Goal: Answer question/provide support: Answer question/provide support

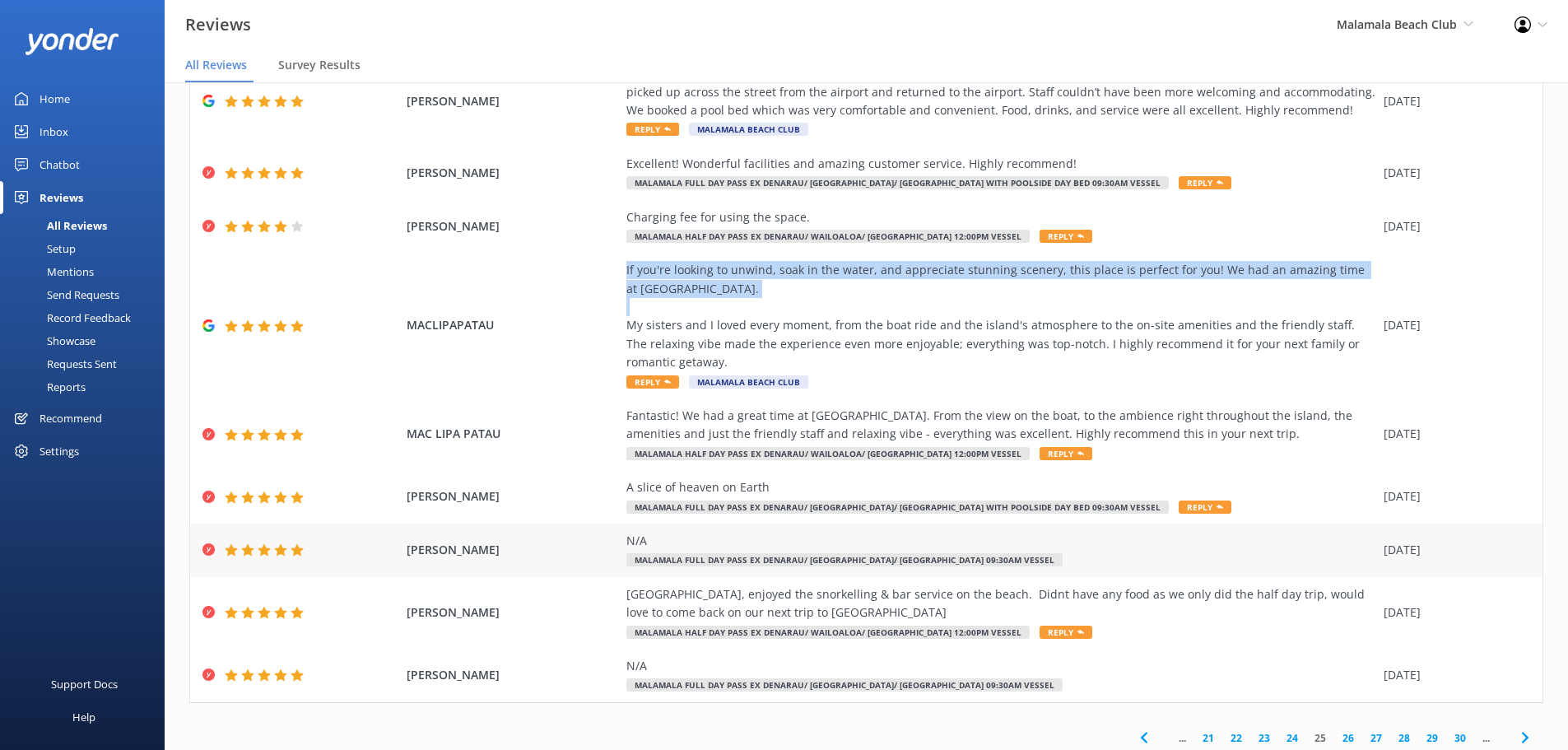
scroll to position [205, 0]
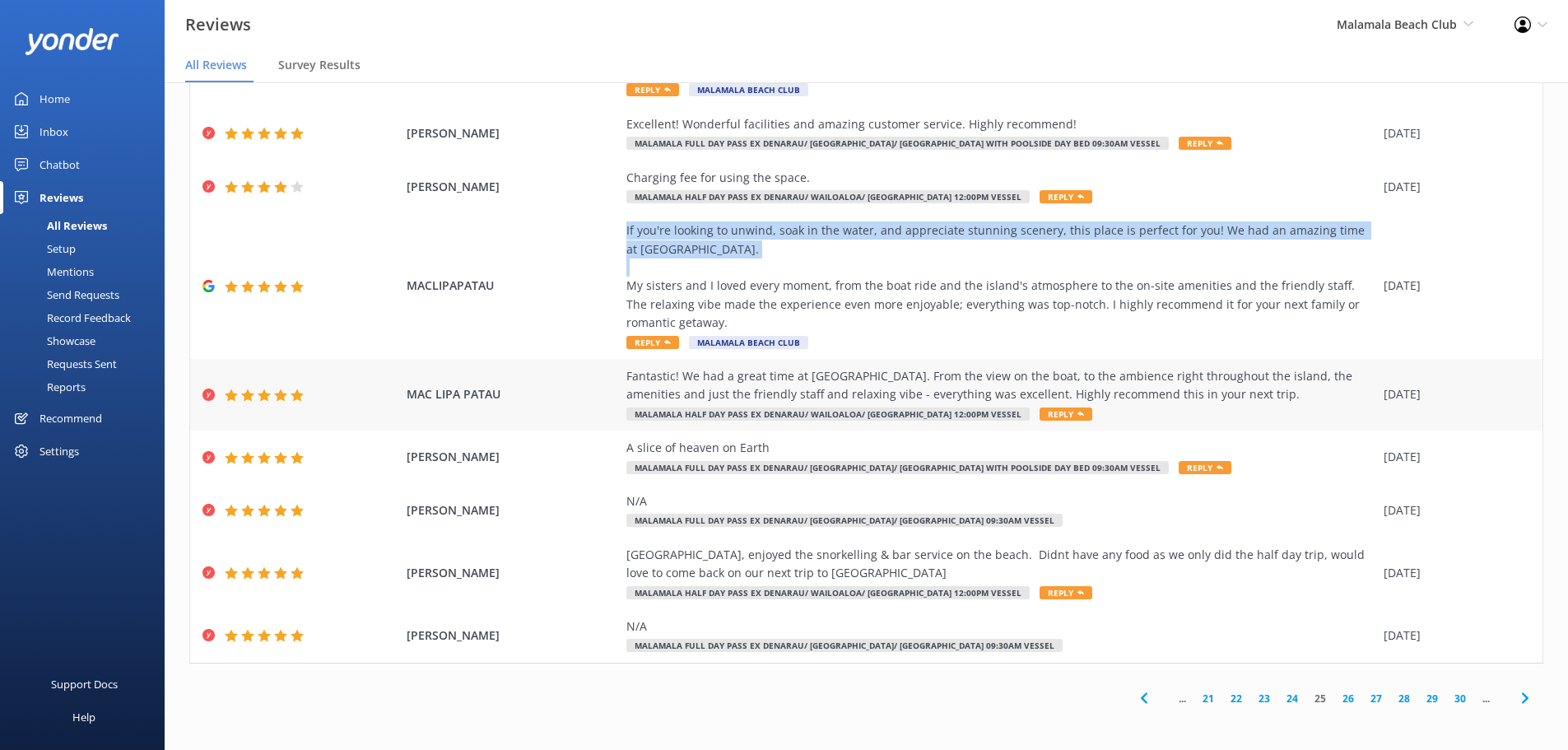
drag, startPoint x: 1275, startPoint y: 397, endPoint x: 516, endPoint y: 403, distance: 759.0
click at [516, 403] on div "MAC LIPA PATAU Fantastic! We had a great time at Malamala Beach Club. From the …" at bounding box center [866, 395] width 1352 height 72
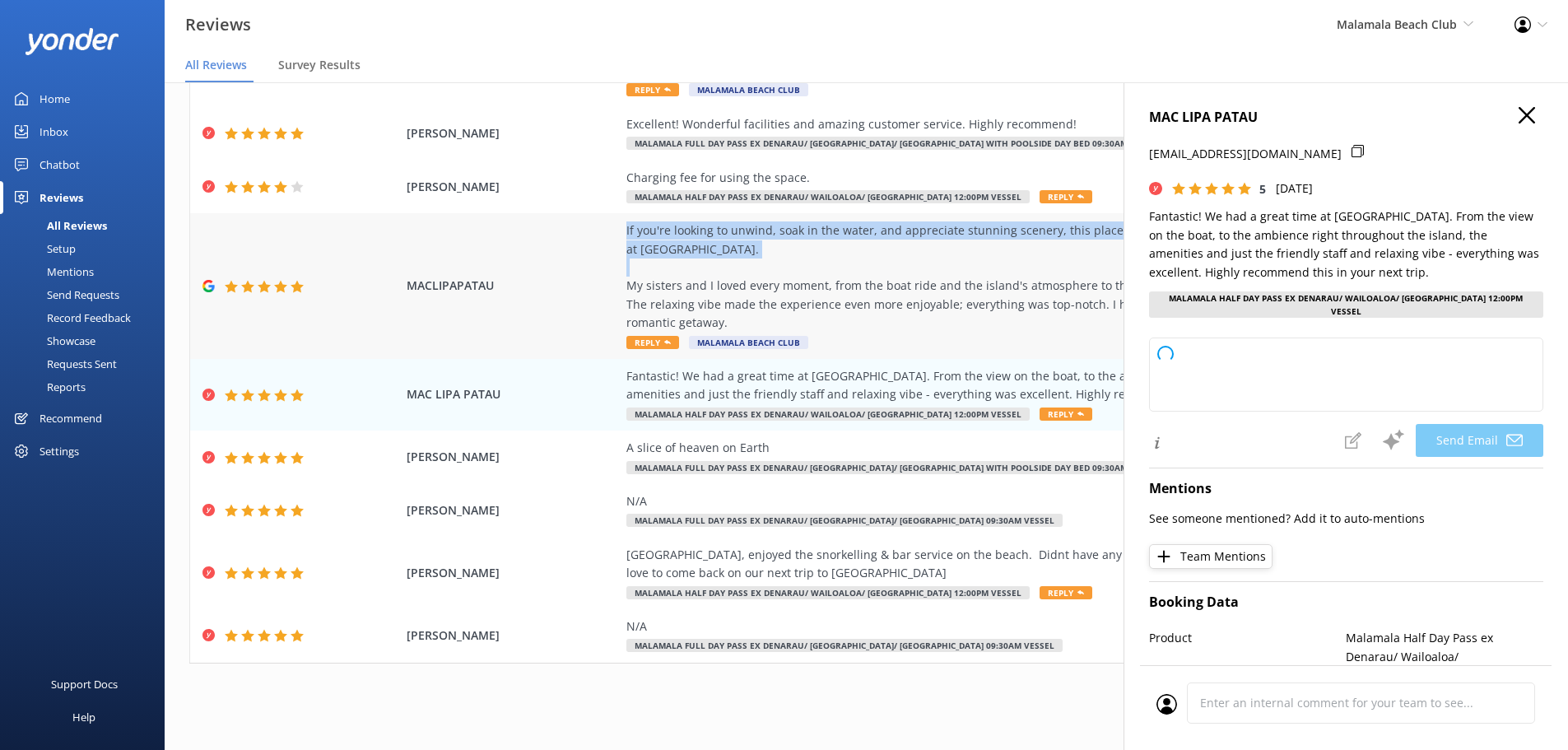
copy div "Fantastic! We had a great time at Malamala Beach Club. From the view on the boa…"
click at [1251, 119] on icon "button" at bounding box center [1527, 116] width 17 height 17
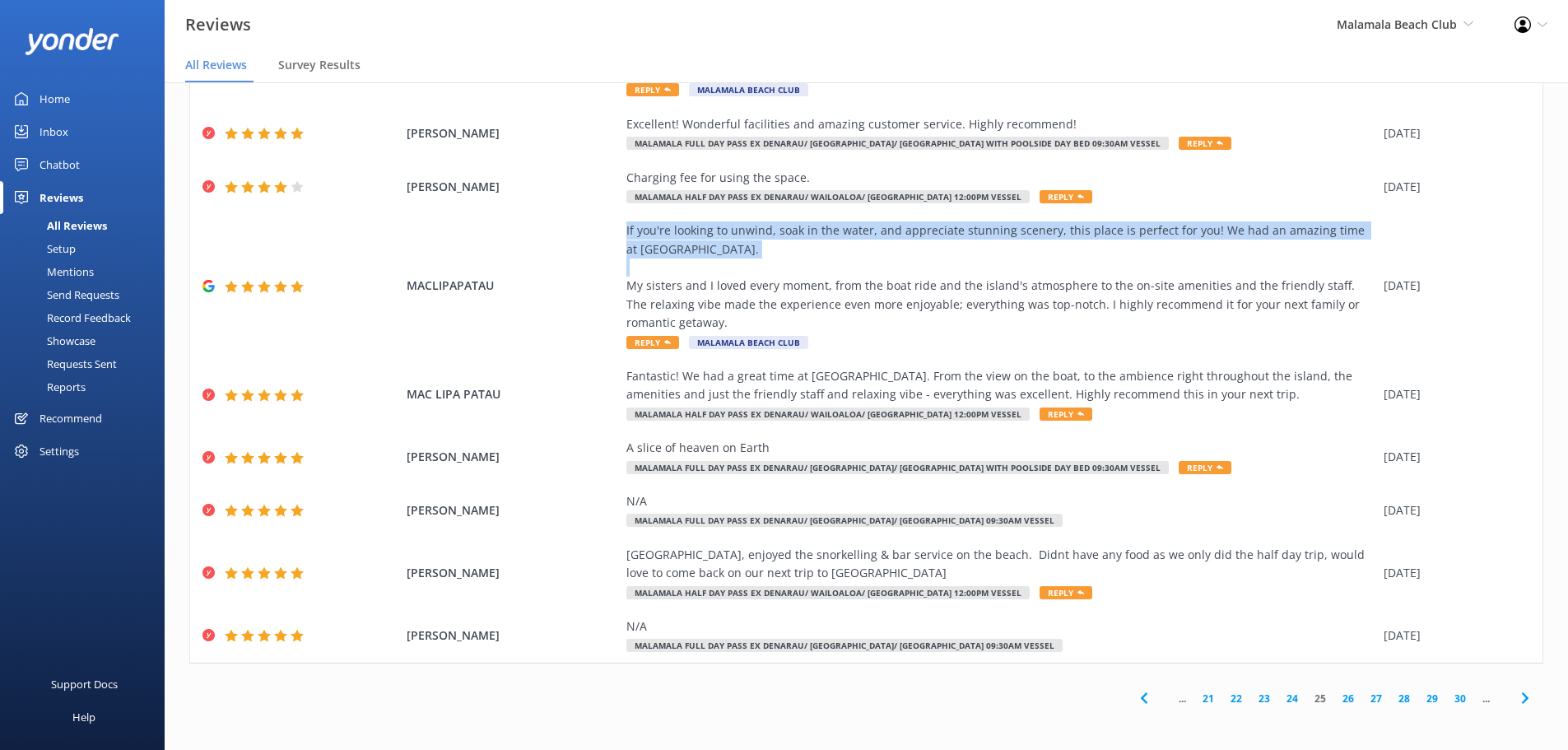
click at [1251, 572] on link "26" at bounding box center [1347, 698] width 28 height 16
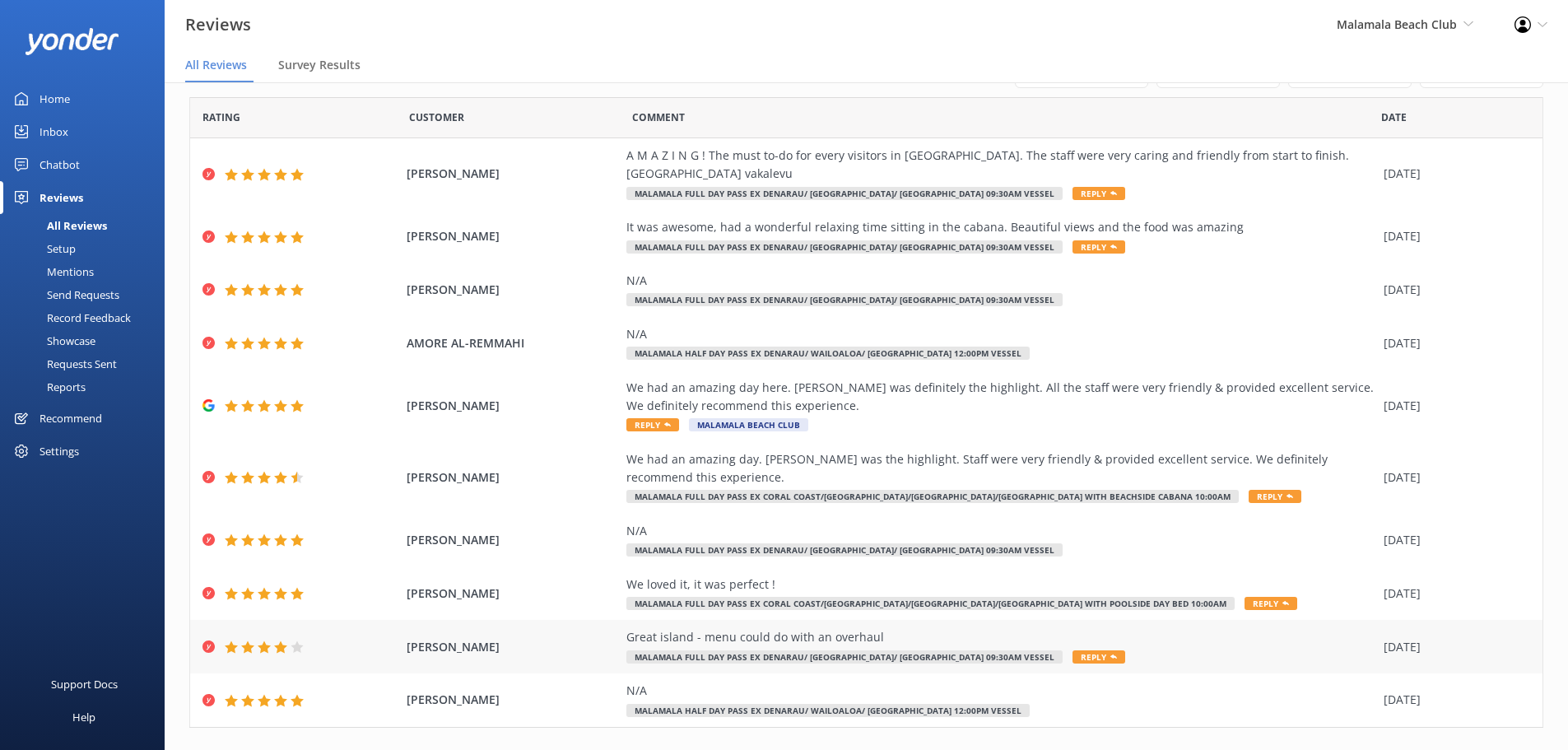
scroll to position [58, 0]
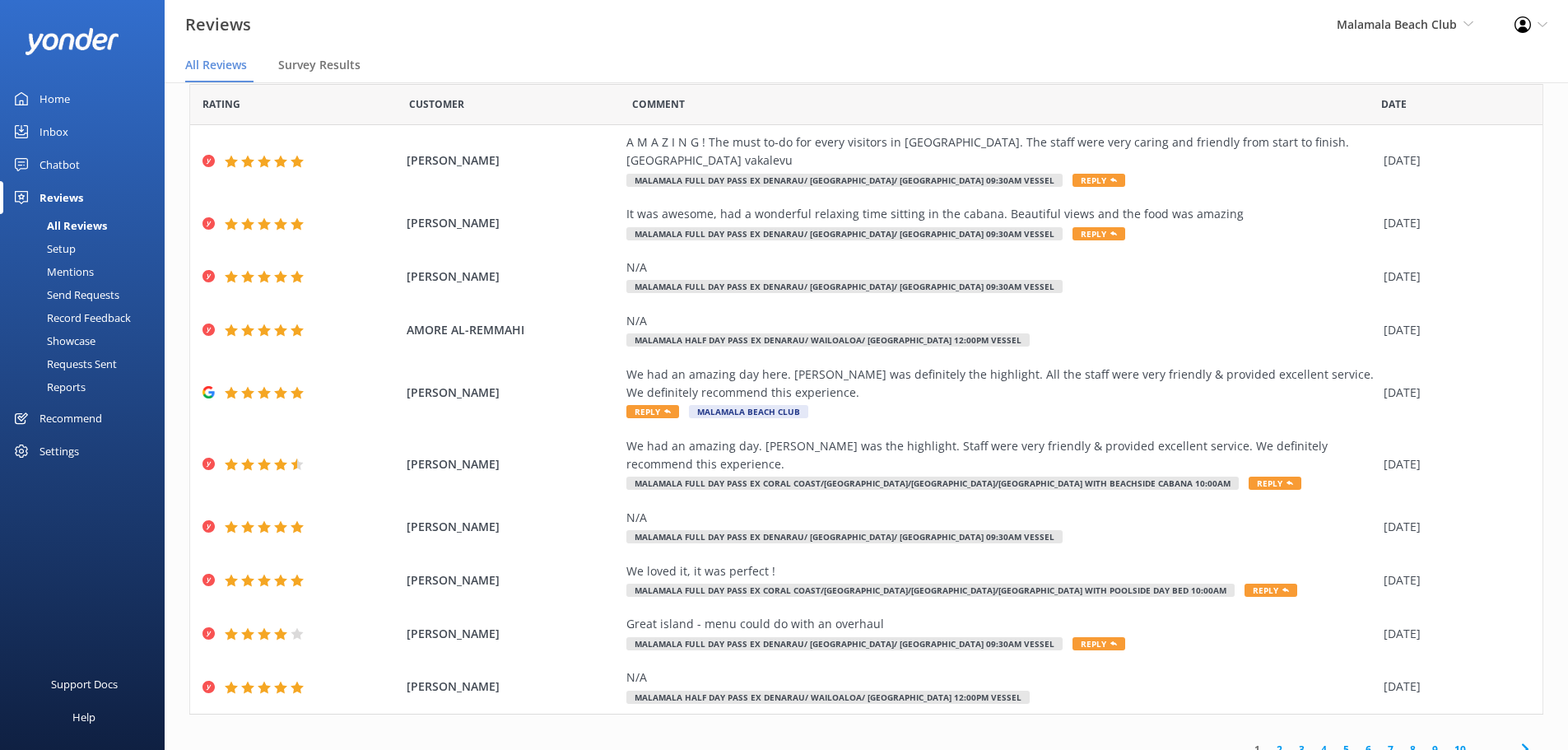
click at [1451, 742] on link "10" at bounding box center [1459, 749] width 28 height 16
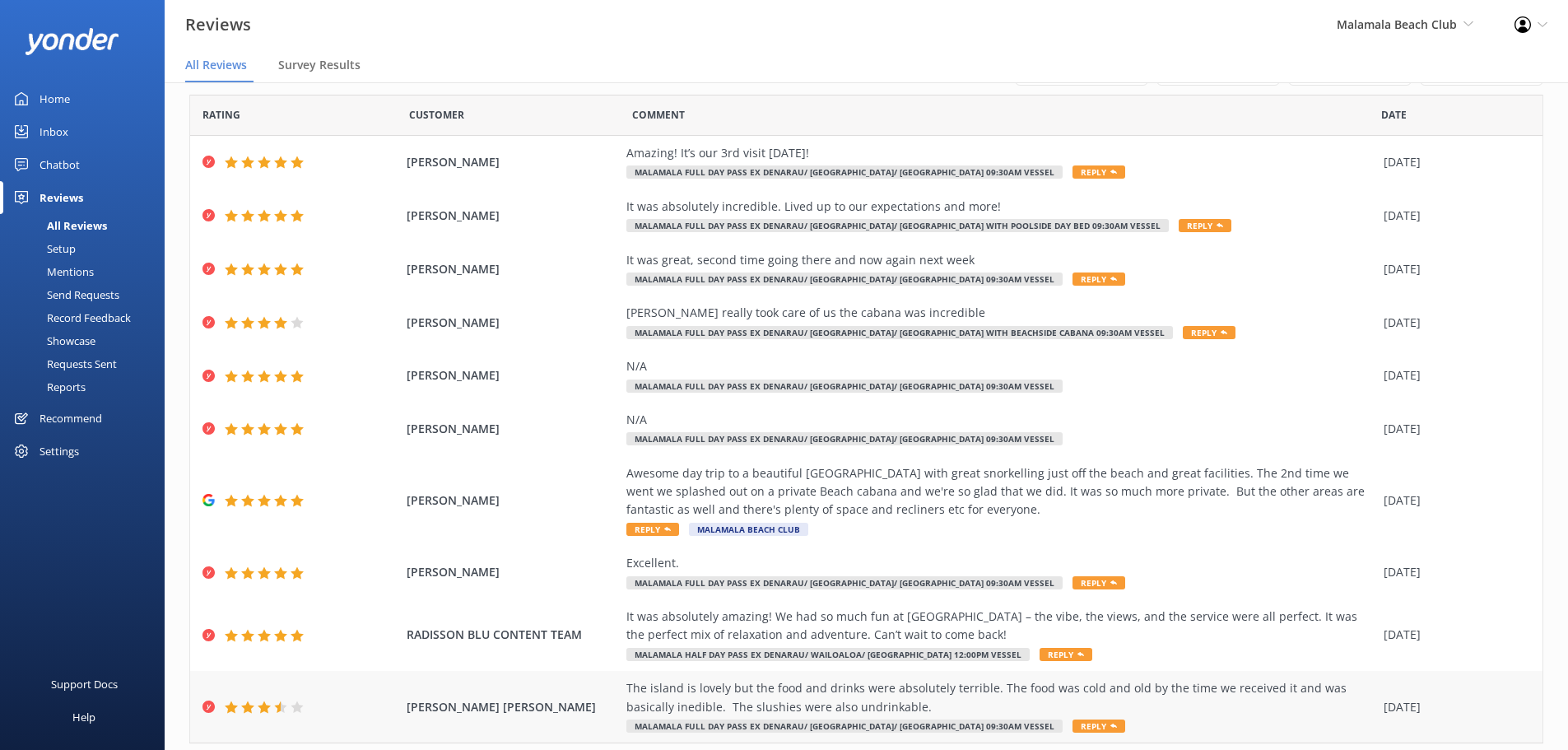
scroll to position [94, 0]
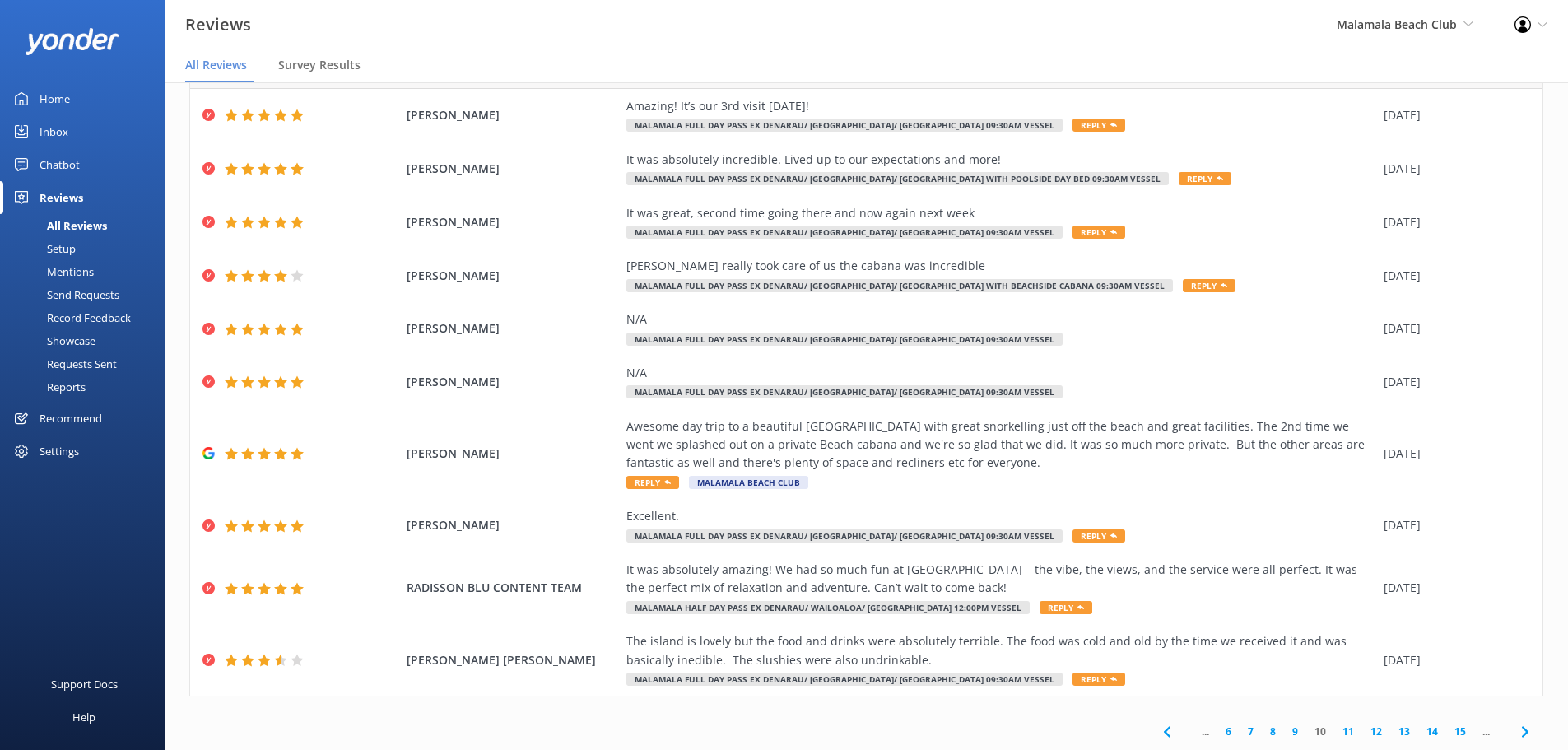
click at [1453, 730] on link "15" at bounding box center [1459, 732] width 28 height 16
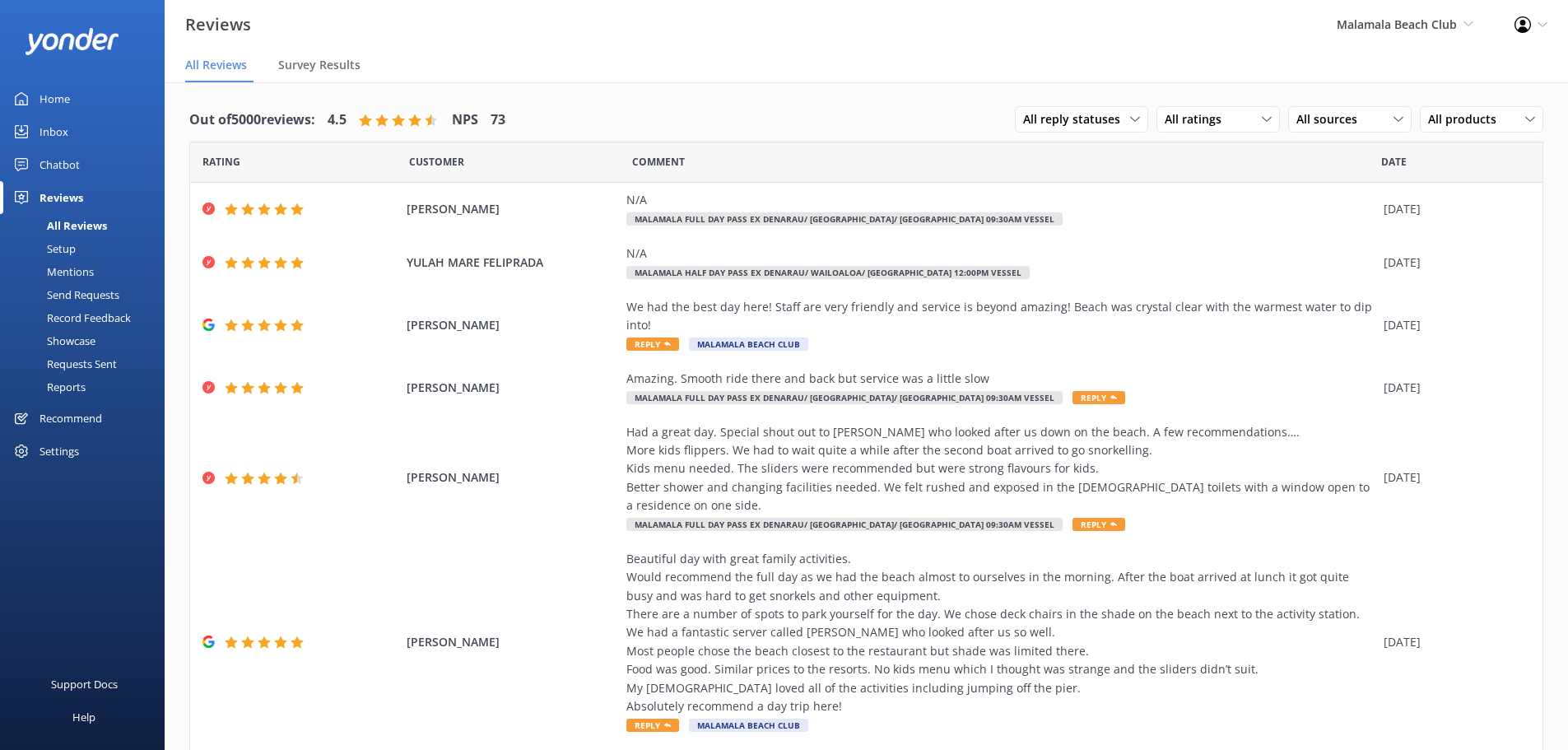
scroll to position [242, 0]
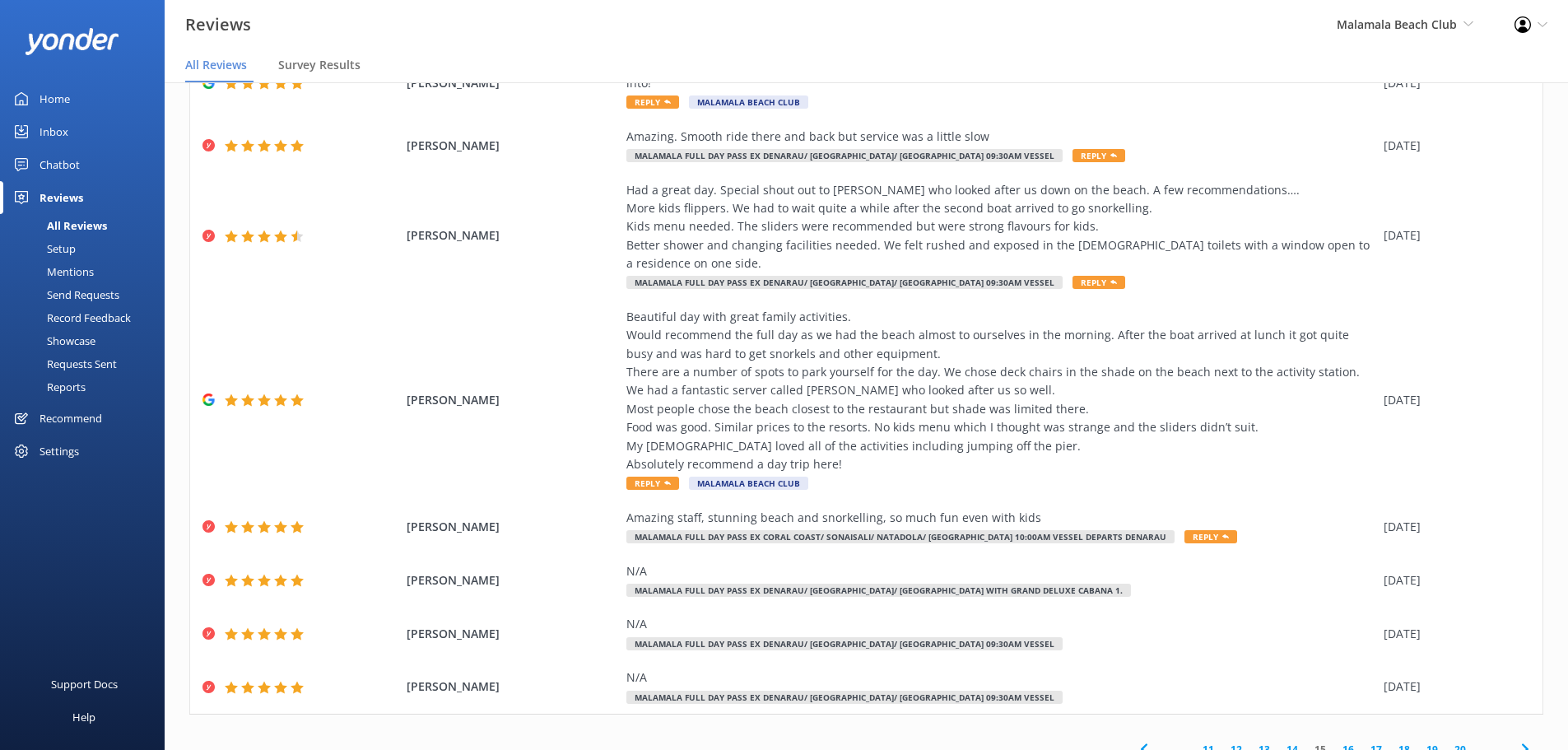
click at [1453, 742] on link "20" at bounding box center [1459, 749] width 28 height 16
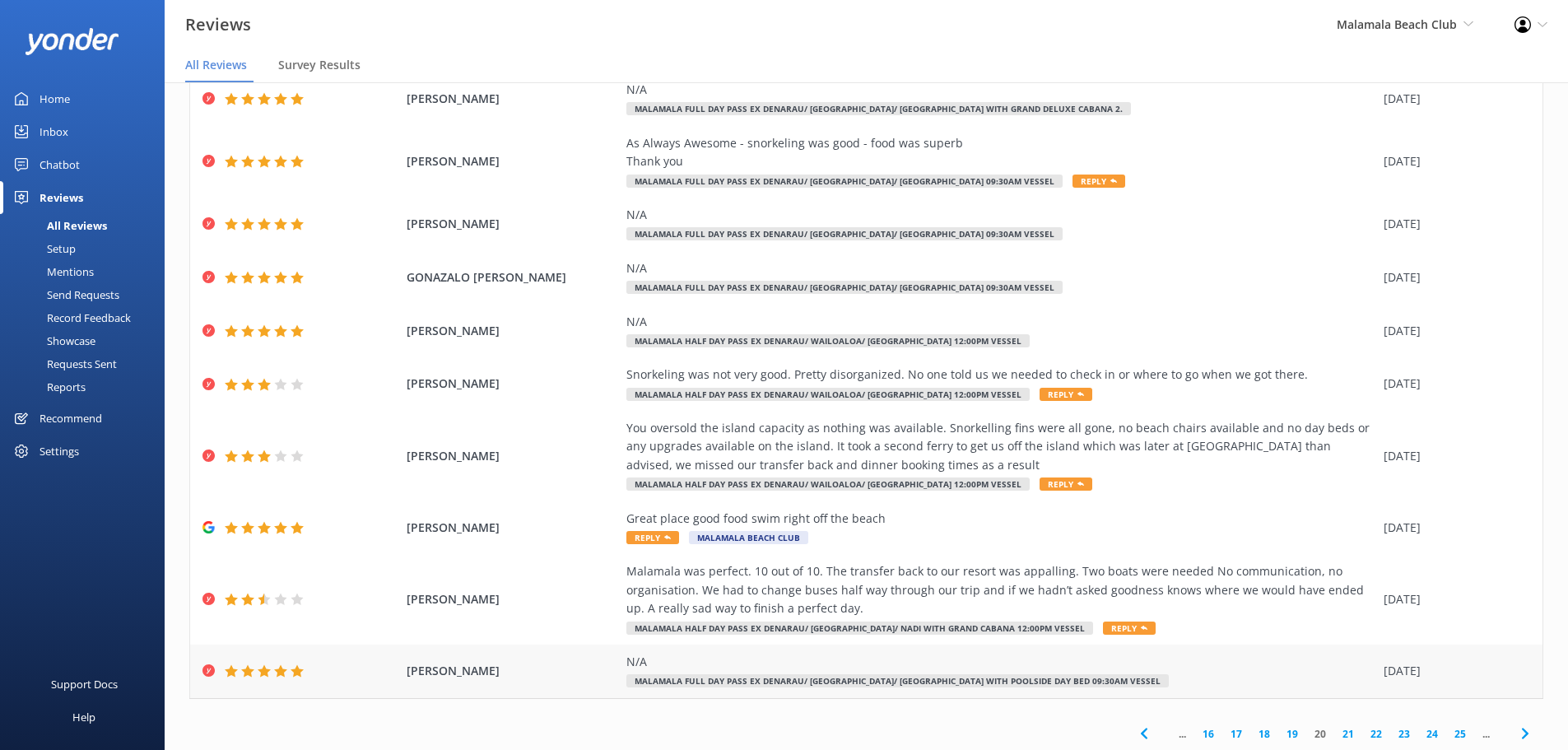
scroll to position [113, 0]
click at [1450, 731] on link "25" at bounding box center [1459, 732] width 28 height 16
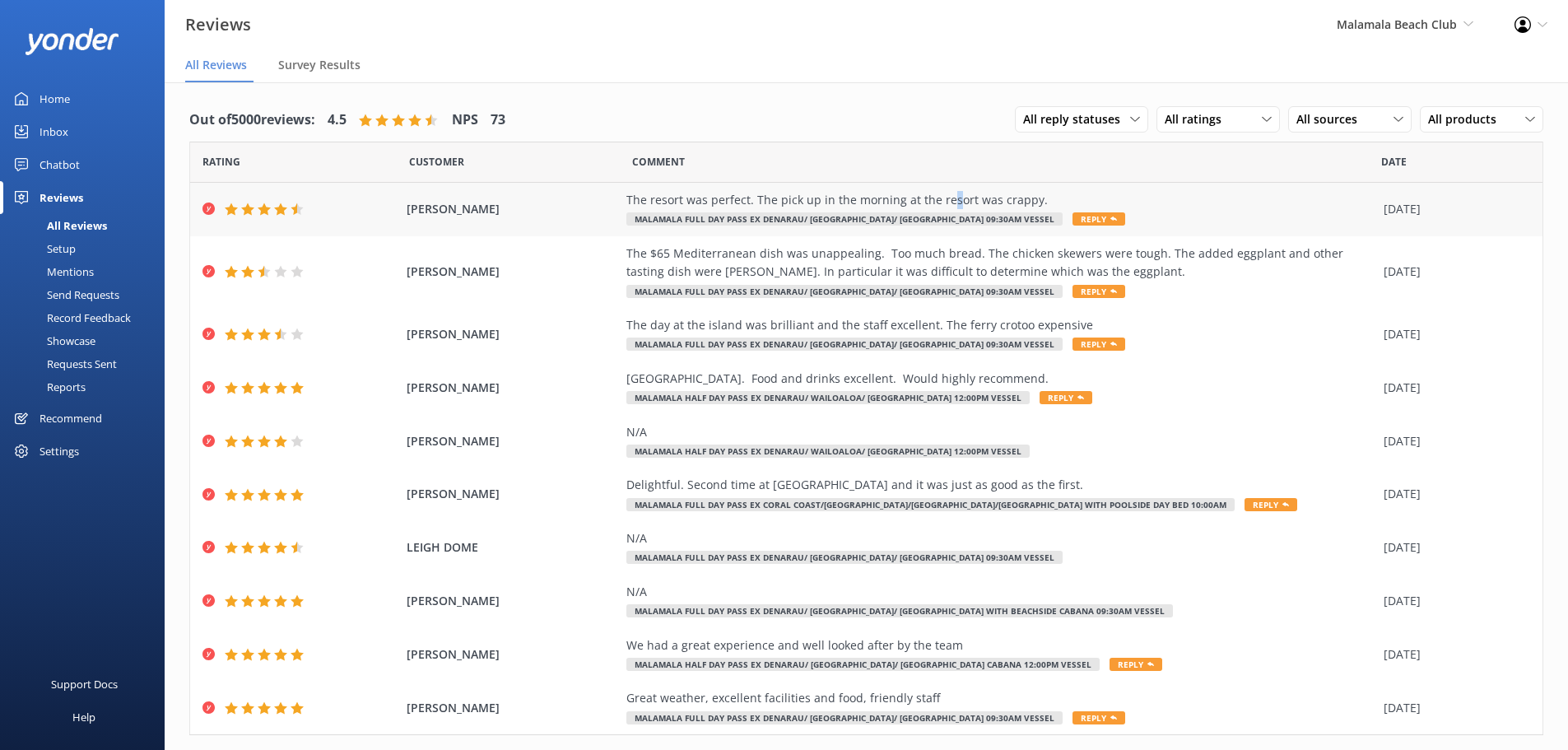
click at [935, 195] on div "The resort was perfect. The pick up in the morning at the resort was crappy." at bounding box center [1000, 200] width 749 height 18
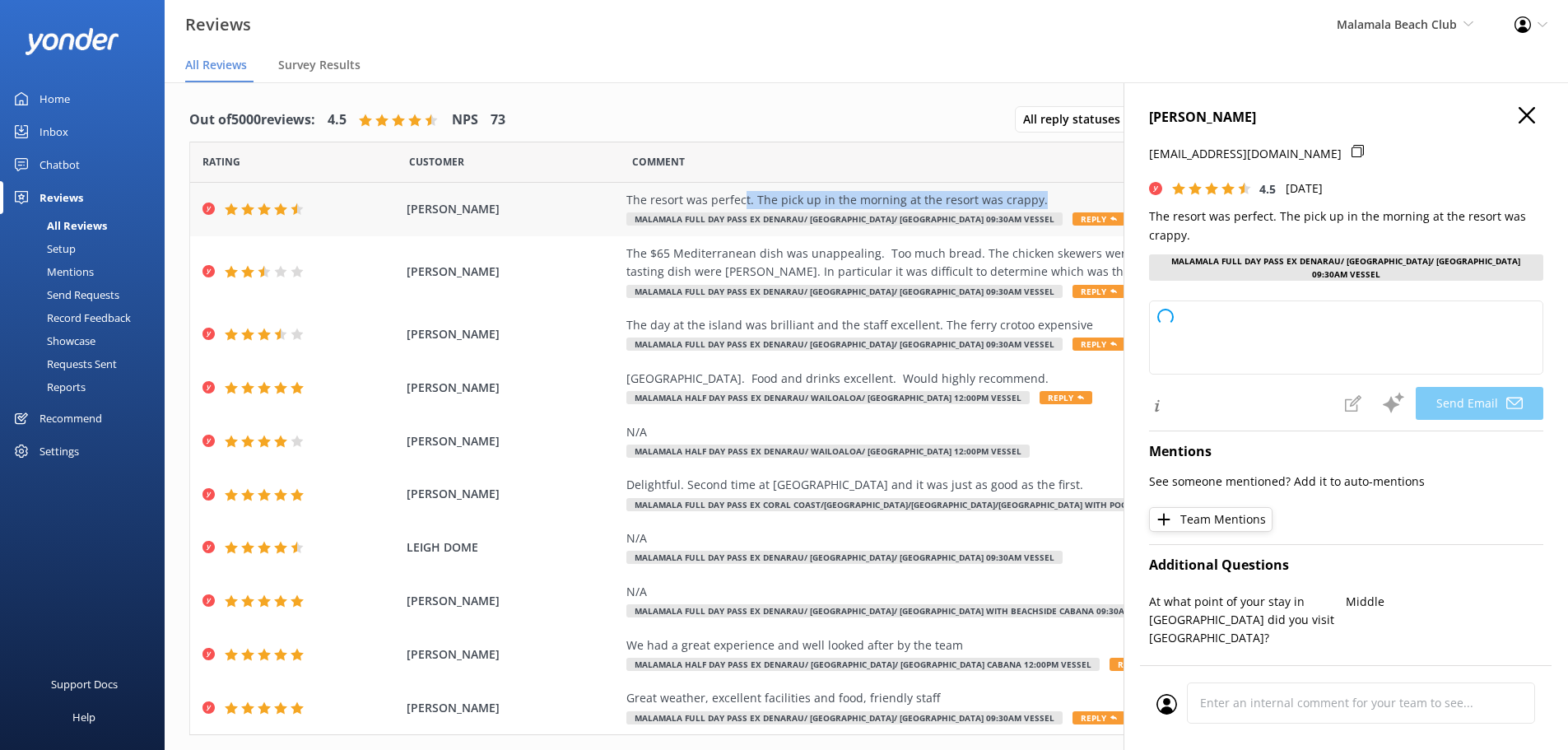
type textarea "Thank you for your feedback, Madsen! We're glad you enjoyed the resort and appr…"
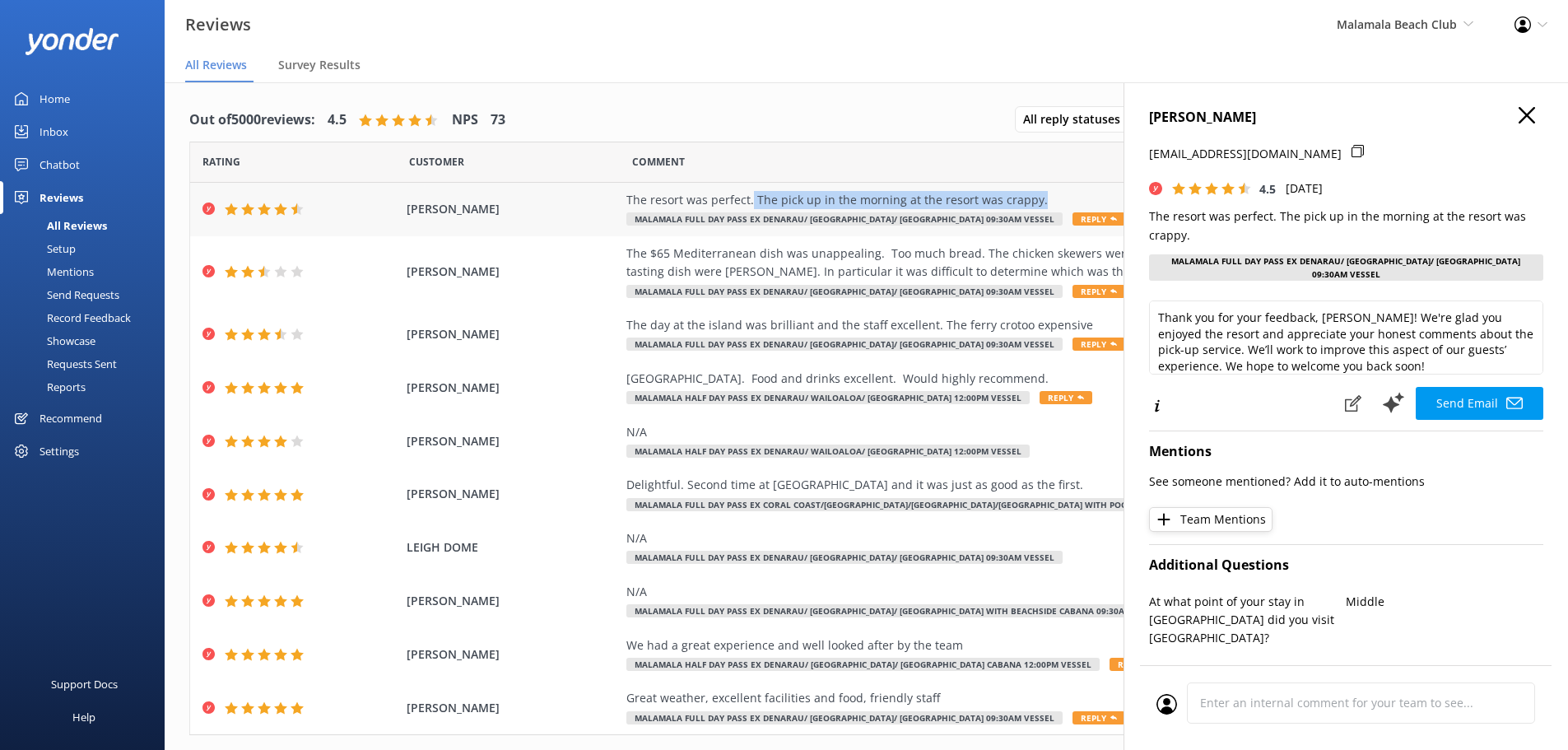
drag, startPoint x: 1032, startPoint y: 199, endPoint x: 743, endPoint y: 199, distance: 289.0
click at [743, 199] on div "The resort was perfect. The pick up in the morning at the resort was crappy." at bounding box center [1000, 200] width 749 height 18
click at [1519, 115] on icon "button" at bounding box center [1527, 116] width 17 height 17
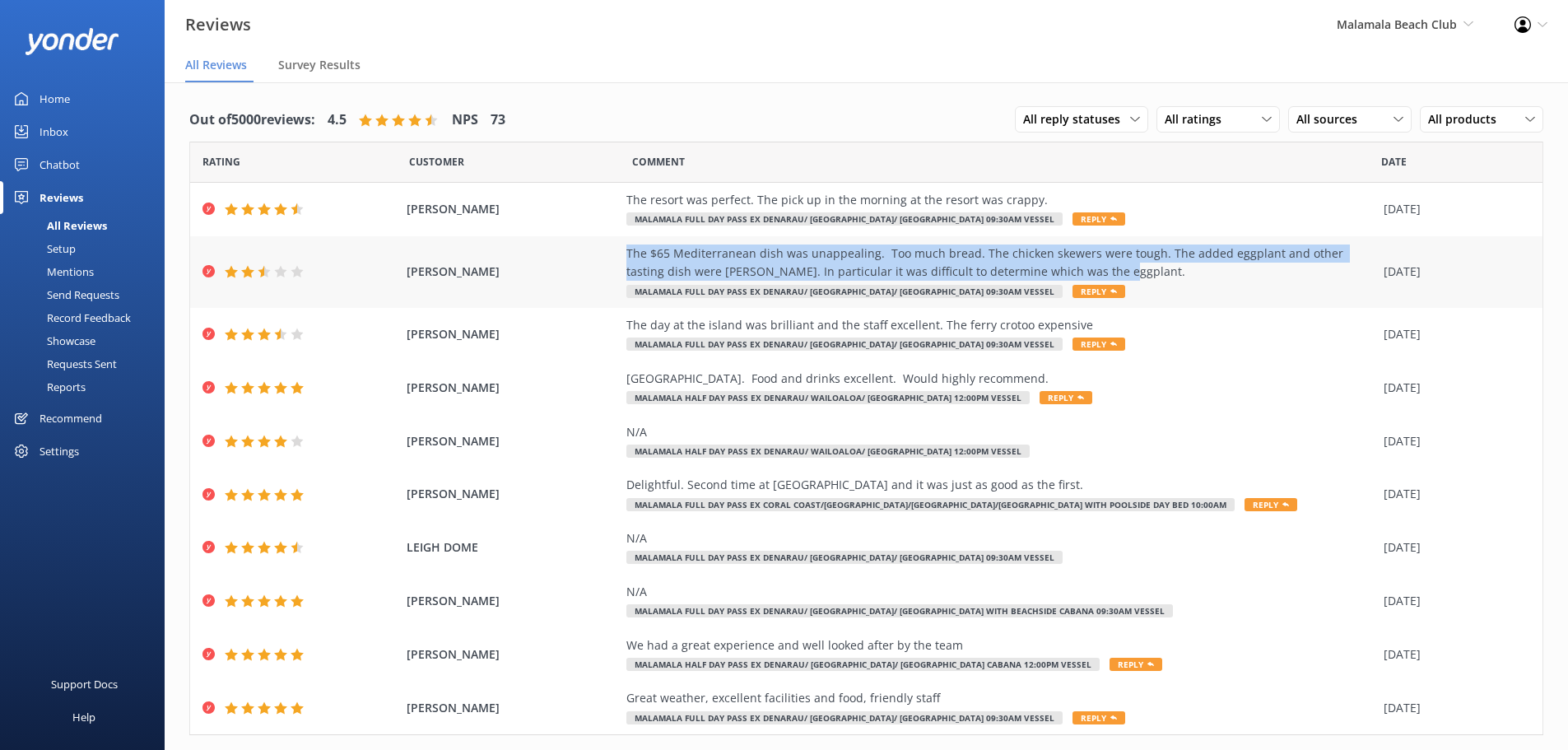
drag, startPoint x: 617, startPoint y: 249, endPoint x: 1093, endPoint y: 269, distance: 476.4
click at [1093, 269] on div "ROBERT LOWRES The $65 Mediterranean dish was unappealing. Too much bread. The c…" at bounding box center [866, 272] width 1352 height 72
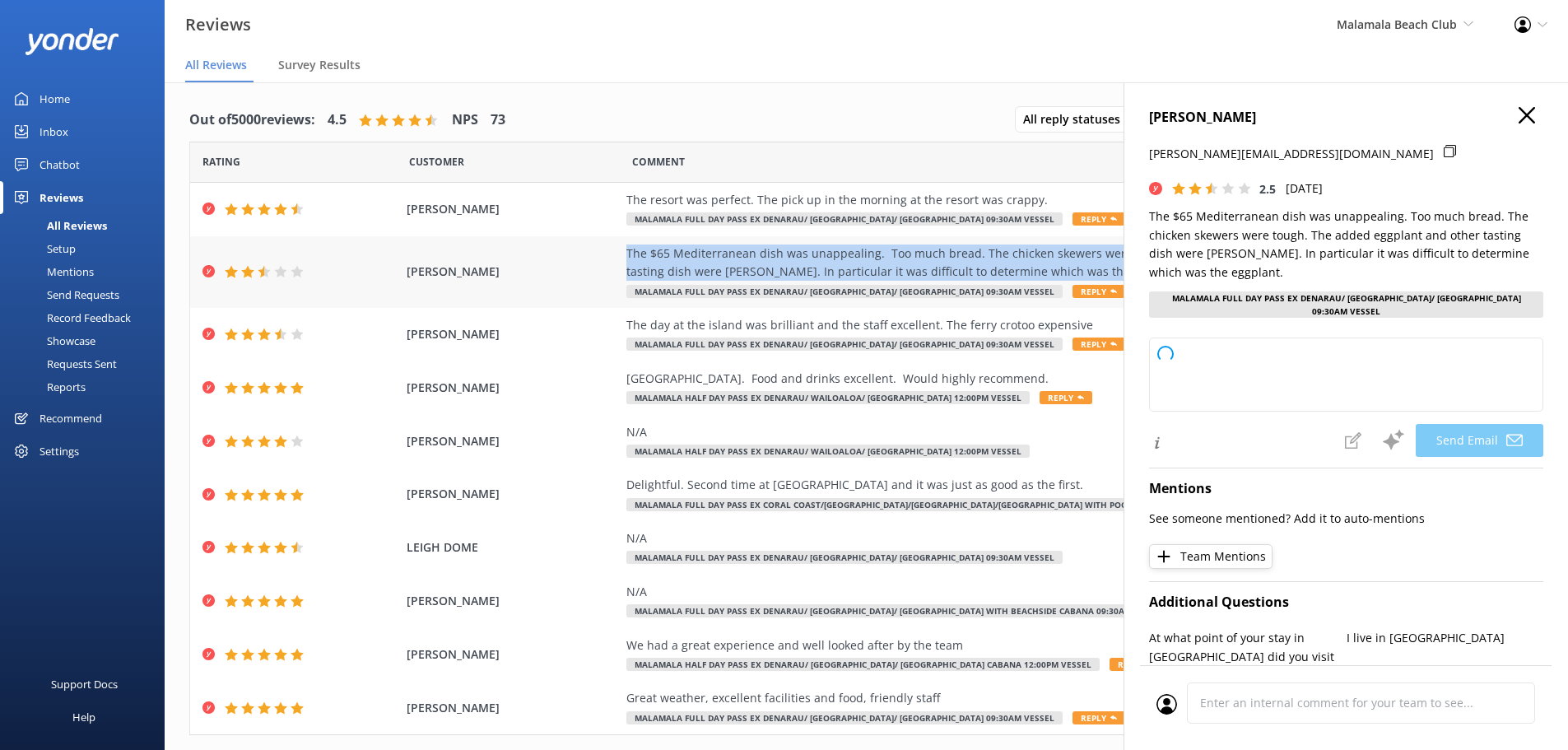
copy div "The $65 Mediterranean dish was unappealing. Too much bread. The chicken skewers…"
type textarea "Hi Robert, Thank you for your feedback. We're sorry to hear that your Mediterra…"
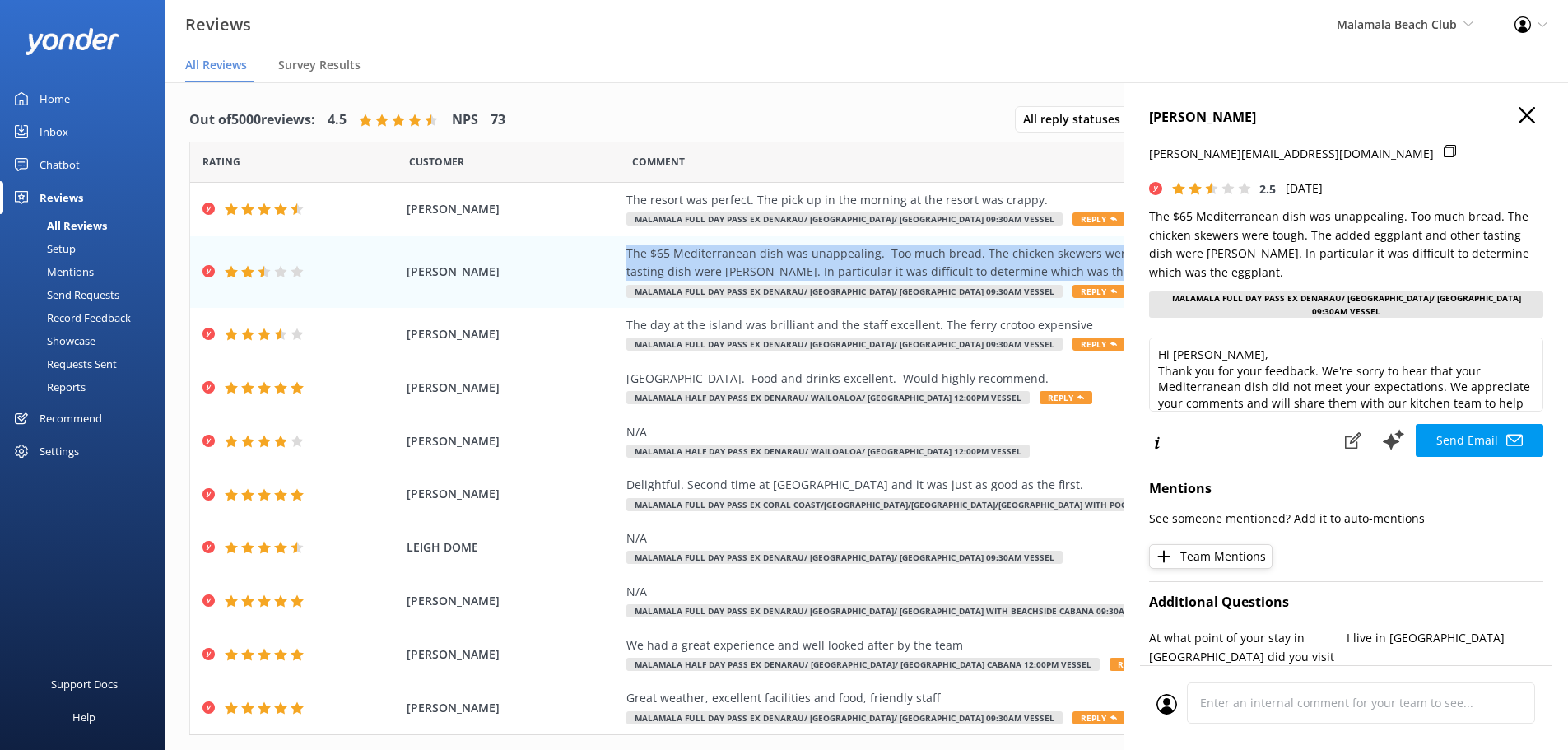
click at [1519, 114] on icon "button" at bounding box center [1527, 116] width 17 height 17
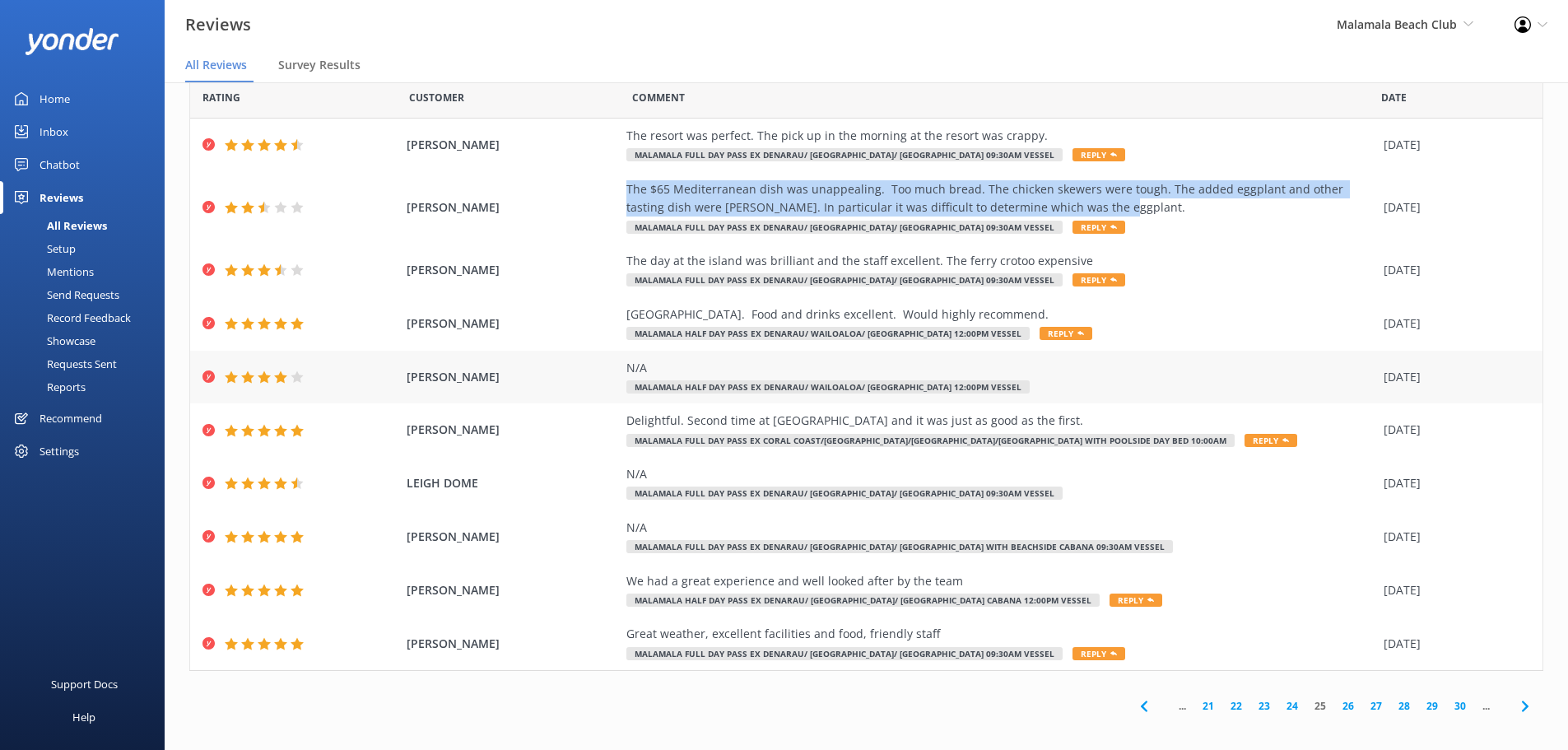
scroll to position [33, 0]
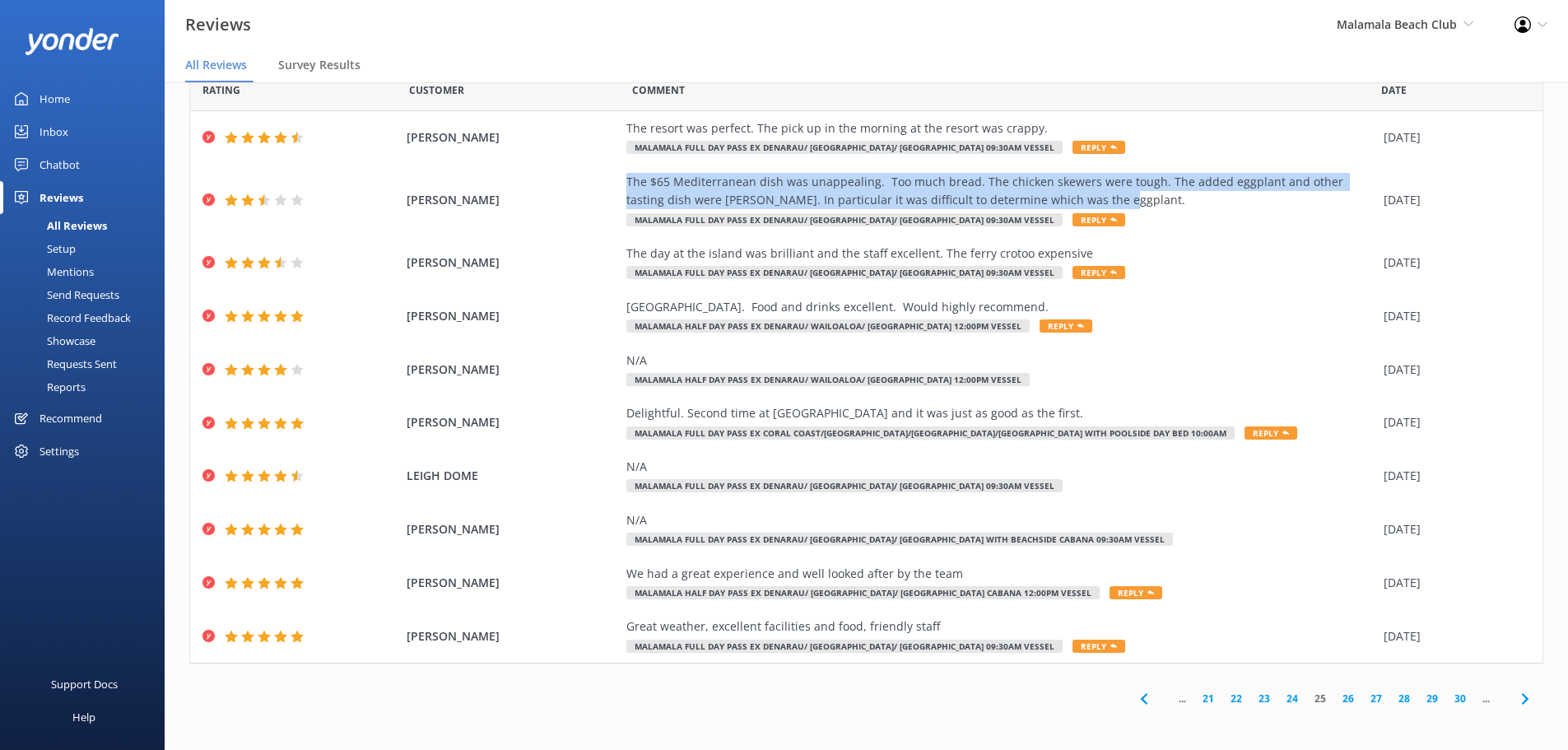
click at [1515, 704] on icon at bounding box center [1525, 699] width 20 height 20
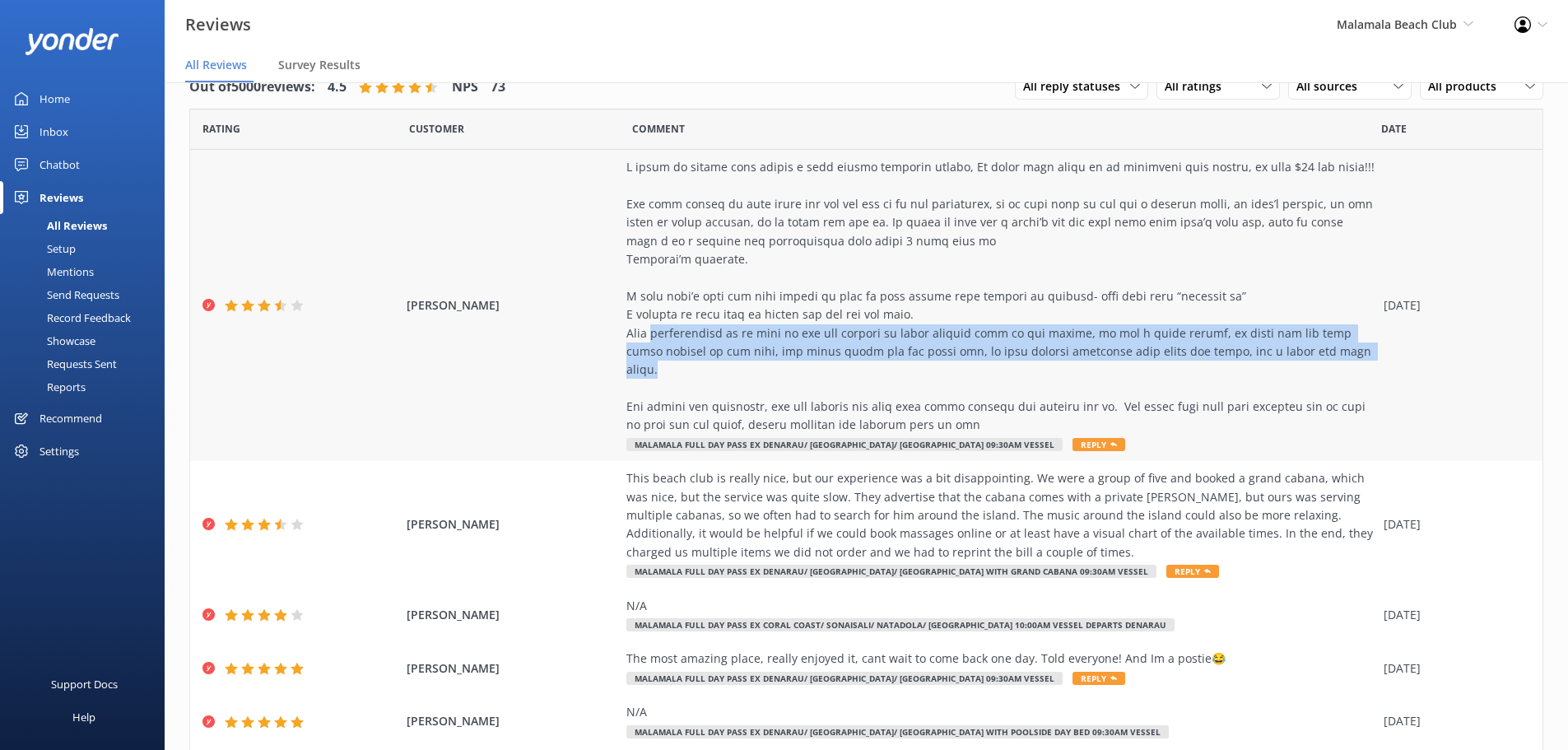
drag, startPoint x: 644, startPoint y: 331, endPoint x: 1336, endPoint y: 361, distance: 692.6
click at [1336, 361] on div at bounding box center [1000, 296] width 749 height 276
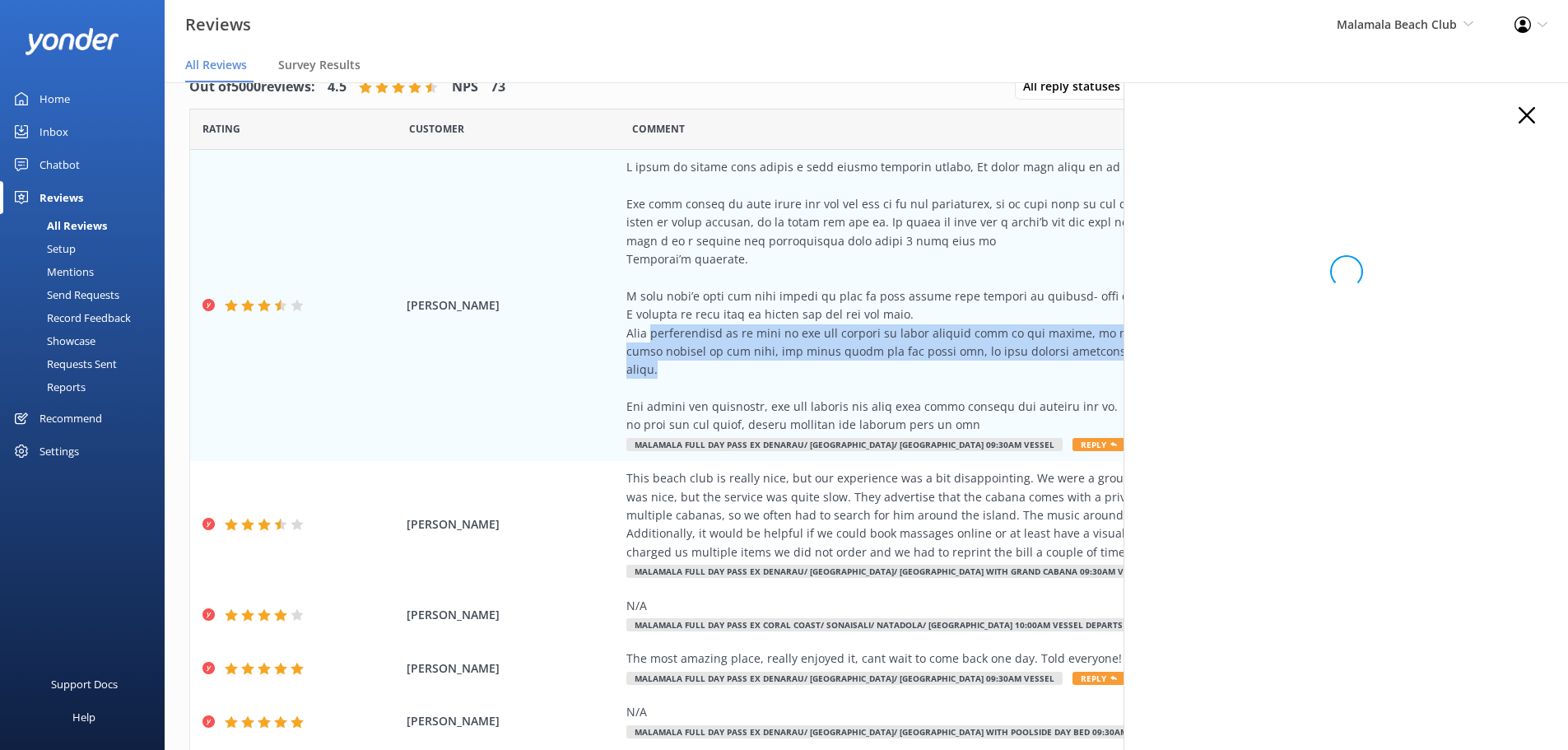
copy div "disappointed to be told we are not allowed to bring outside food to the island,…"
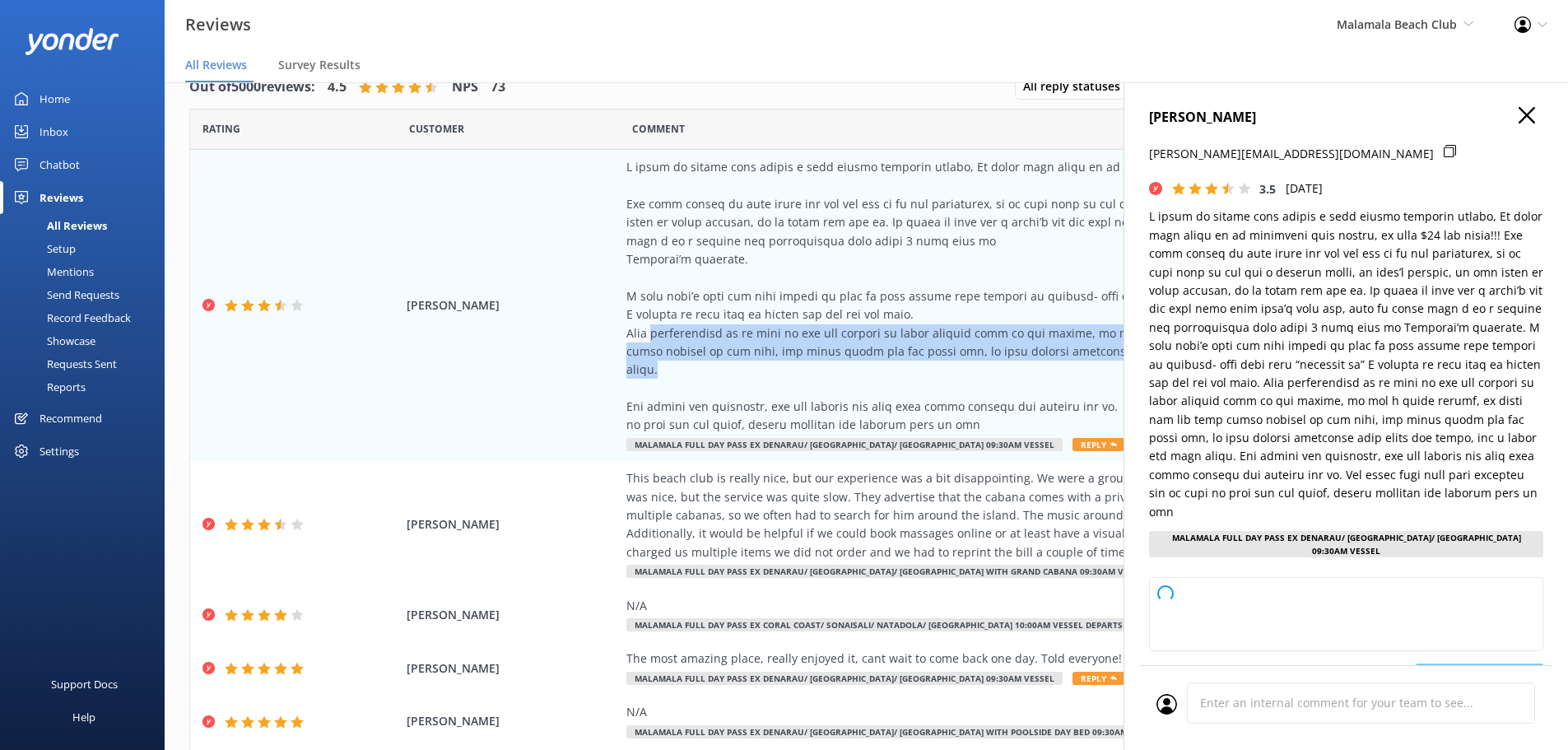
type textarea "Hi Samantha, Thank you so much for your feedback and for sharing your experienc…"
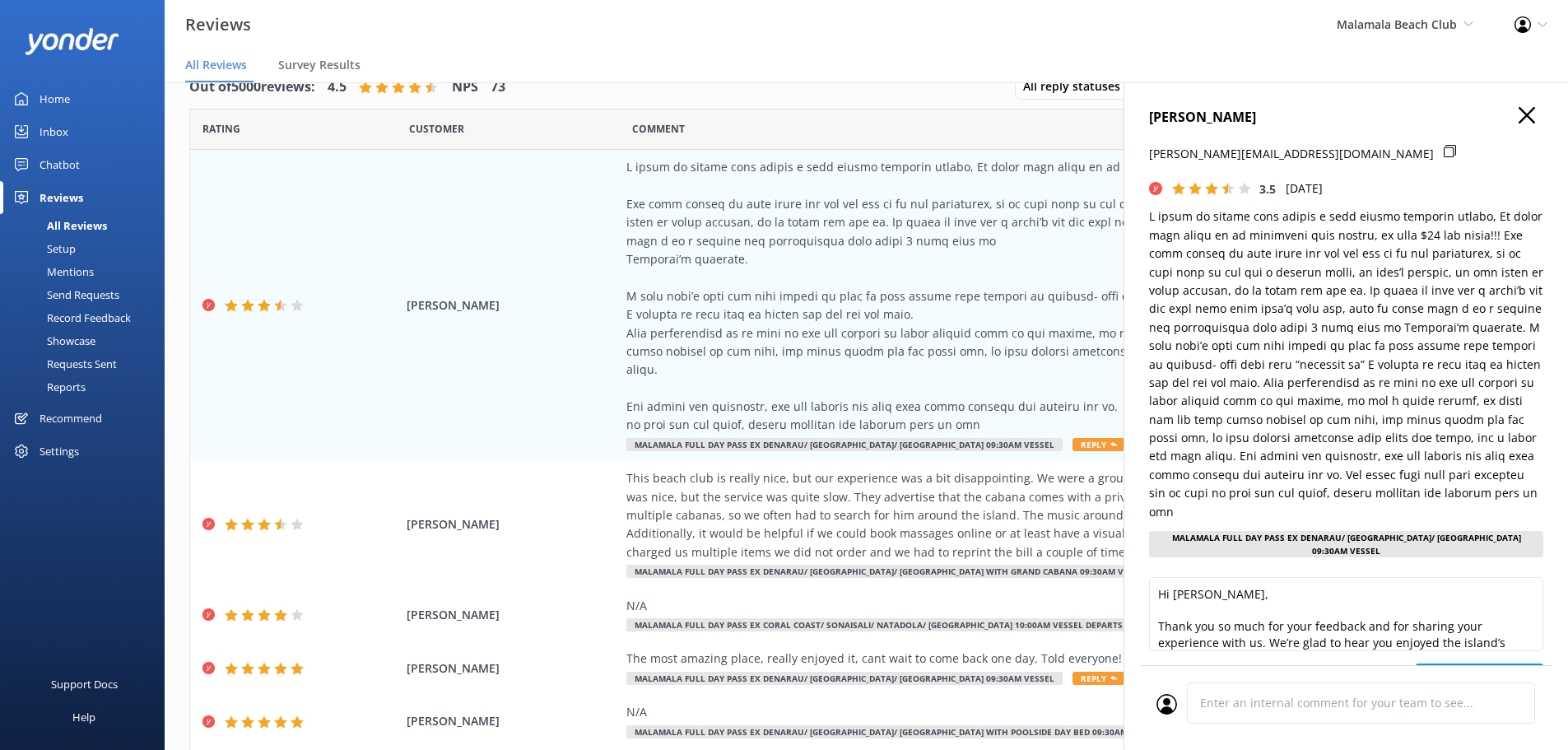
click at [1519, 106] on div "SAMANTHA EASTALL samanthaeastall@hotmail.com 3.5 Sat, 6th Sep 2025 Malamala Ful…" at bounding box center [1345, 457] width 444 height 750
click at [1521, 117] on icon "button" at bounding box center [1527, 116] width 17 height 17
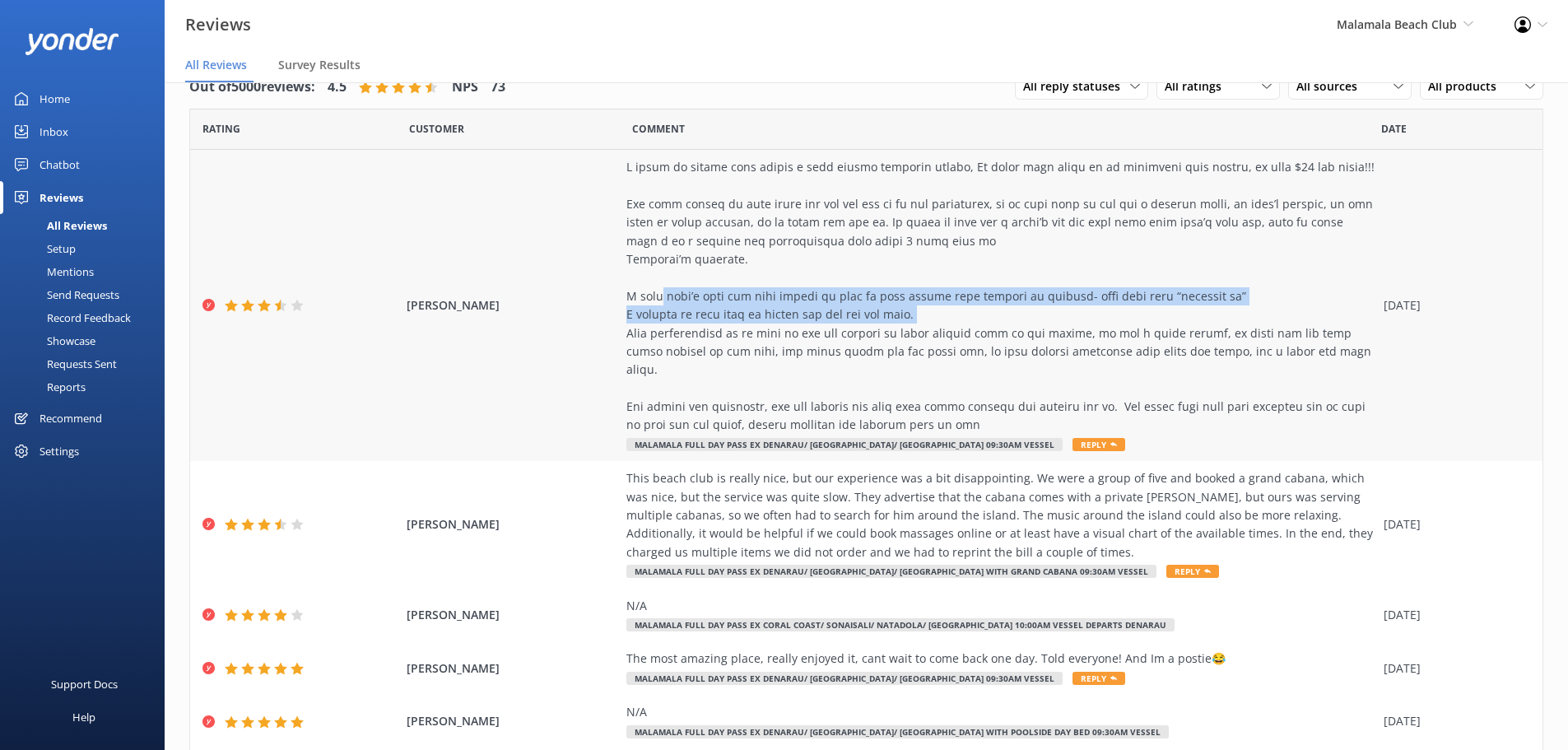
drag, startPoint x: 648, startPoint y: 300, endPoint x: 934, endPoint y: 310, distance: 286.2
click at [934, 310] on div at bounding box center [1000, 296] width 749 height 276
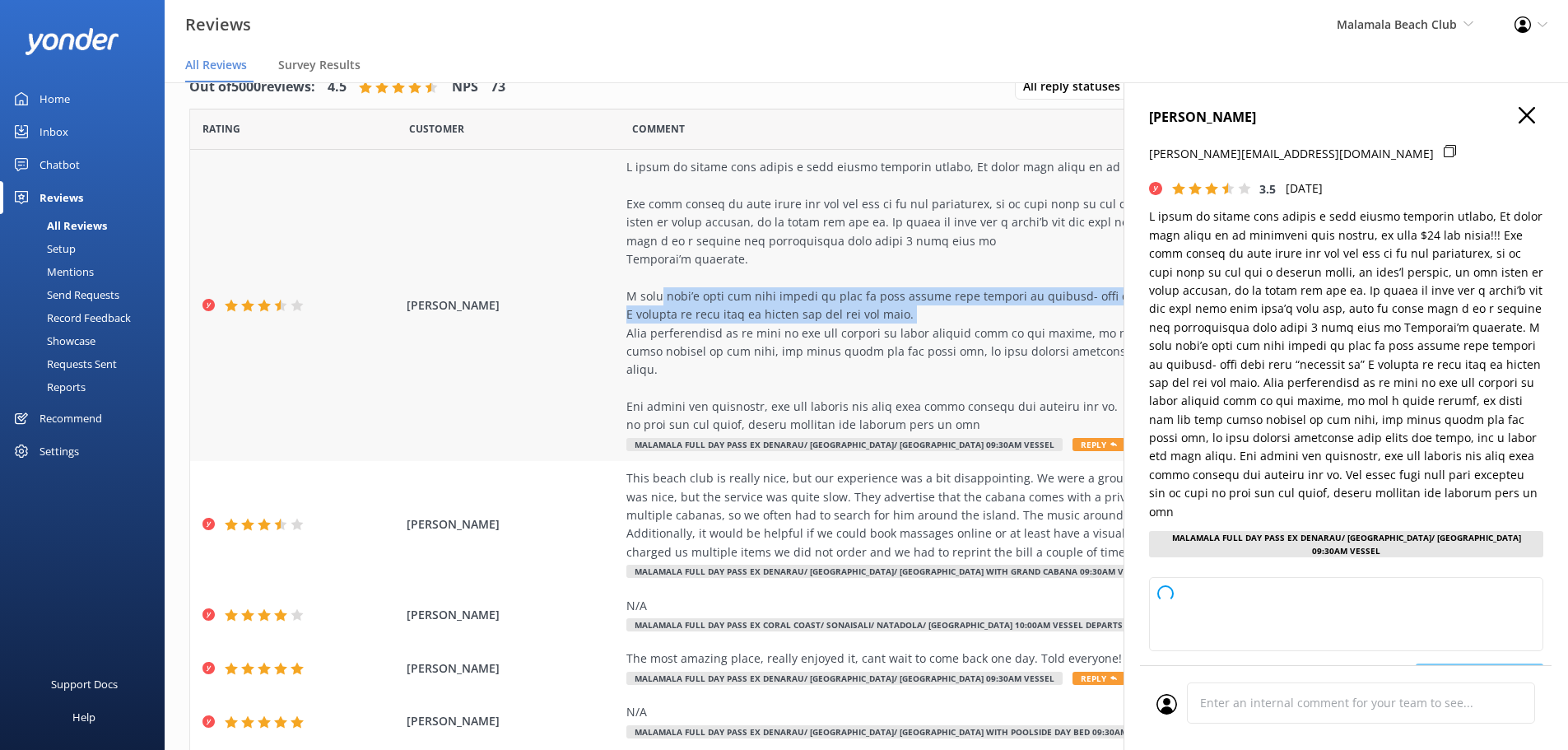
copy div "didn’t like how they wanted to take my boat ticket home hostage on arrival- wha…"
click at [1519, 109] on icon "button" at bounding box center [1527, 116] width 17 height 17
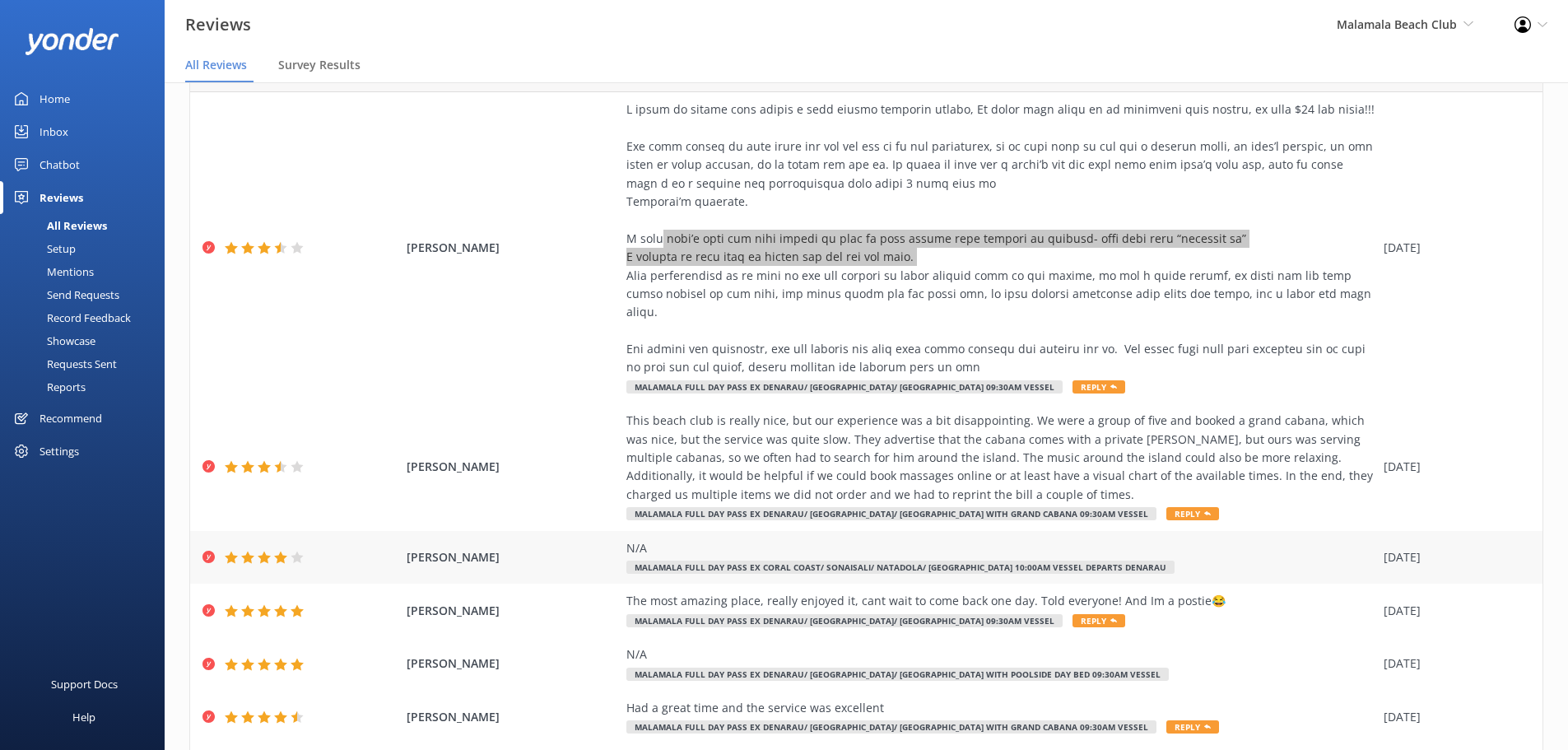
scroll to position [247, 0]
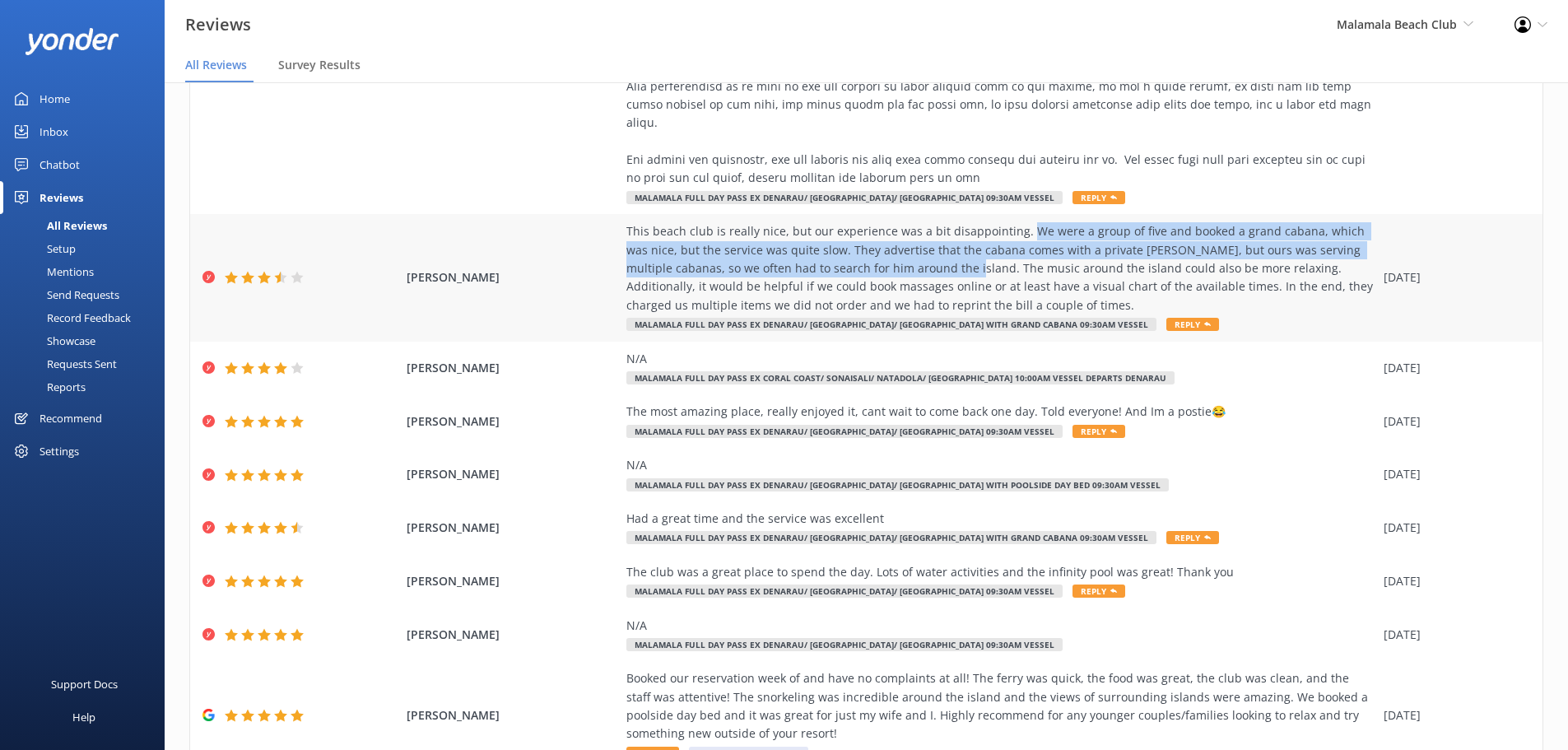
drag, startPoint x: 1012, startPoint y: 213, endPoint x: 888, endPoint y: 256, distance: 131.2
click at [888, 256] on div "This beach club is really nice, but our experience was a bit disappointing. We …" at bounding box center [1000, 269] width 749 height 92
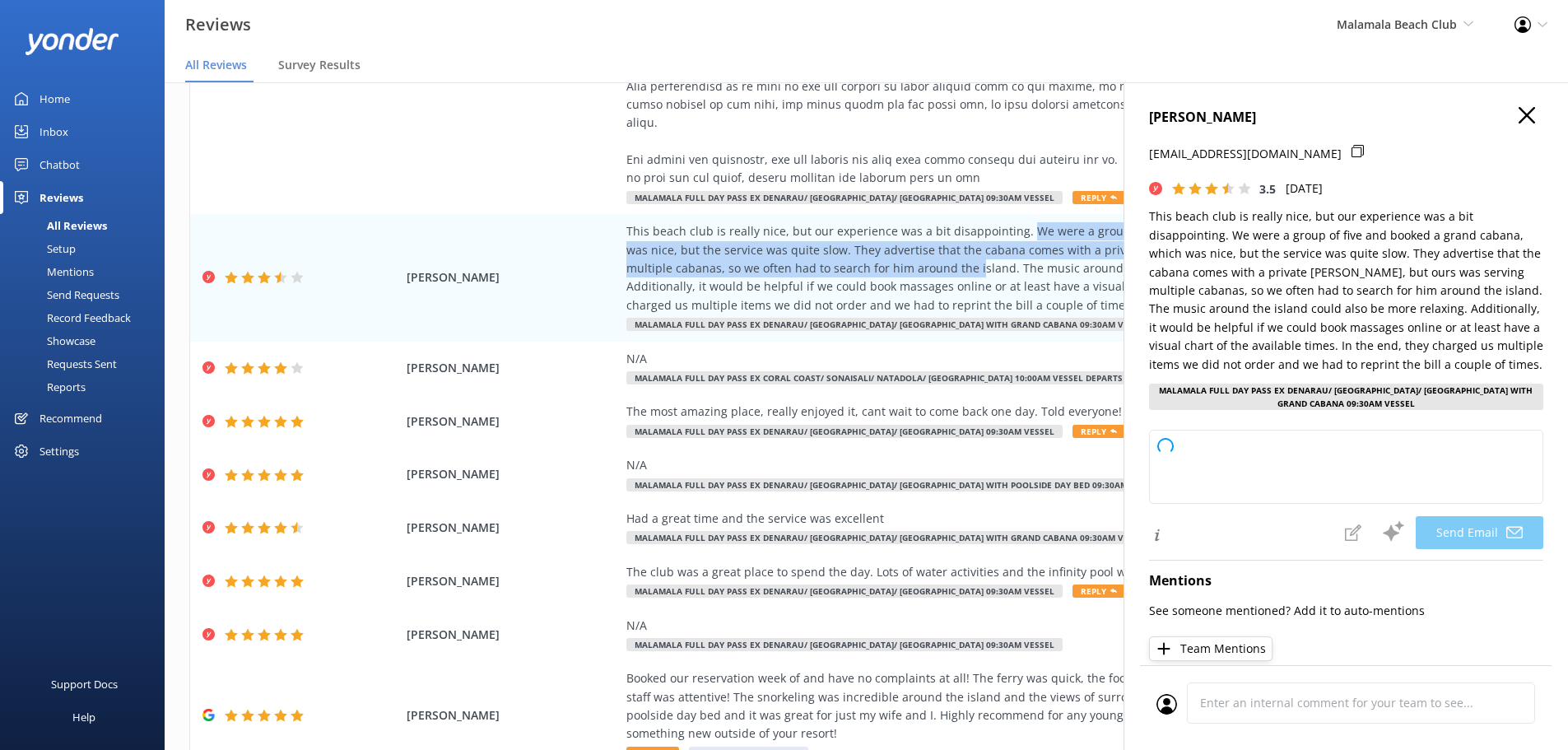
copy div "We were a group of five and booked a grand cabana, which was nice, but the serv…"
click at [1519, 121] on use "button" at bounding box center [1527, 116] width 17 height 17
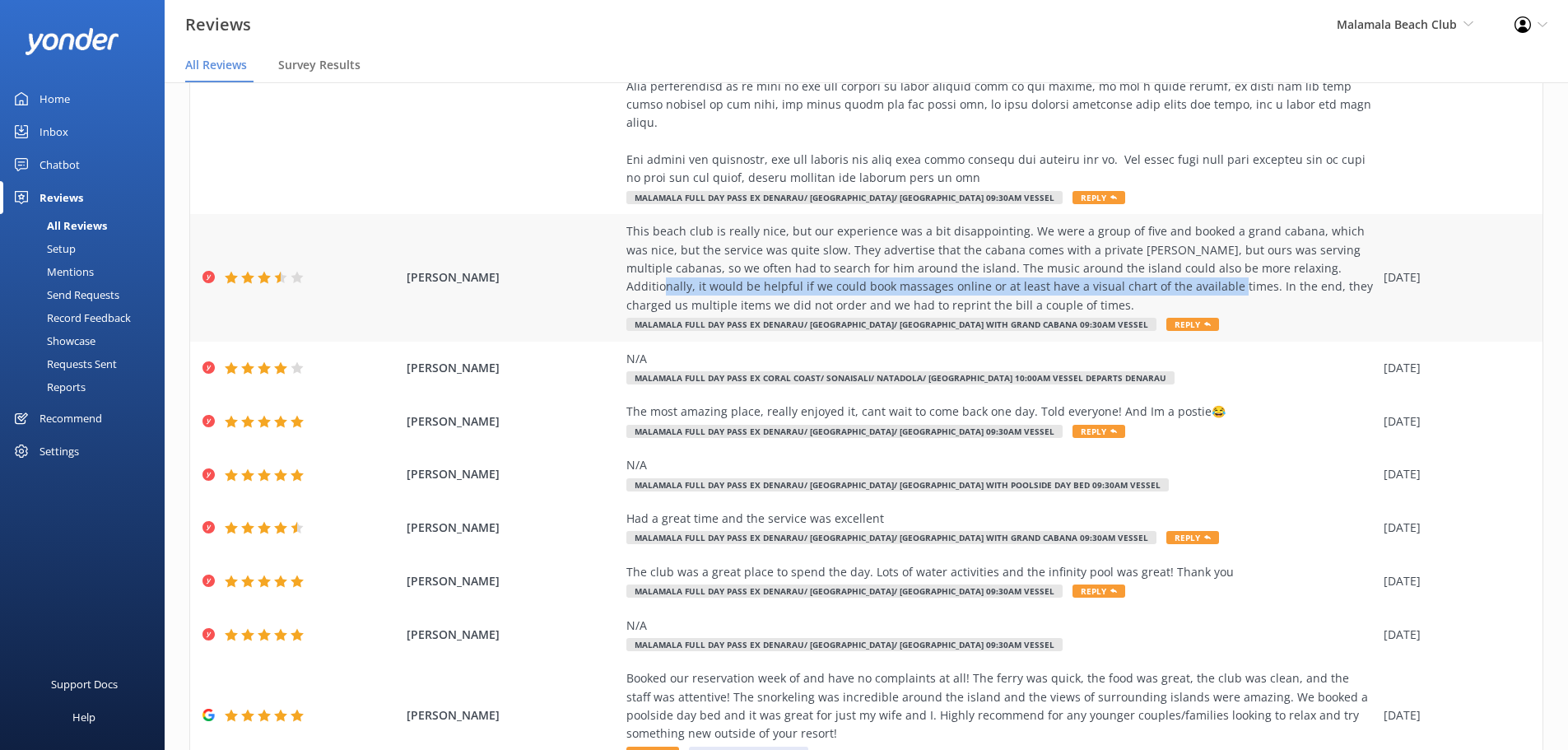
drag, startPoint x: 1265, startPoint y: 248, endPoint x: 1079, endPoint y: 274, distance: 187.8
click at [1079, 274] on div "This beach club is really nice, but our experience was a bit disappointing. We …" at bounding box center [1000, 269] width 749 height 92
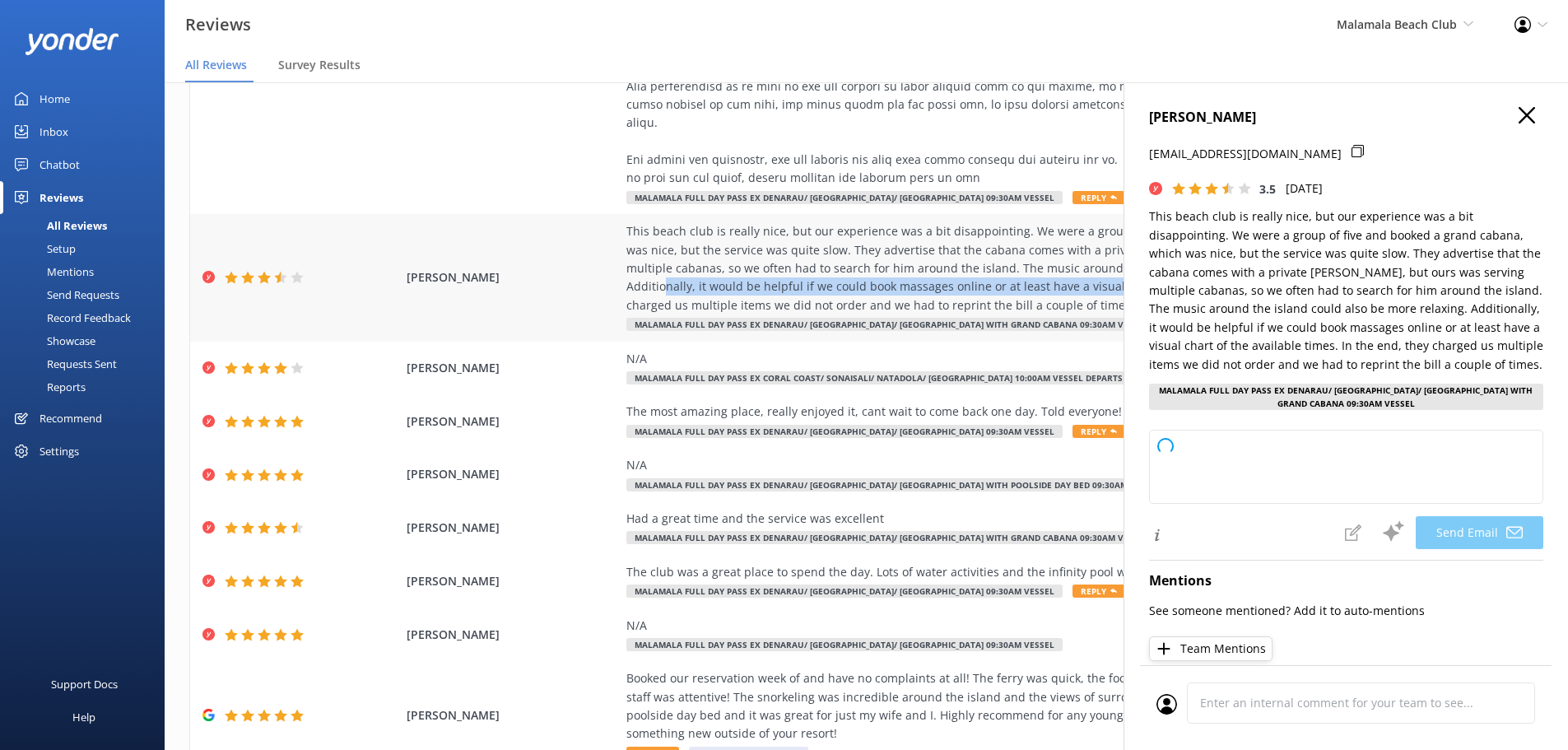
copy div "it would be helpful if we could book massages online or at least have a visual …"
click at [1519, 112] on icon "button" at bounding box center [1527, 116] width 17 height 17
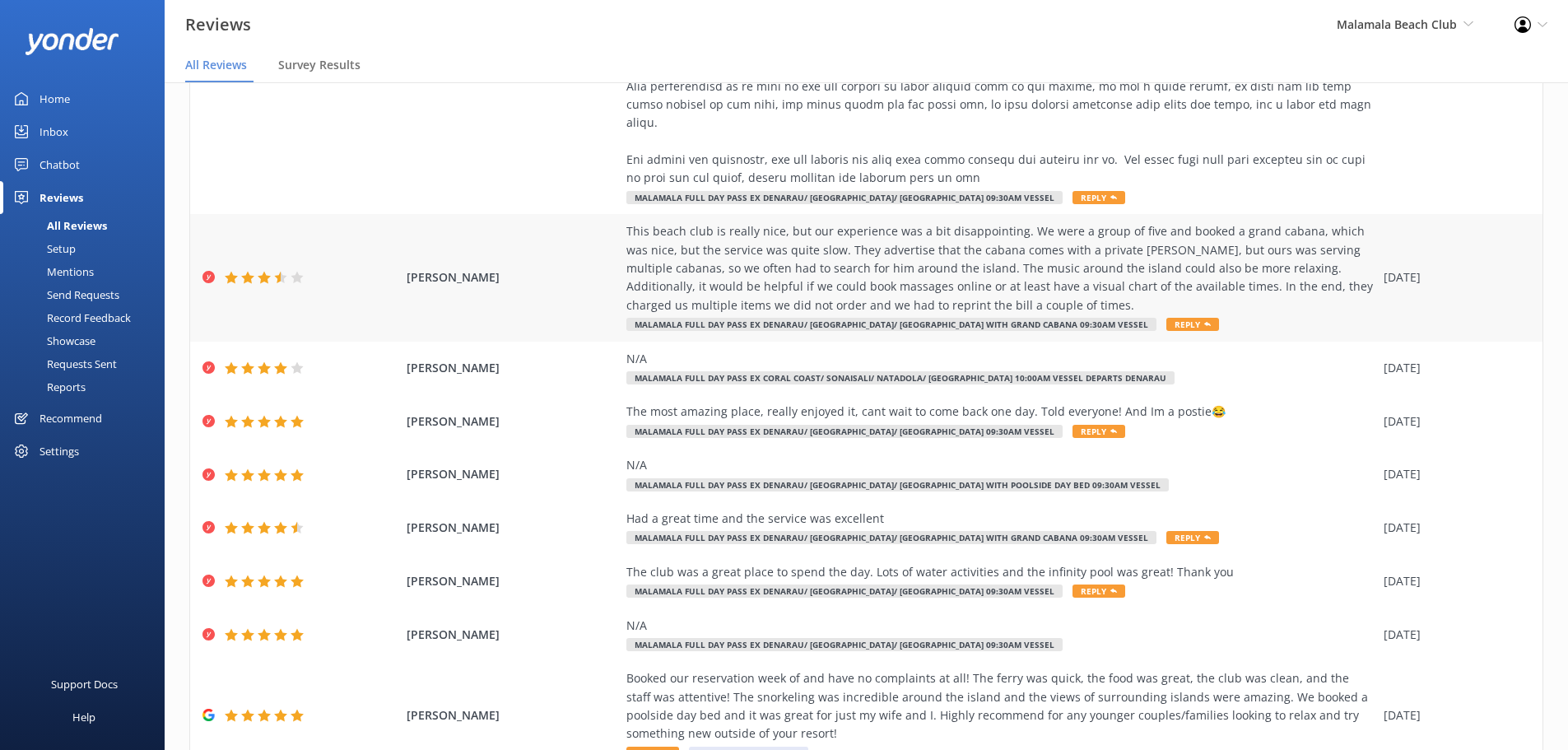
click at [1083, 267] on div "This beach club is really nice, but our experience was a bit disappointing. We …" at bounding box center [1000, 269] width 749 height 92
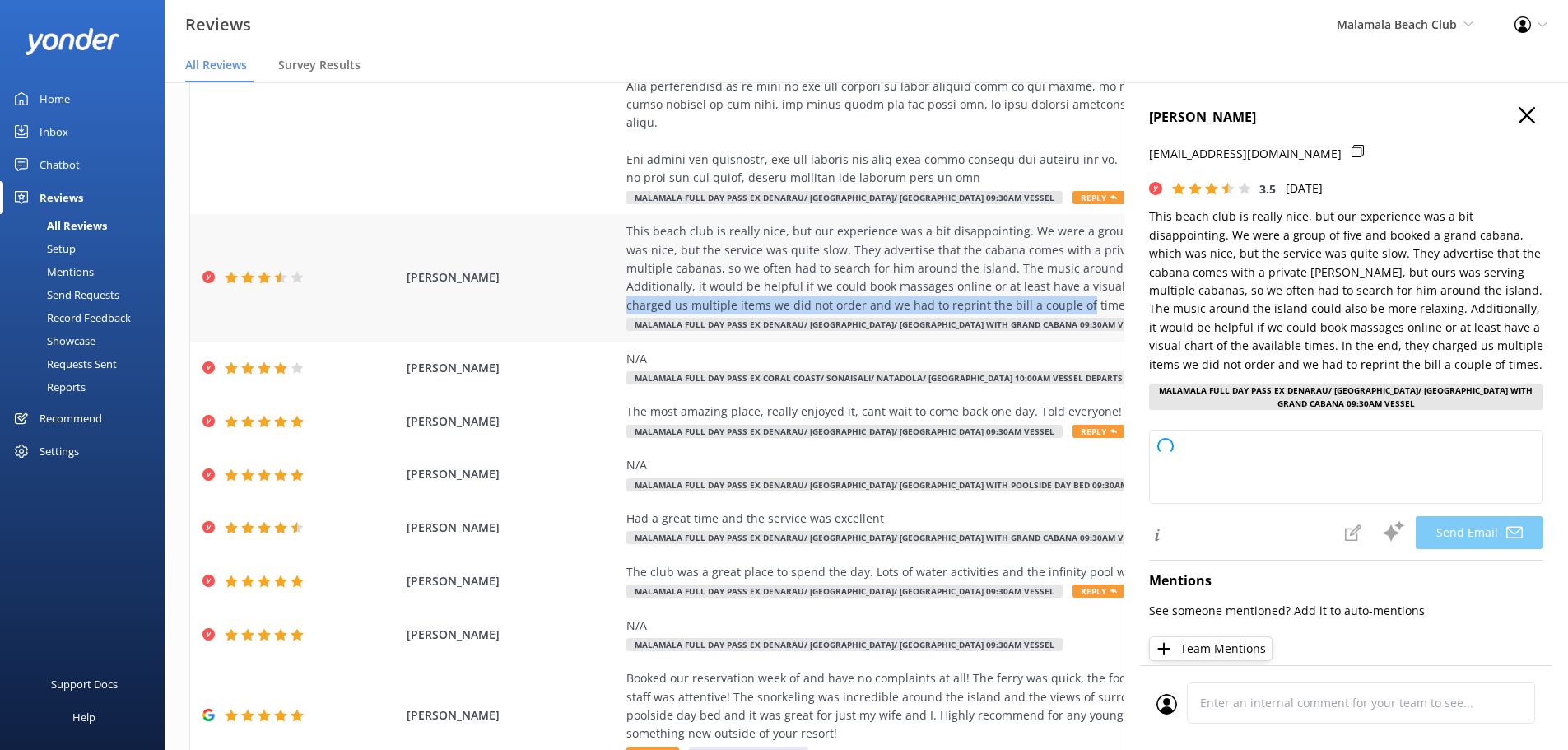
drag, startPoint x: 1079, startPoint y: 266, endPoint x: 1084, endPoint y: 280, distance: 14.9
click at [1084, 280] on div "This beach club is really nice, but our experience was a bit disappointing. We …" at bounding box center [1000, 269] width 749 height 92
copy div "In the end, they charged us multiple items we did not order and we had to repri…"
click at [1519, 119] on icon "button" at bounding box center [1527, 116] width 17 height 17
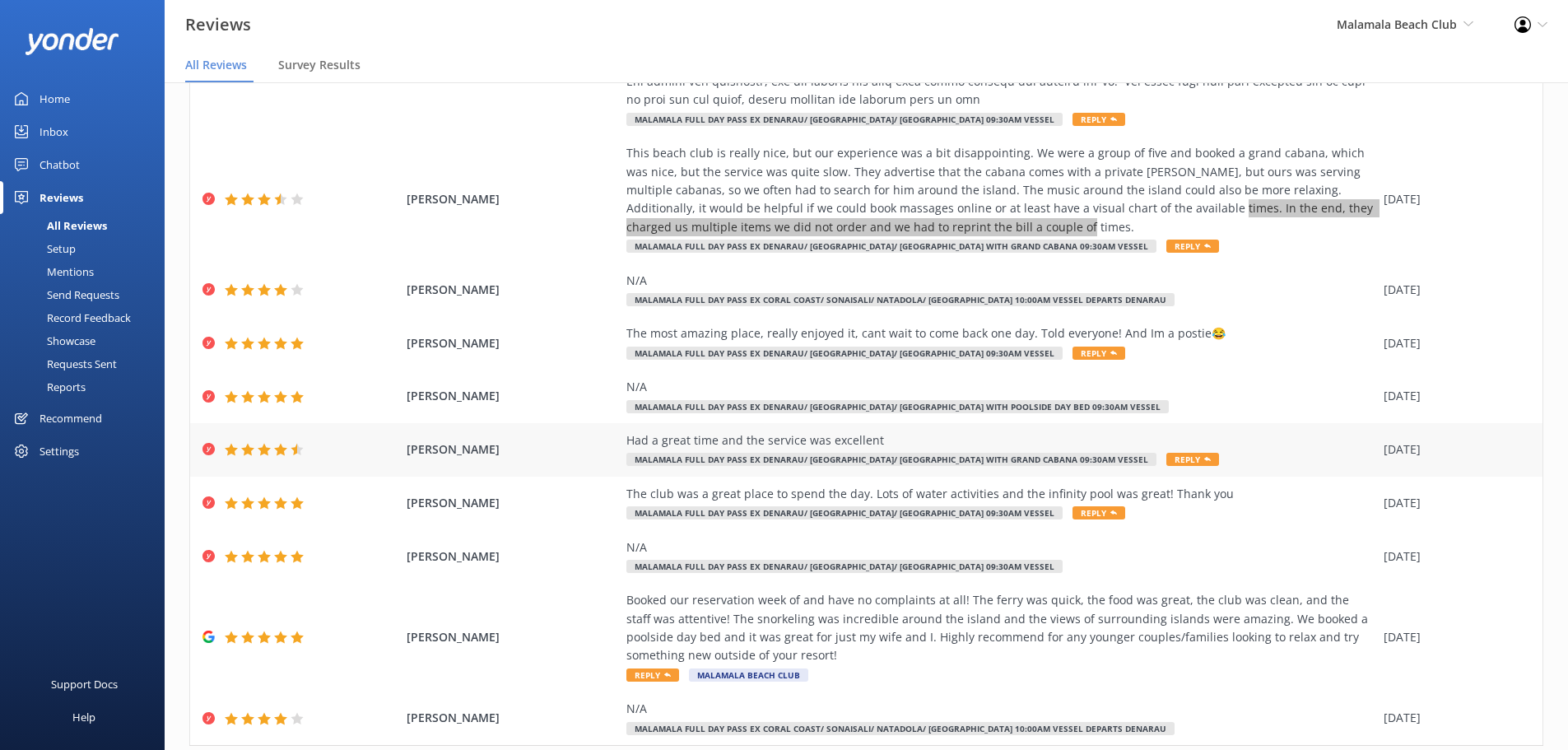
scroll to position [389, 0]
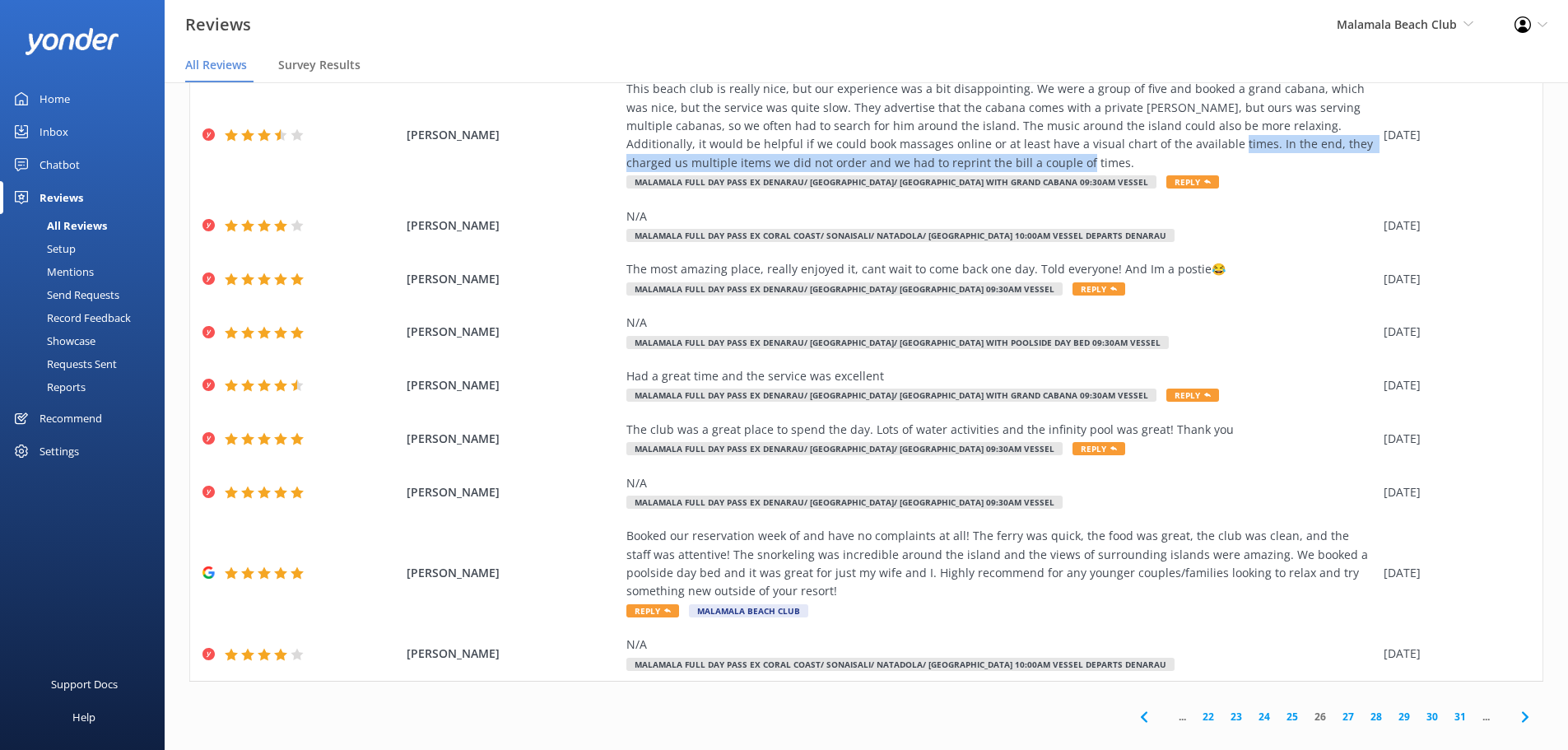
click at [1515, 707] on icon at bounding box center [1525, 717] width 20 height 20
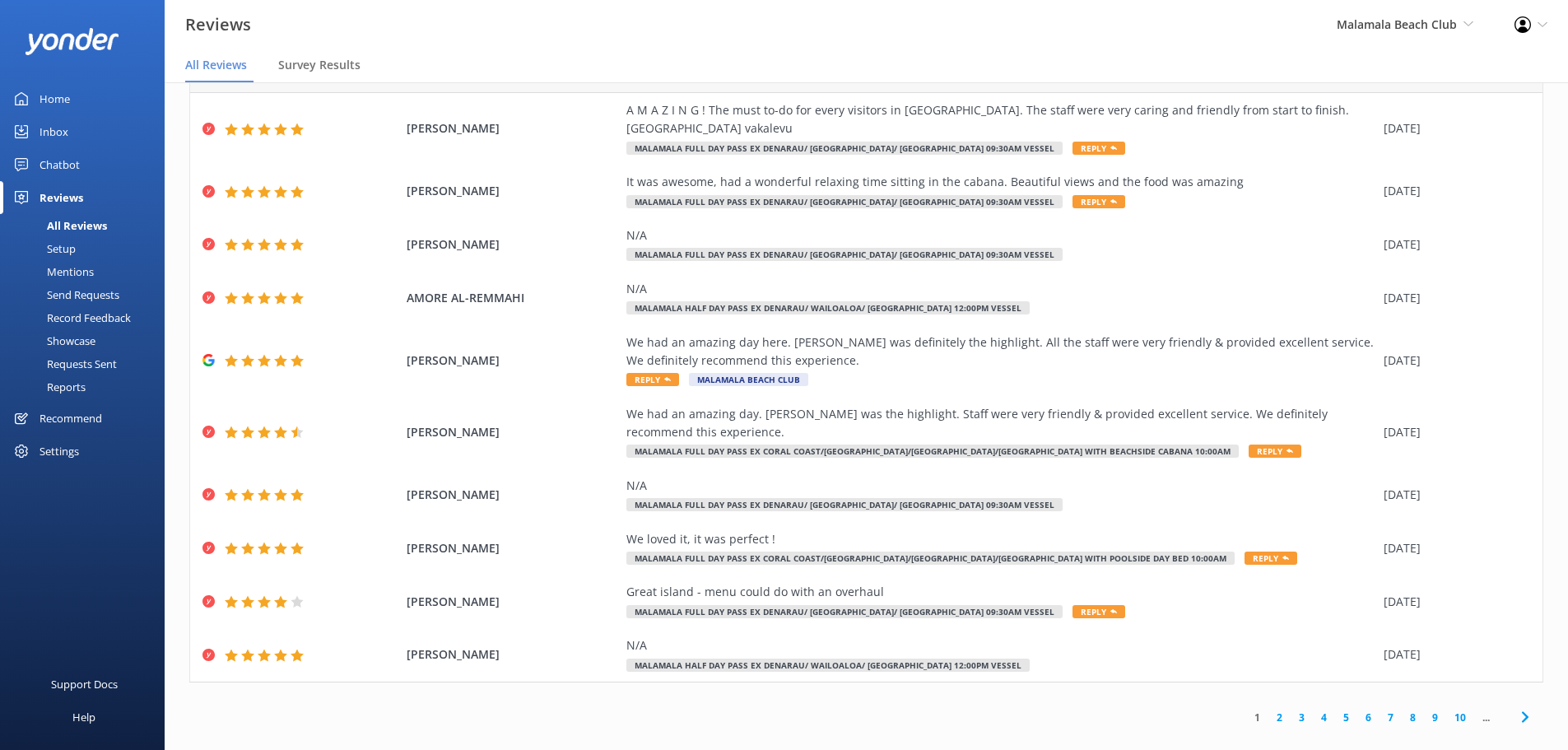
scroll to position [58, 0]
click at [1448, 709] on link "10" at bounding box center [1459, 717] width 28 height 16
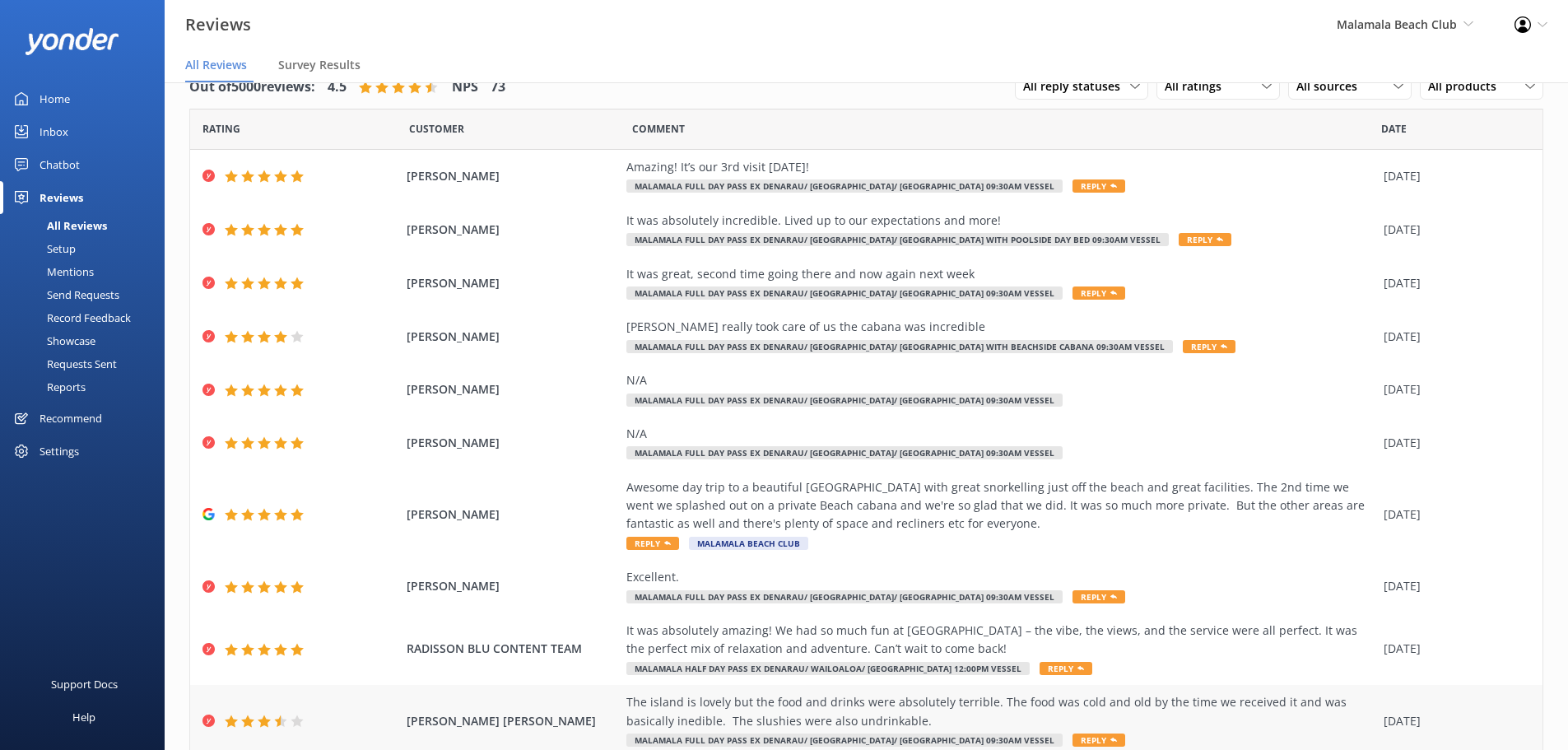
scroll to position [94, 0]
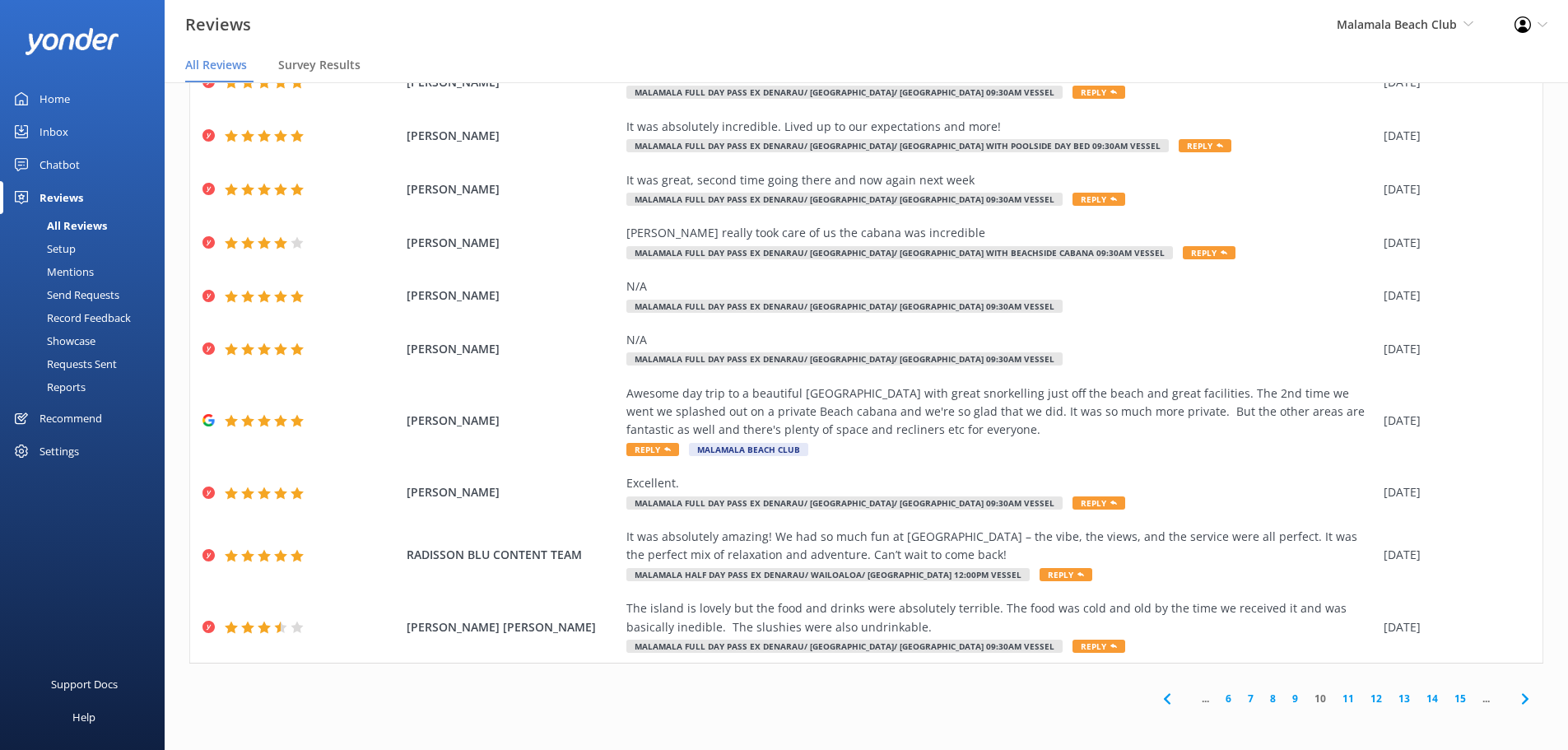
click at [1446, 701] on link "15" at bounding box center [1459, 698] width 28 height 16
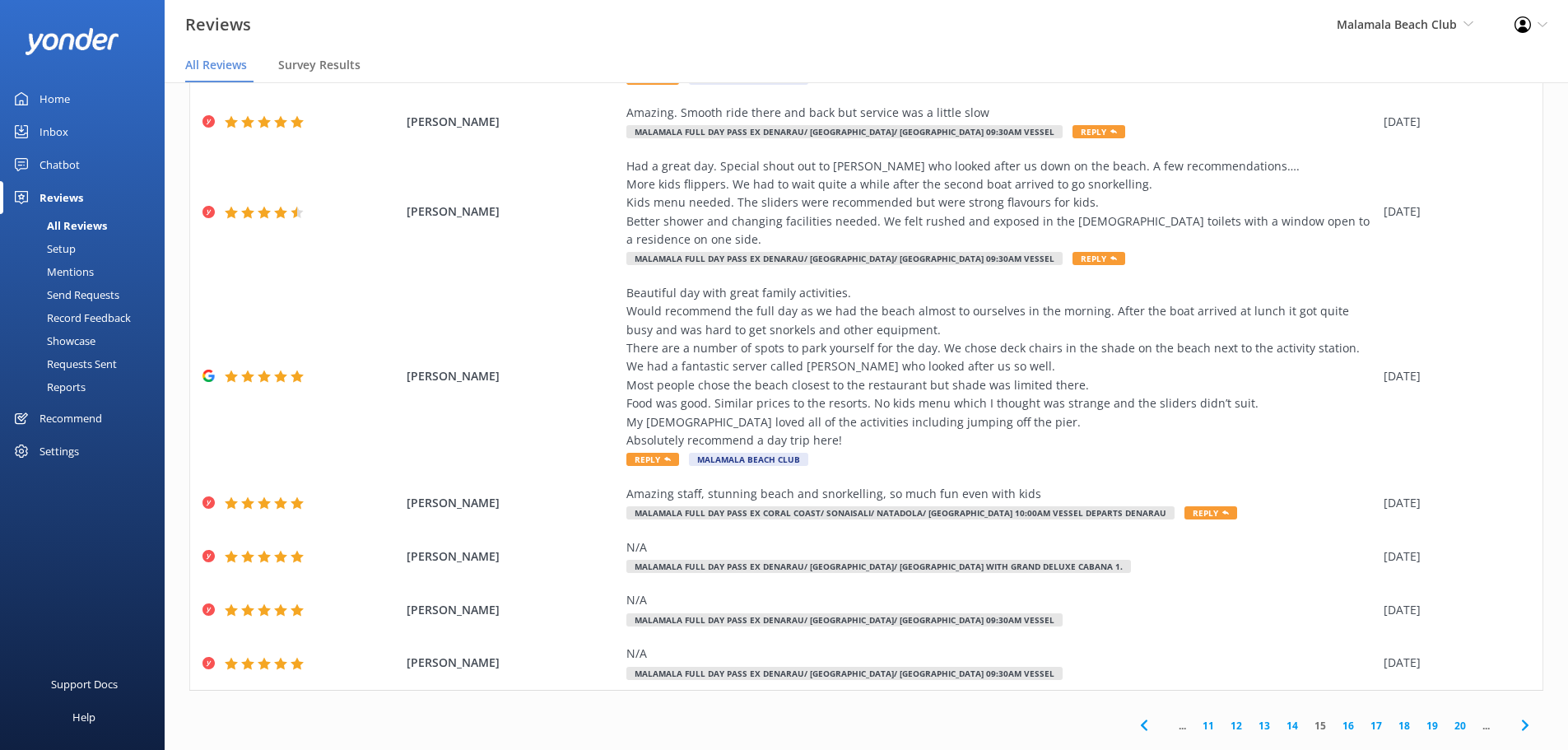
scroll to position [242, 0]
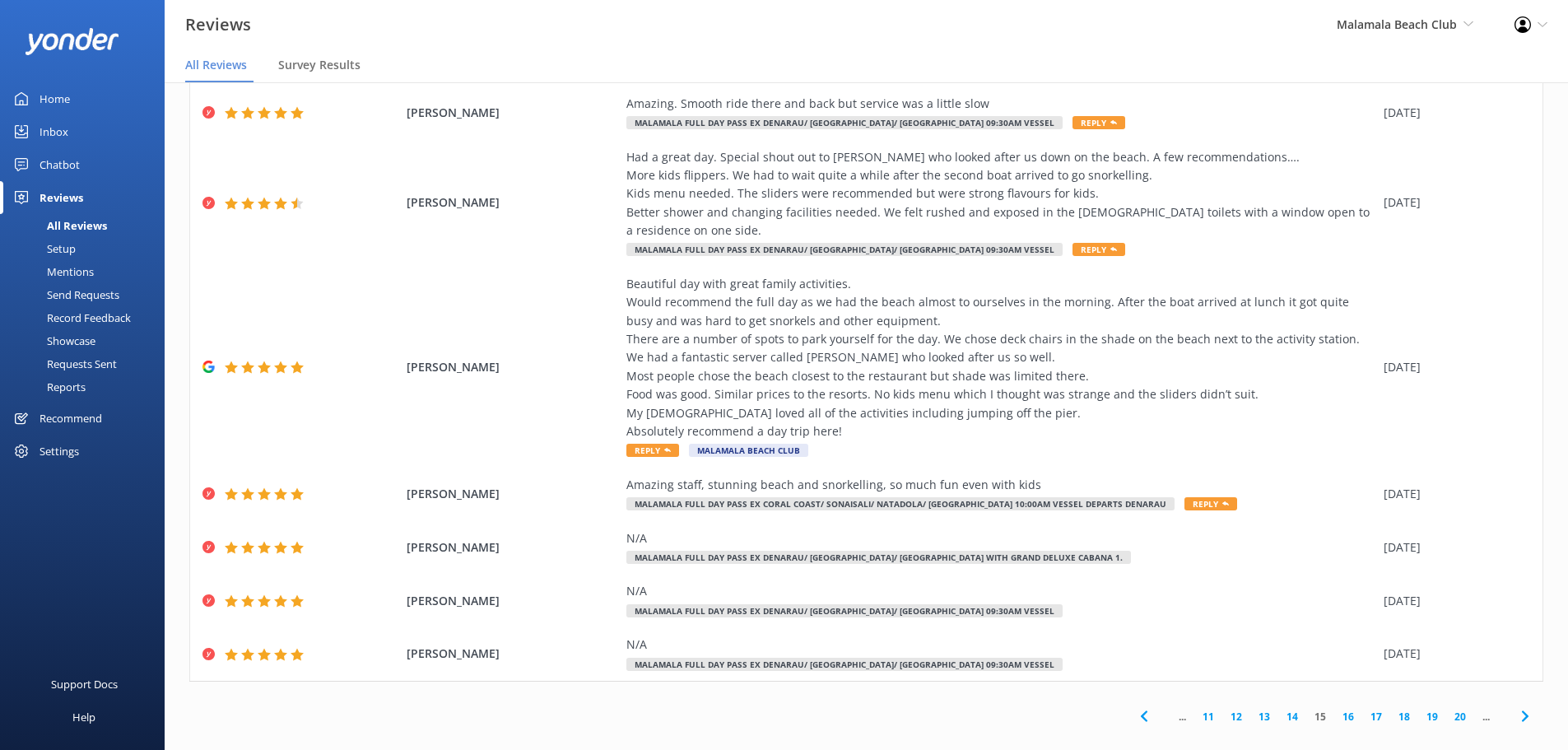
click at [1446, 709] on link "20" at bounding box center [1459, 717] width 28 height 16
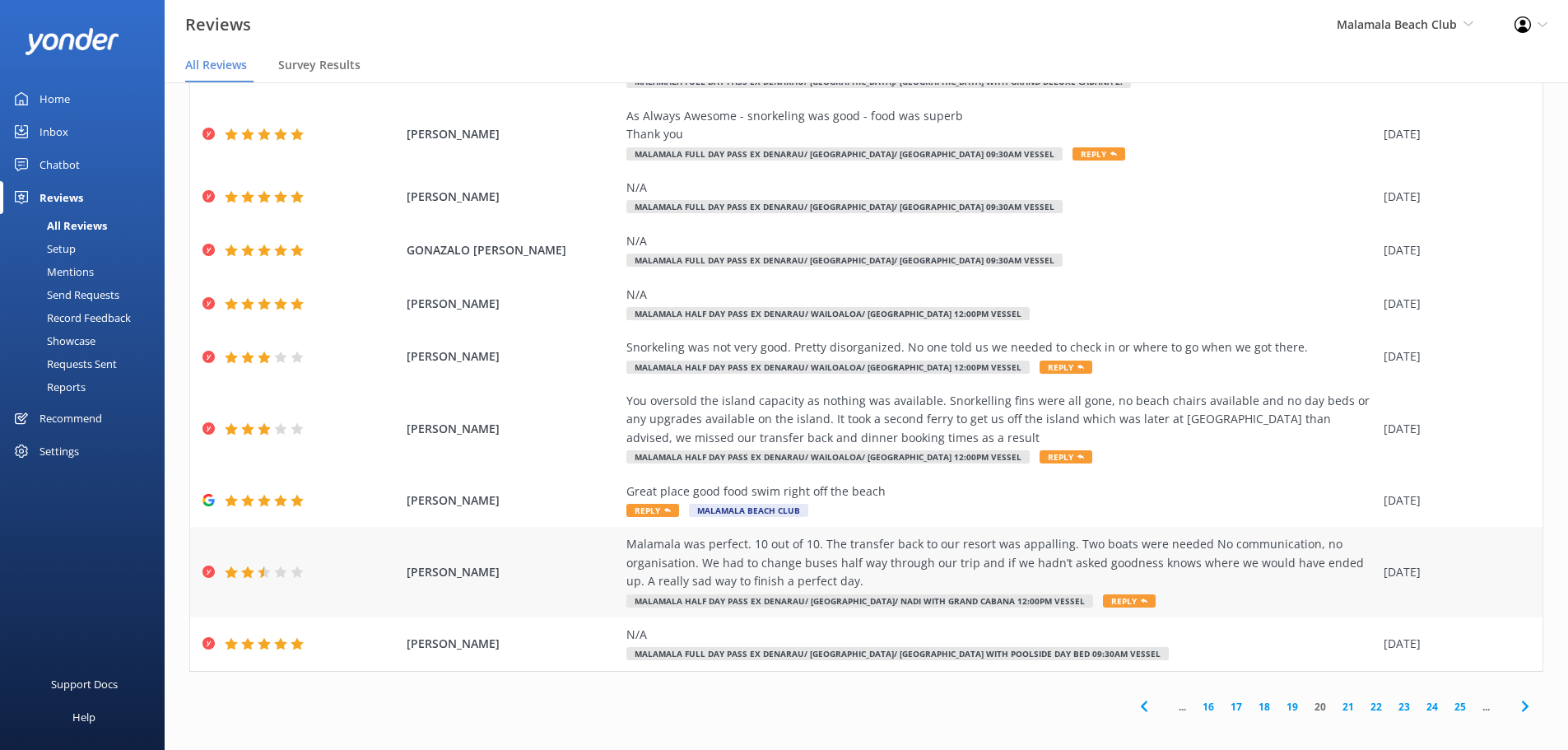
scroll to position [113, 0]
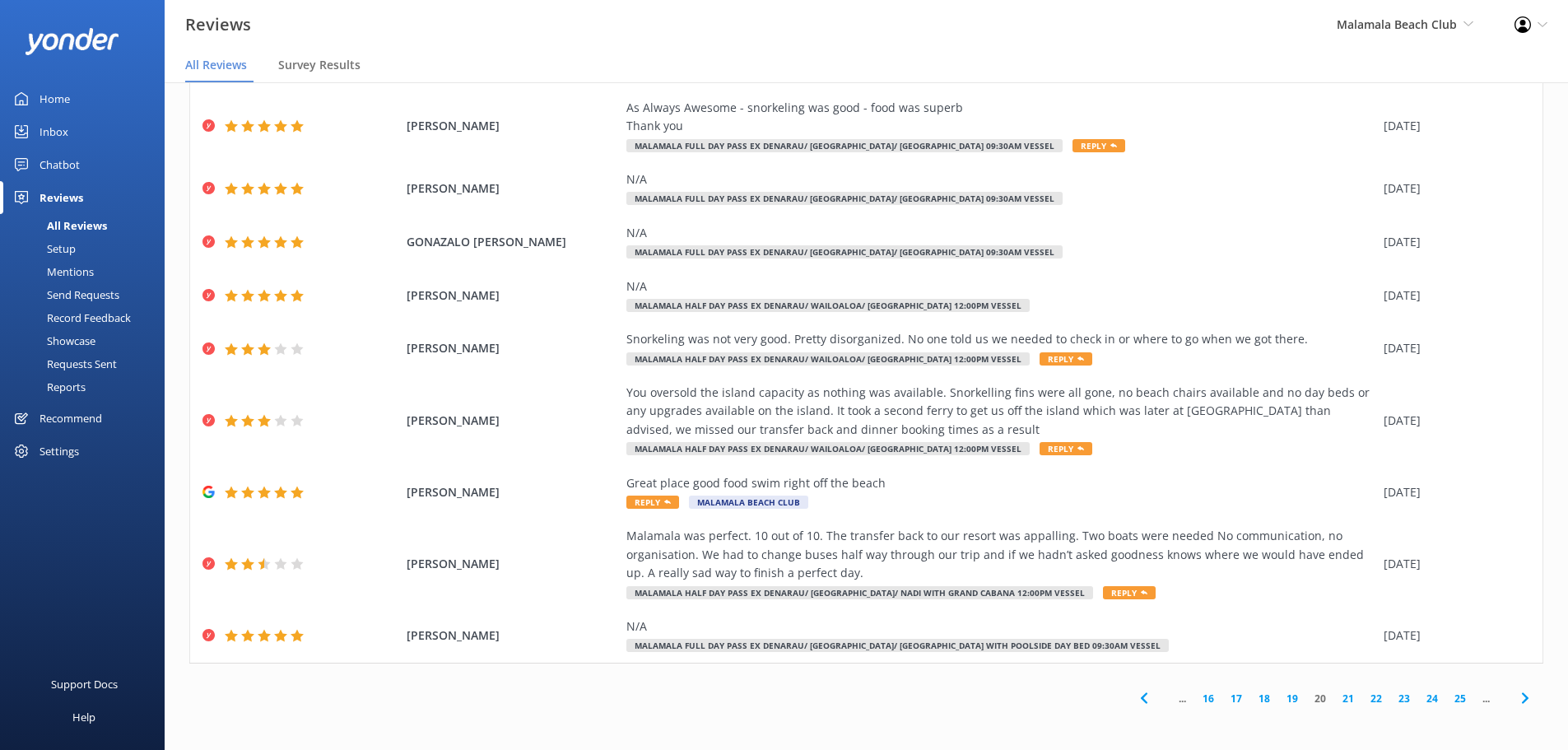
click at [1446, 694] on link "25" at bounding box center [1459, 698] width 28 height 16
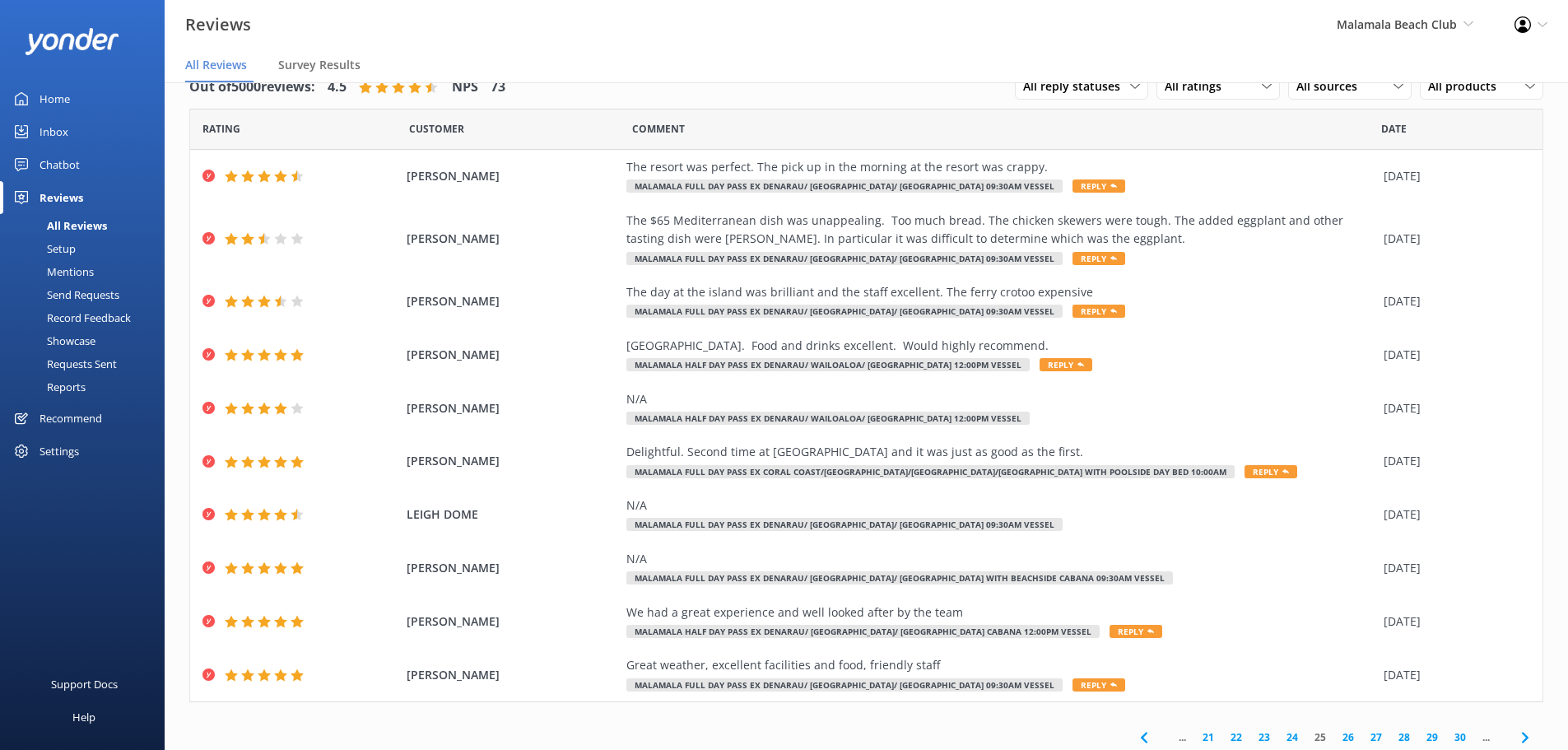
click at [1362, 732] on link "27" at bounding box center [1376, 737] width 28 height 16
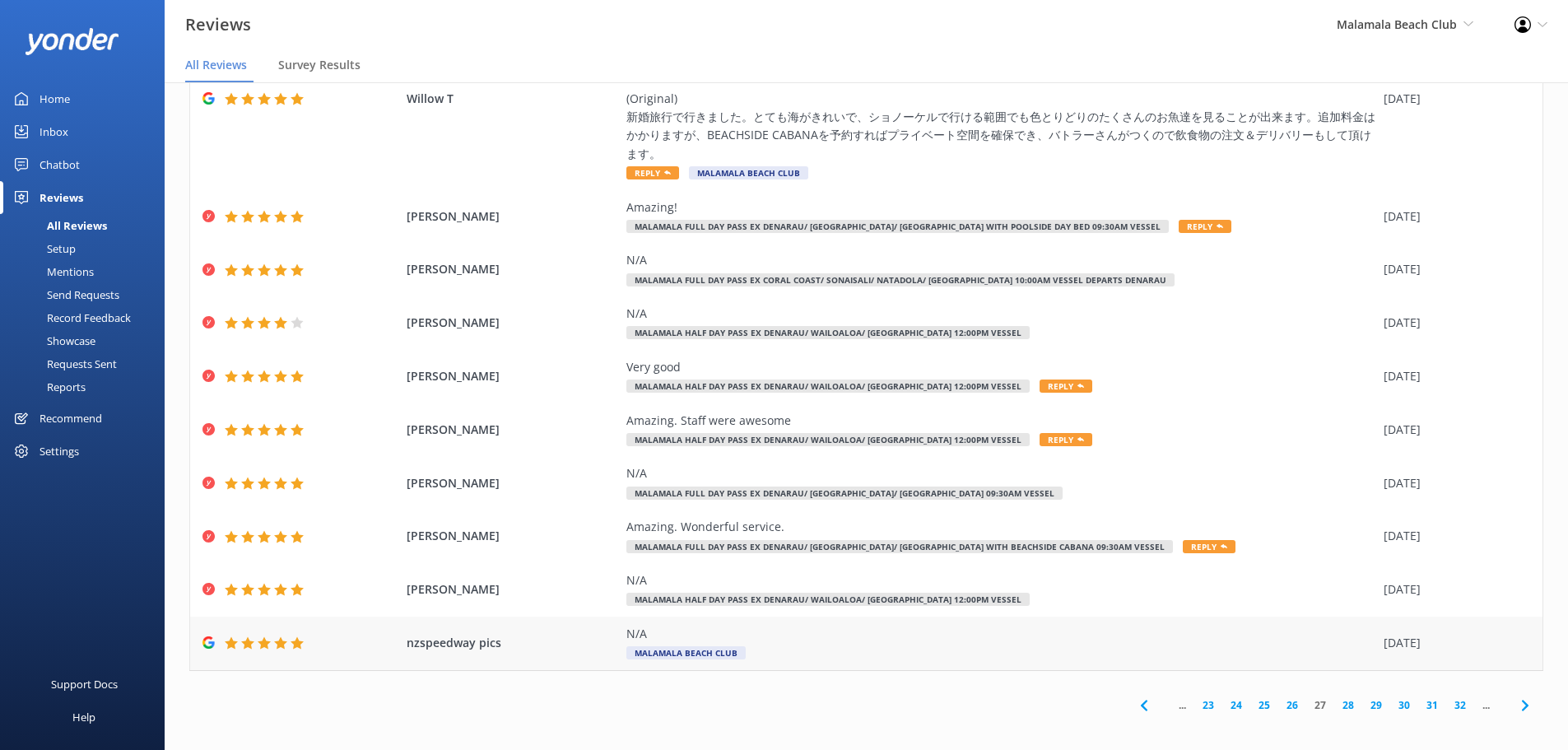
scroll to position [33, 0]
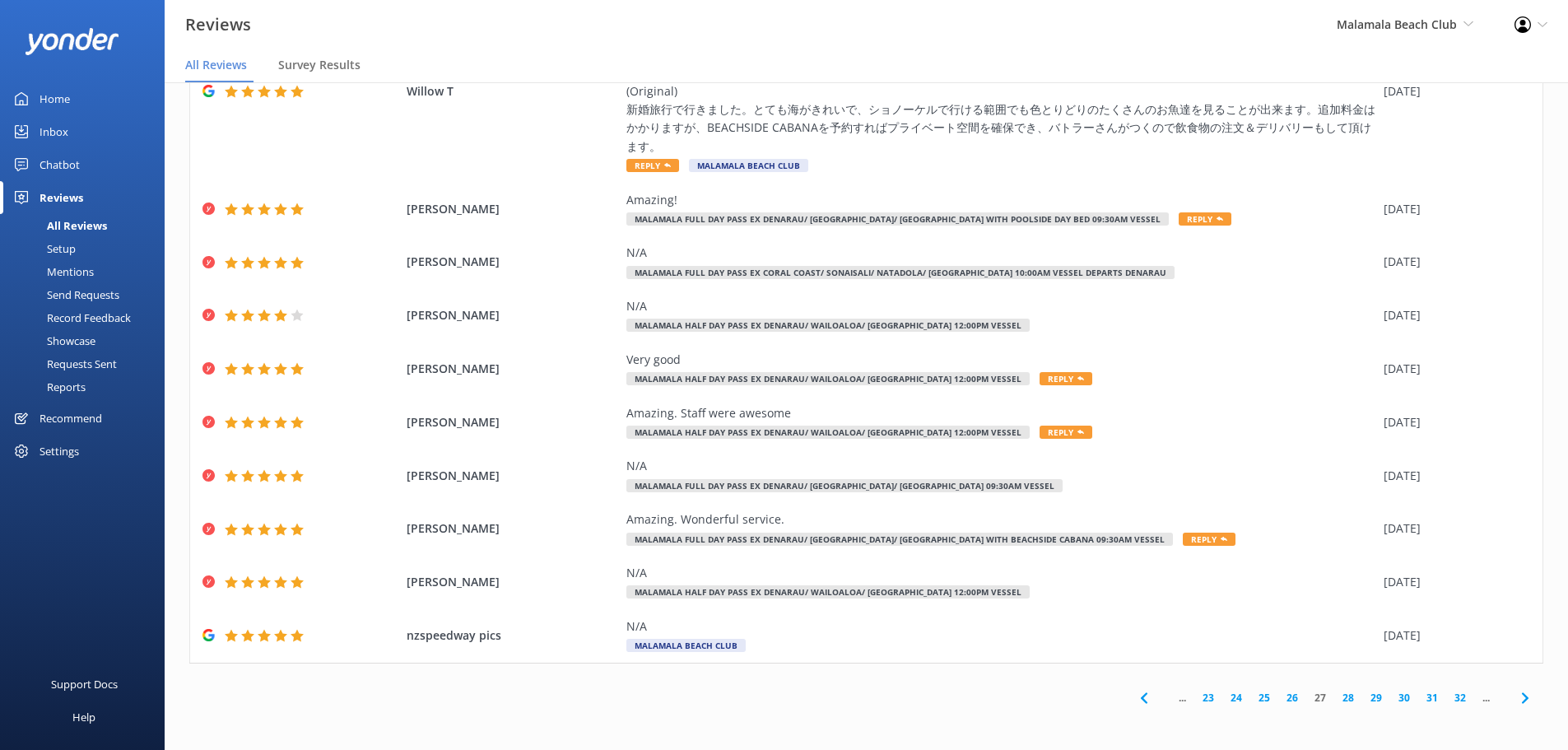
click at [1280, 697] on link "26" at bounding box center [1291, 697] width 28 height 16
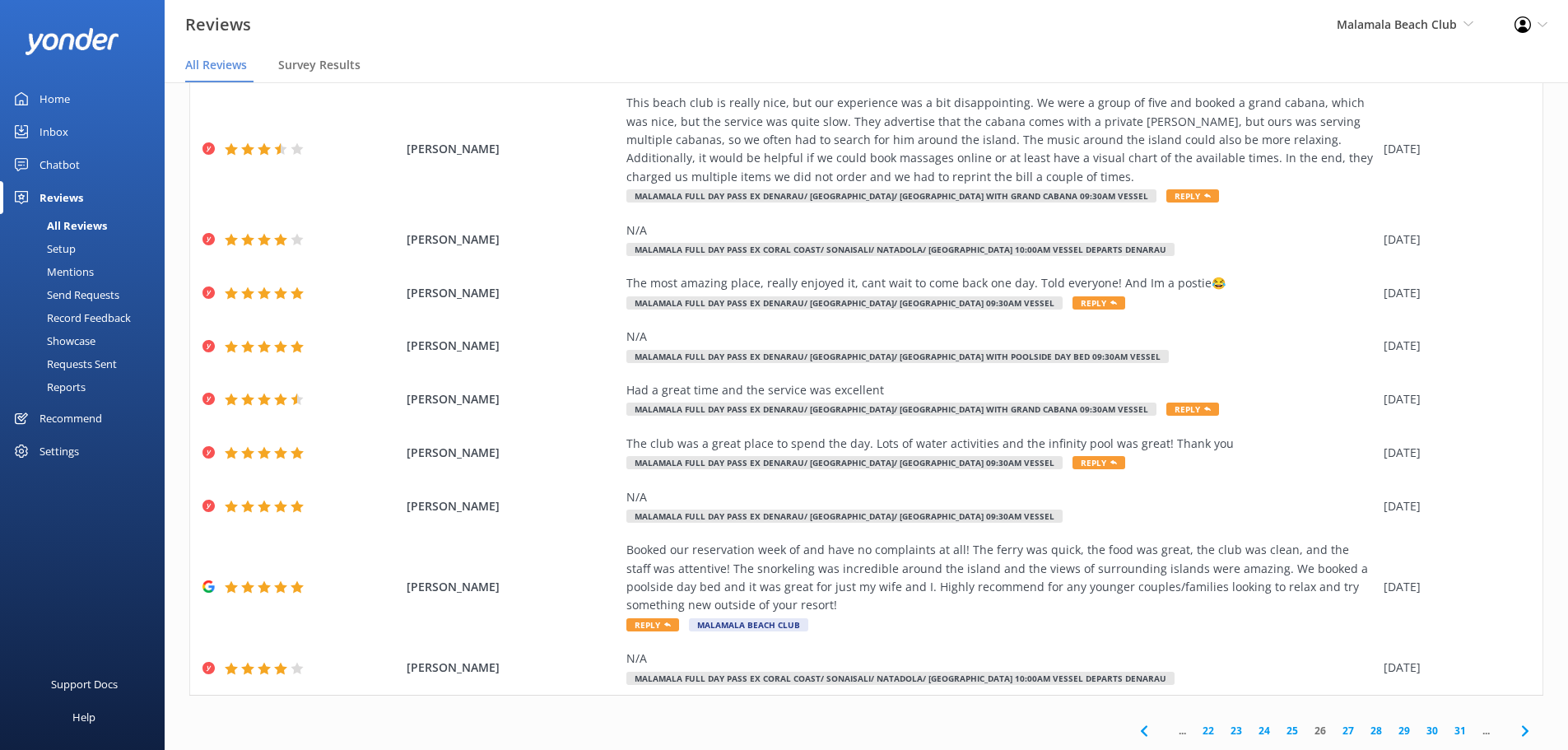
scroll to position [389, 0]
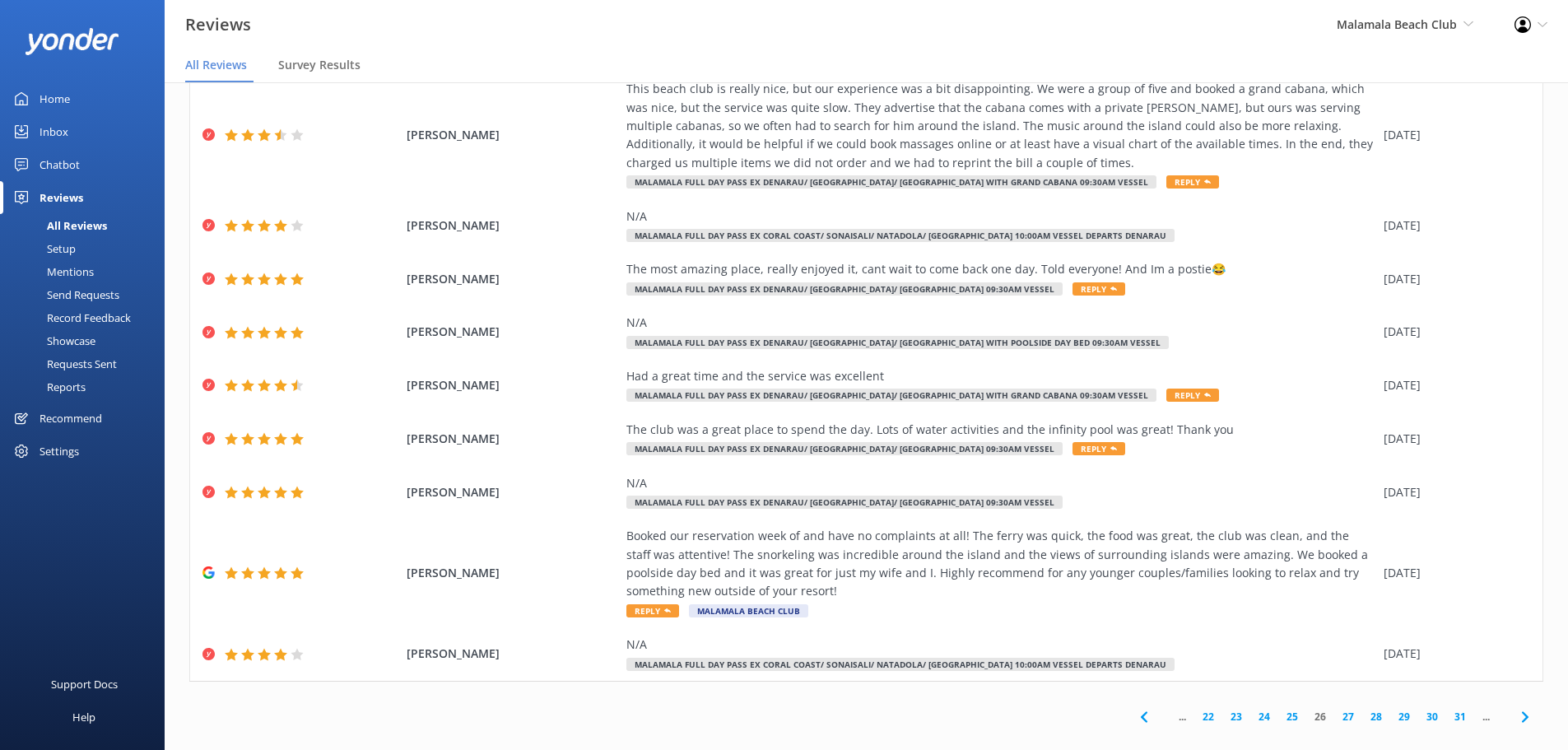
click at [1334, 709] on link "27" at bounding box center [1347, 717] width 28 height 16
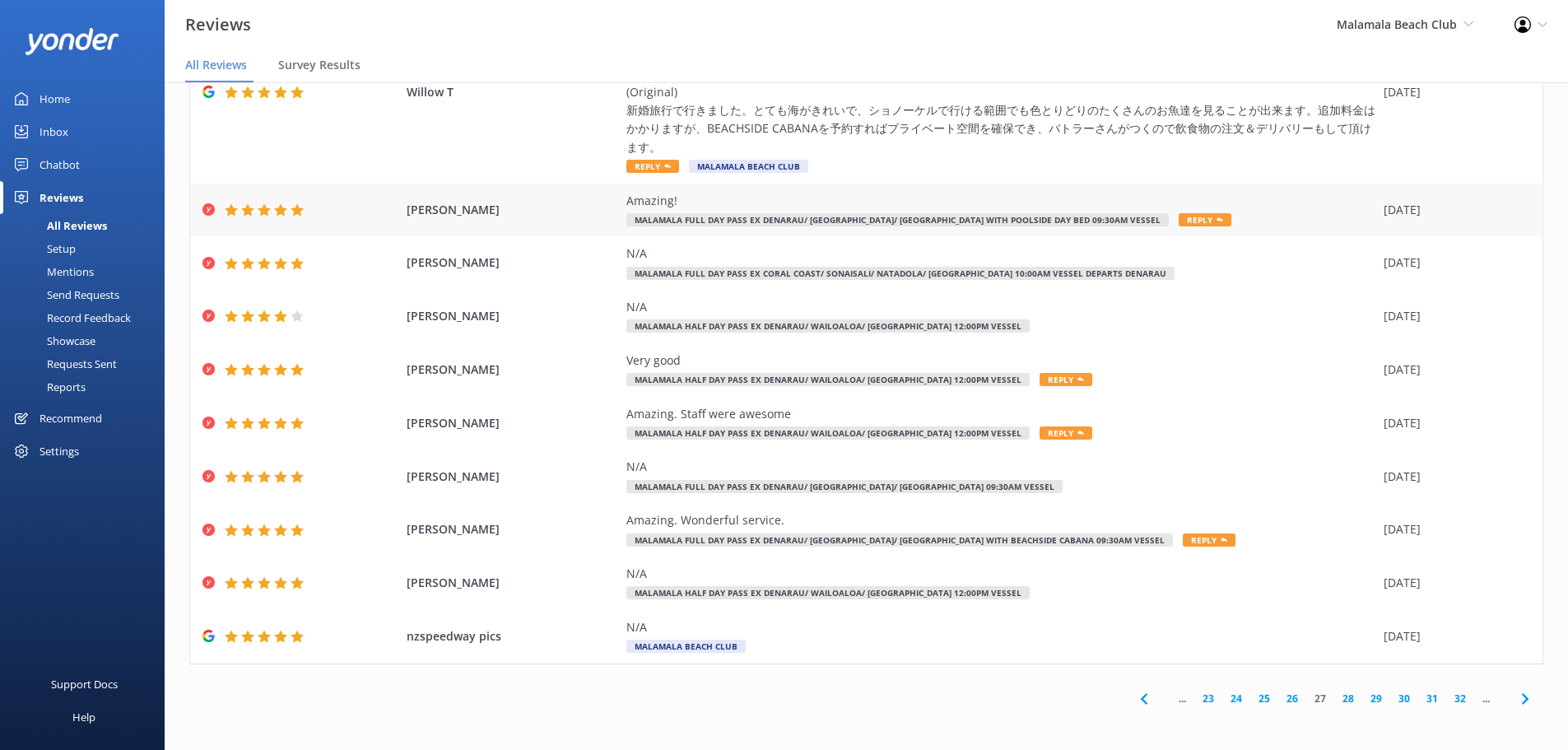
scroll to position [150, 0]
click at [1334, 697] on link "28" at bounding box center [1347, 697] width 28 height 16
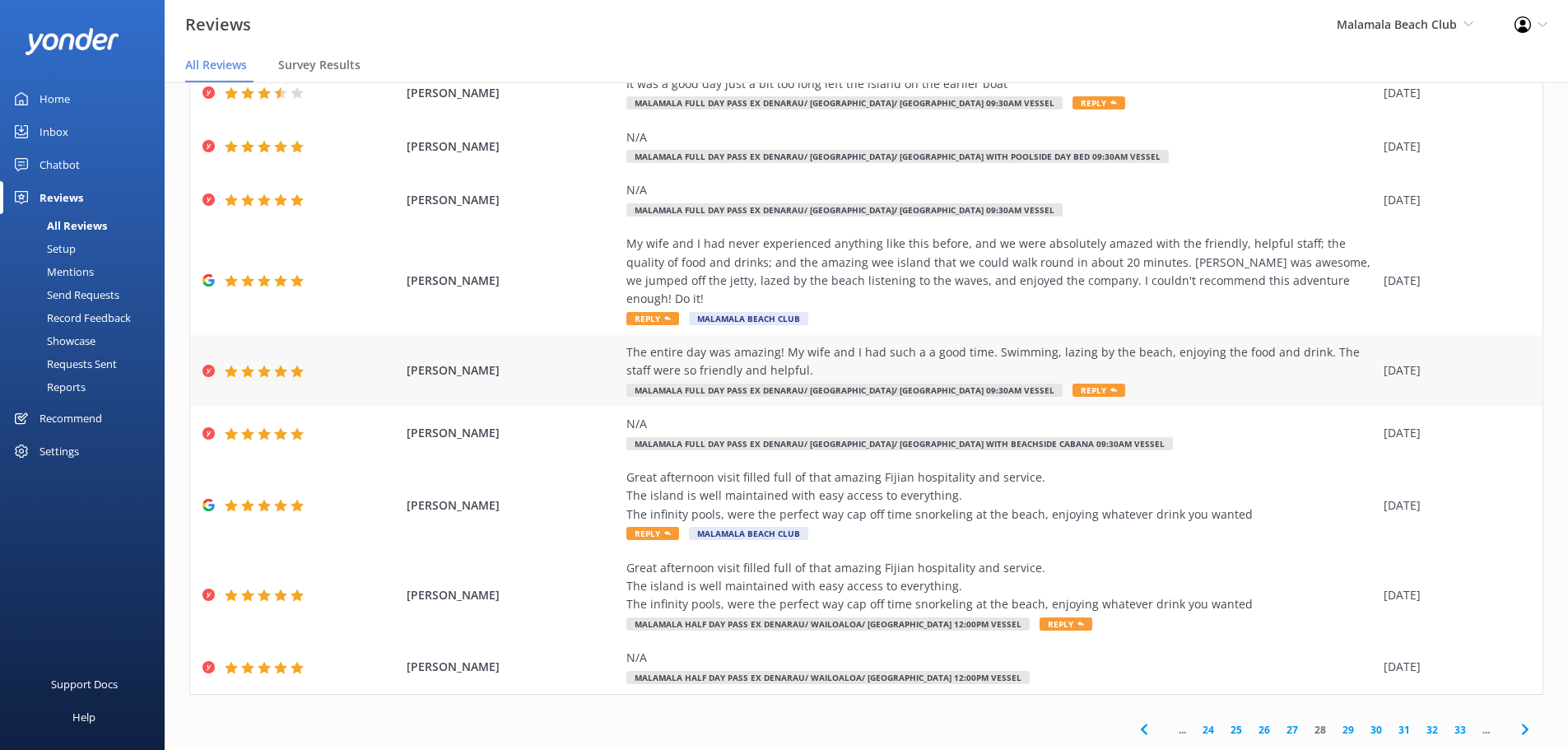
scroll to position [150, 0]
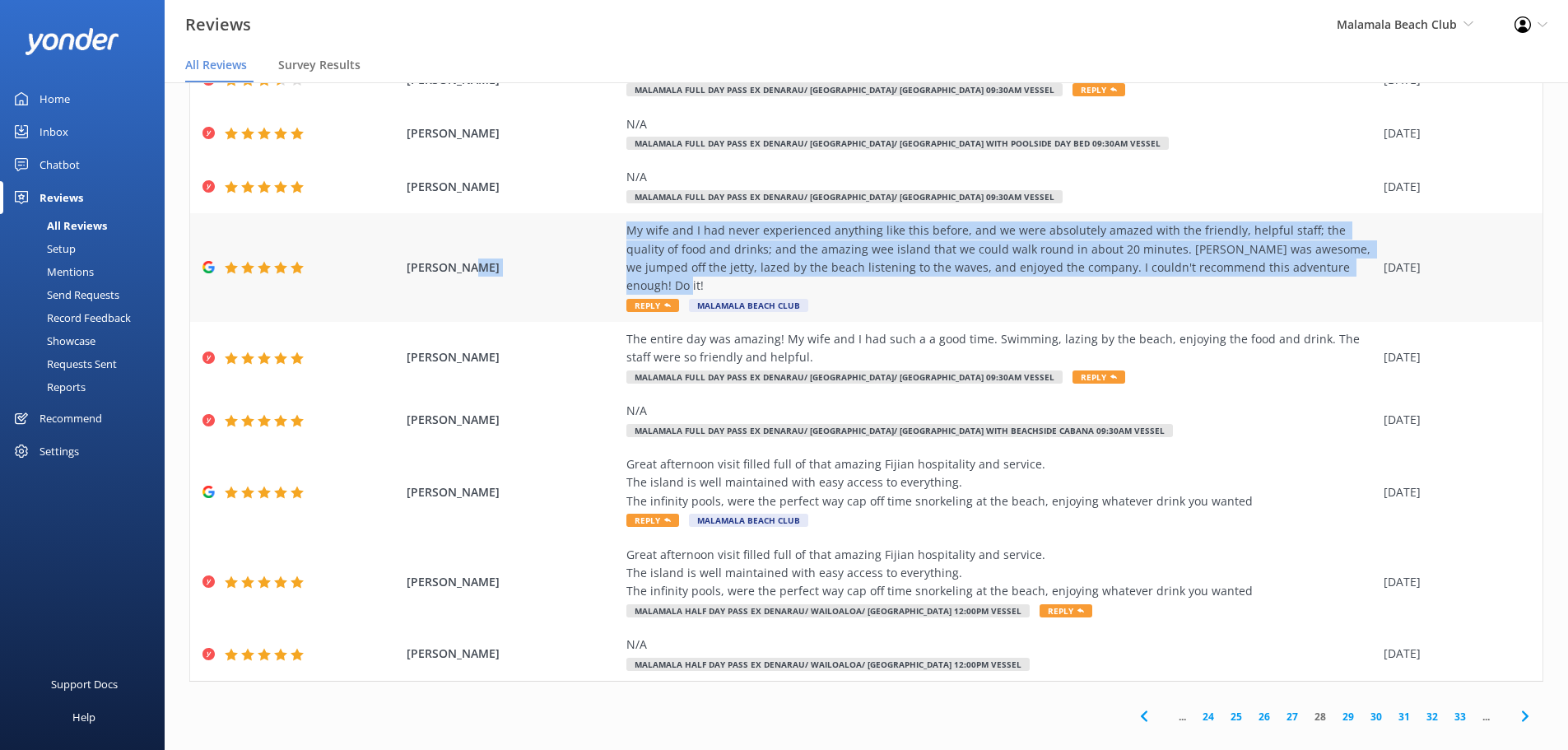
drag, startPoint x: 1328, startPoint y: 268, endPoint x: 579, endPoint y: 249, distance: 749.2
click at [579, 249] on div "[PERSON_NAME] My wife and I had never experienced anything like this before, an…" at bounding box center [866, 268] width 1352 height 109
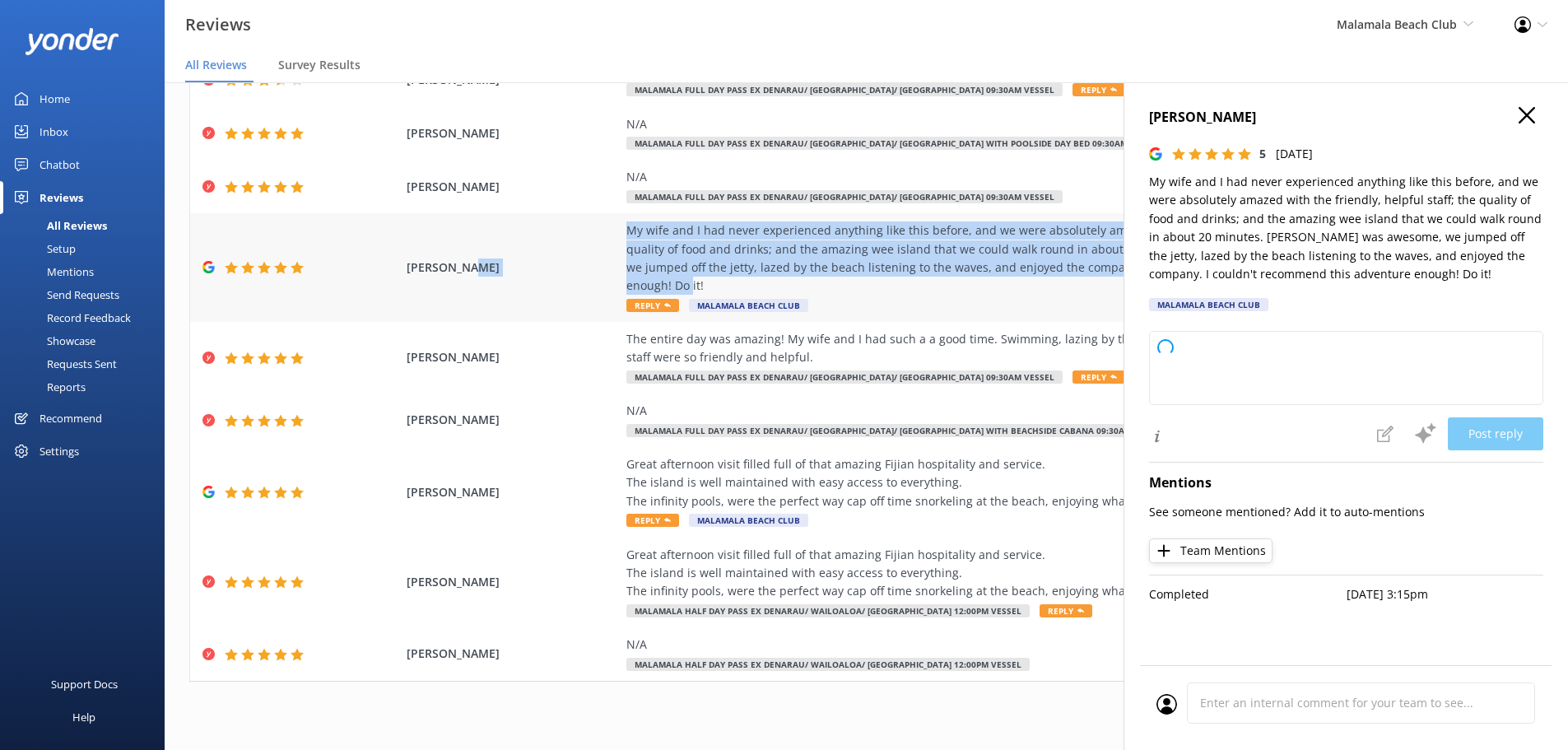
copy div "My wife and I had never experienced anything like this before, and we were abso…"
type textarea "Thank you so much for your wonderful review! We’re thrilled to hear you and you…"
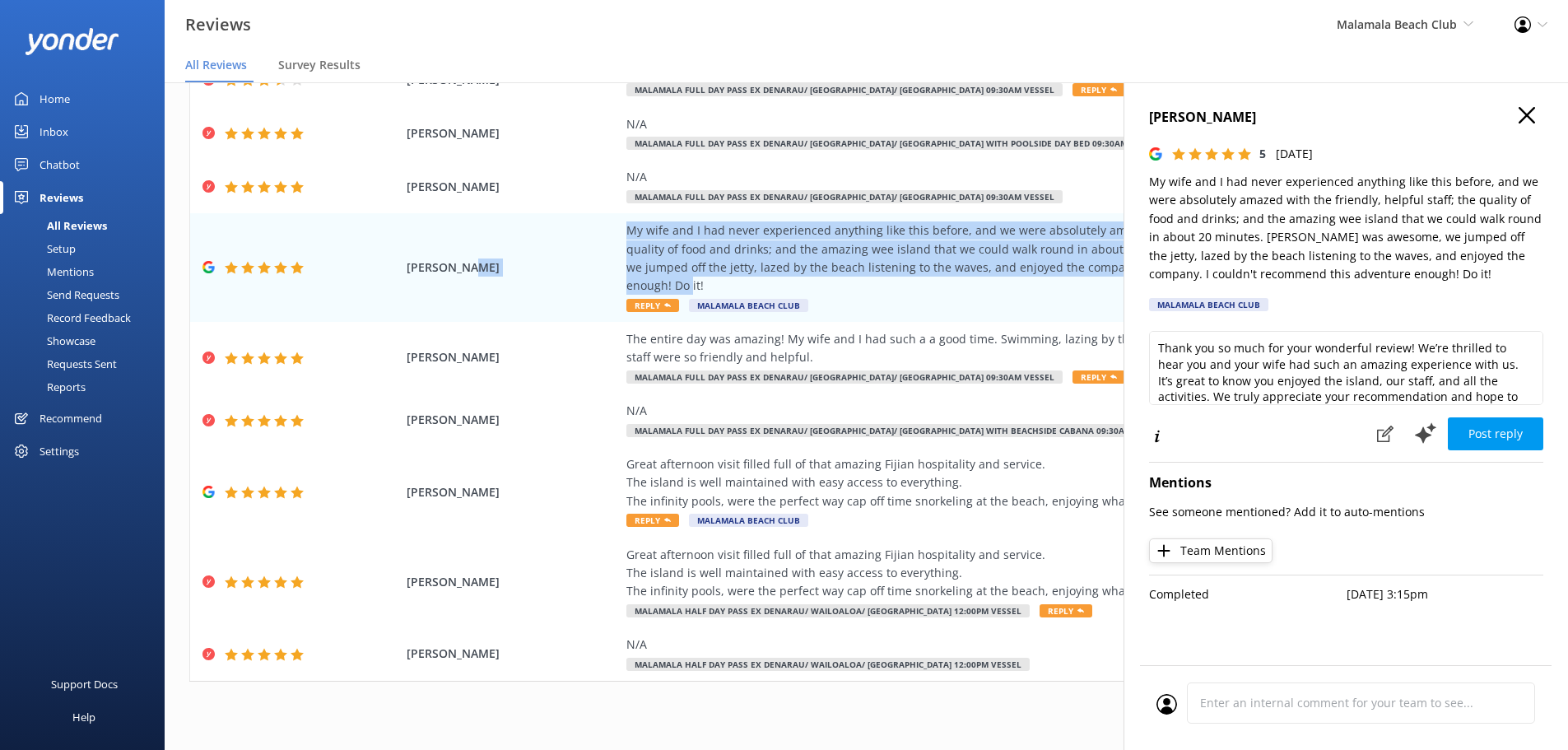
click at [1519, 114] on icon "button" at bounding box center [1527, 116] width 17 height 17
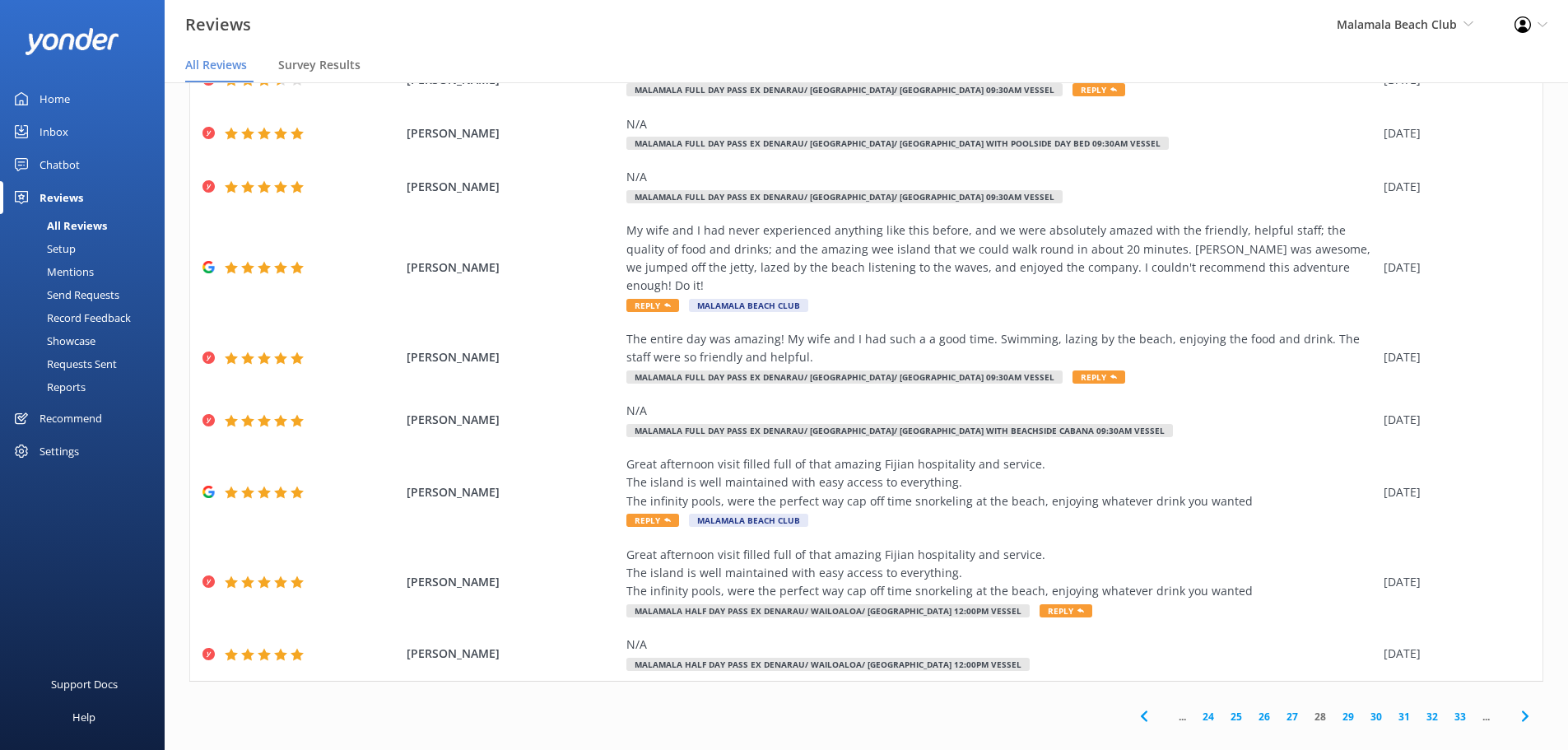
click at [1051, 40] on div "Reviews Malamala Beach Club South Sea Cruises Malamala Beach Club Awesome Adven…" at bounding box center [784, 24] width 1568 height 49
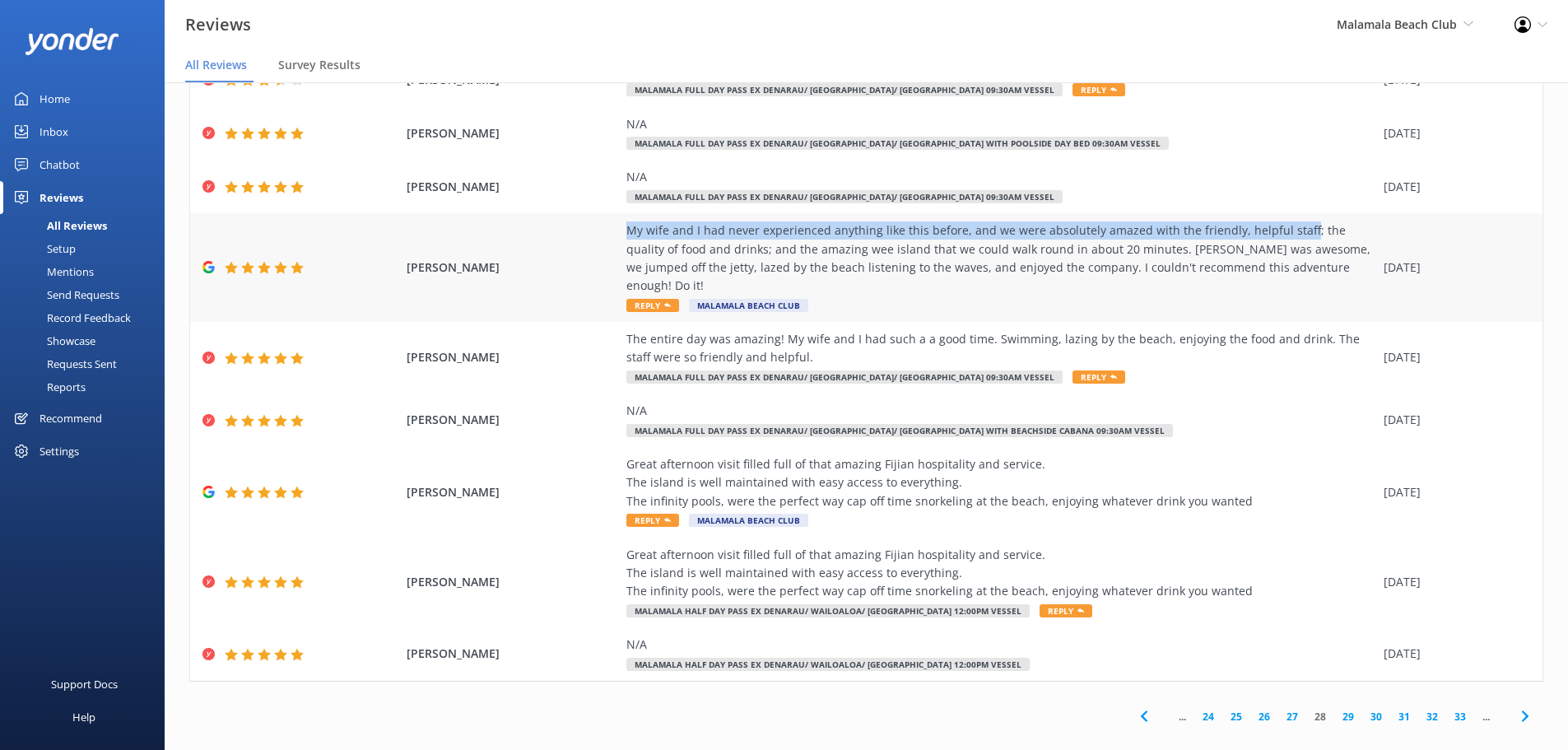
drag, startPoint x: 807, startPoint y: 248, endPoint x: 1284, endPoint y: 239, distance: 477.1
click at [1284, 239] on div "[PERSON_NAME] My wife and I had never experienced anything like this before, an…" at bounding box center [866, 268] width 1352 height 109
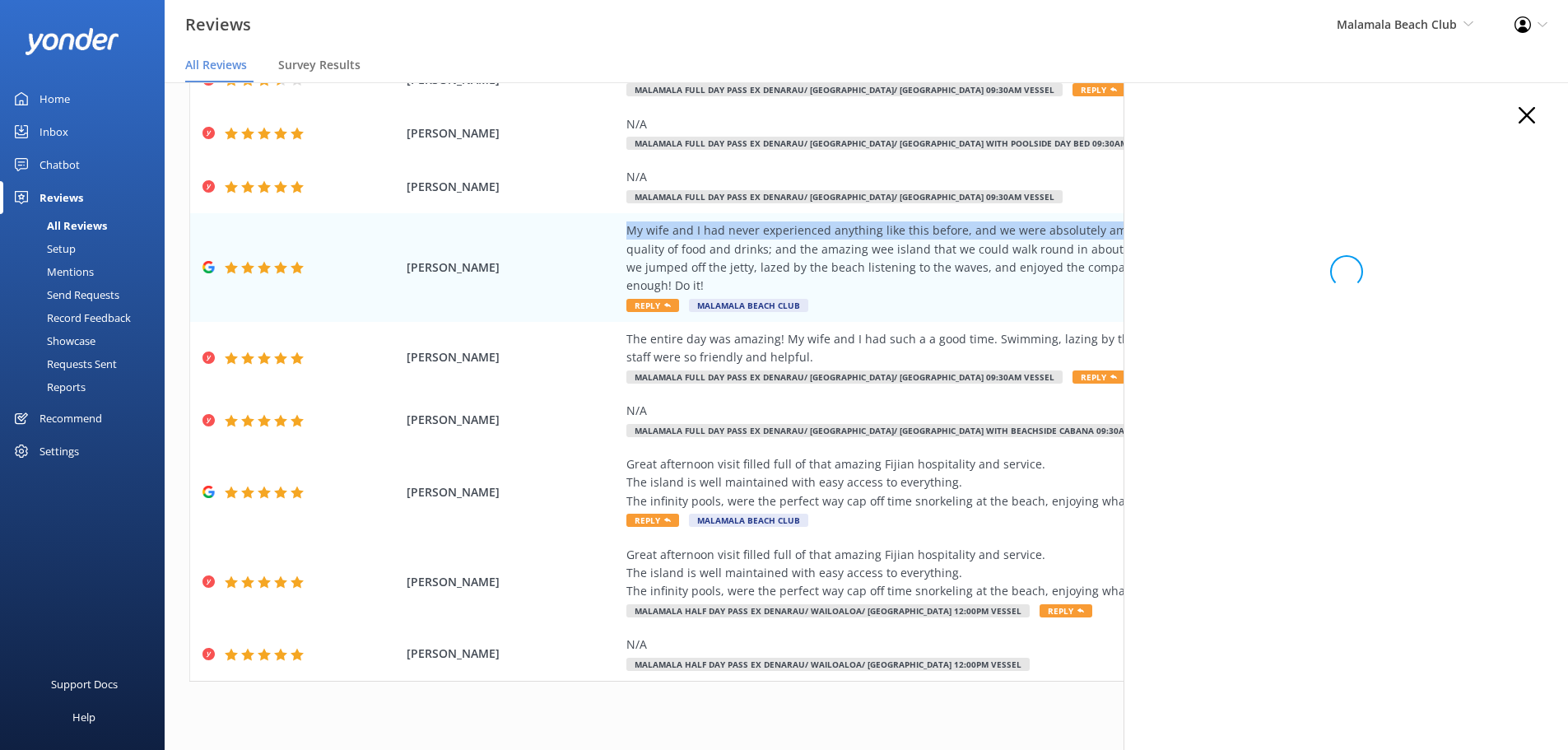
copy div "My wife and I had never experienced anything like this before, and we were abso…"
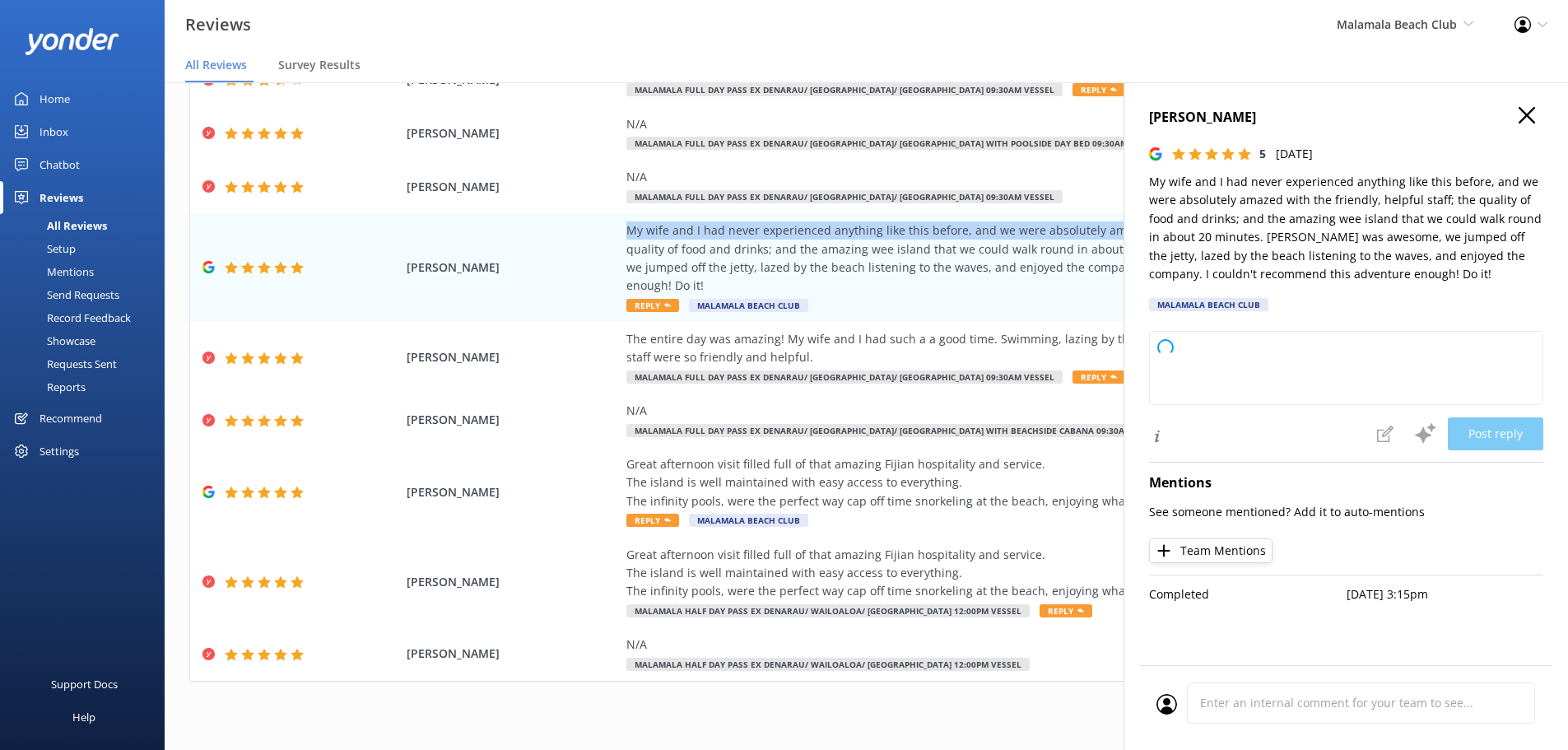
type textarea "Thank you so much for your wonderful feedback! We're thrilled to hear you and y…"
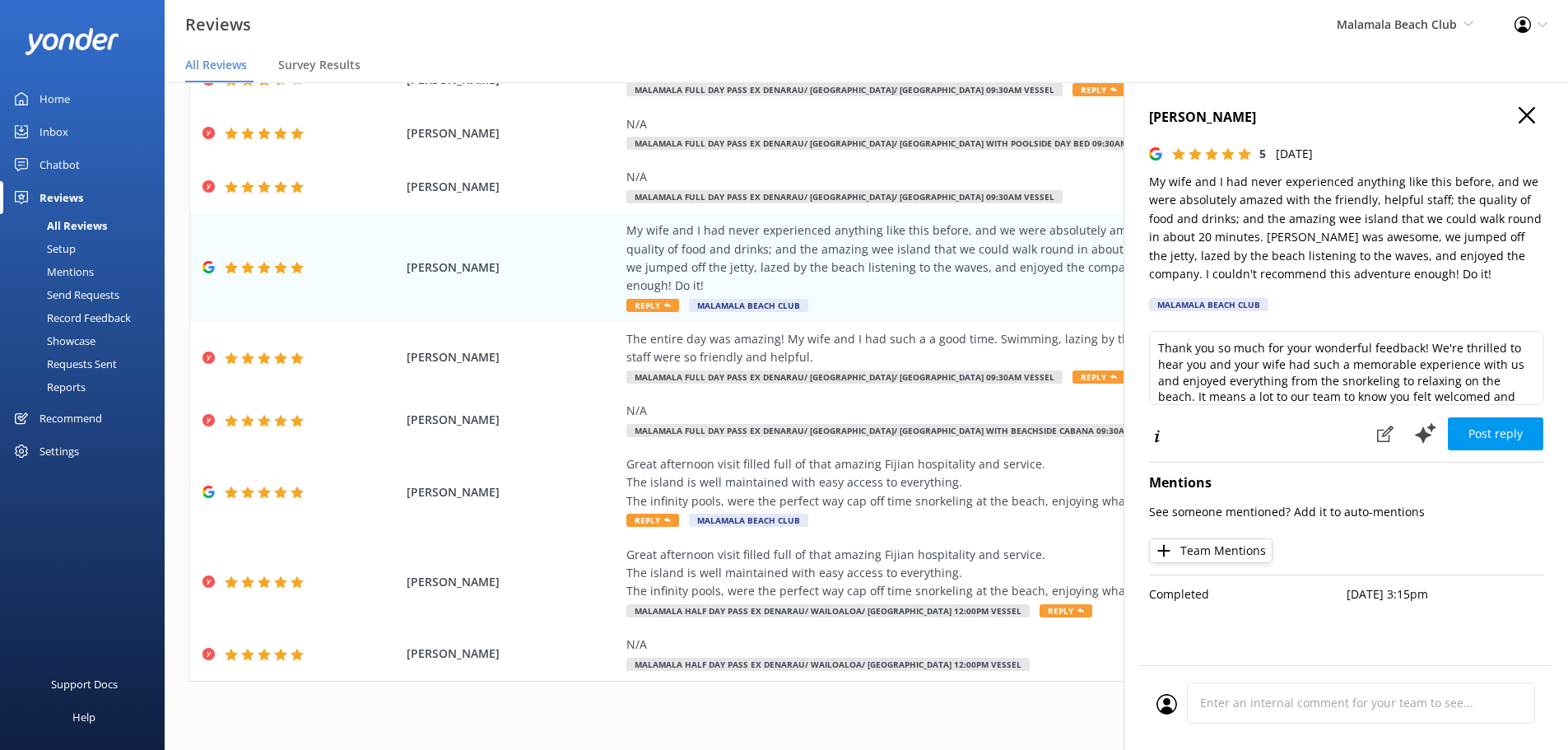
click at [1514, 121] on h4 "[PERSON_NAME]" at bounding box center [1345, 118] width 394 height 22
click at [1524, 118] on use "button" at bounding box center [1527, 116] width 17 height 17
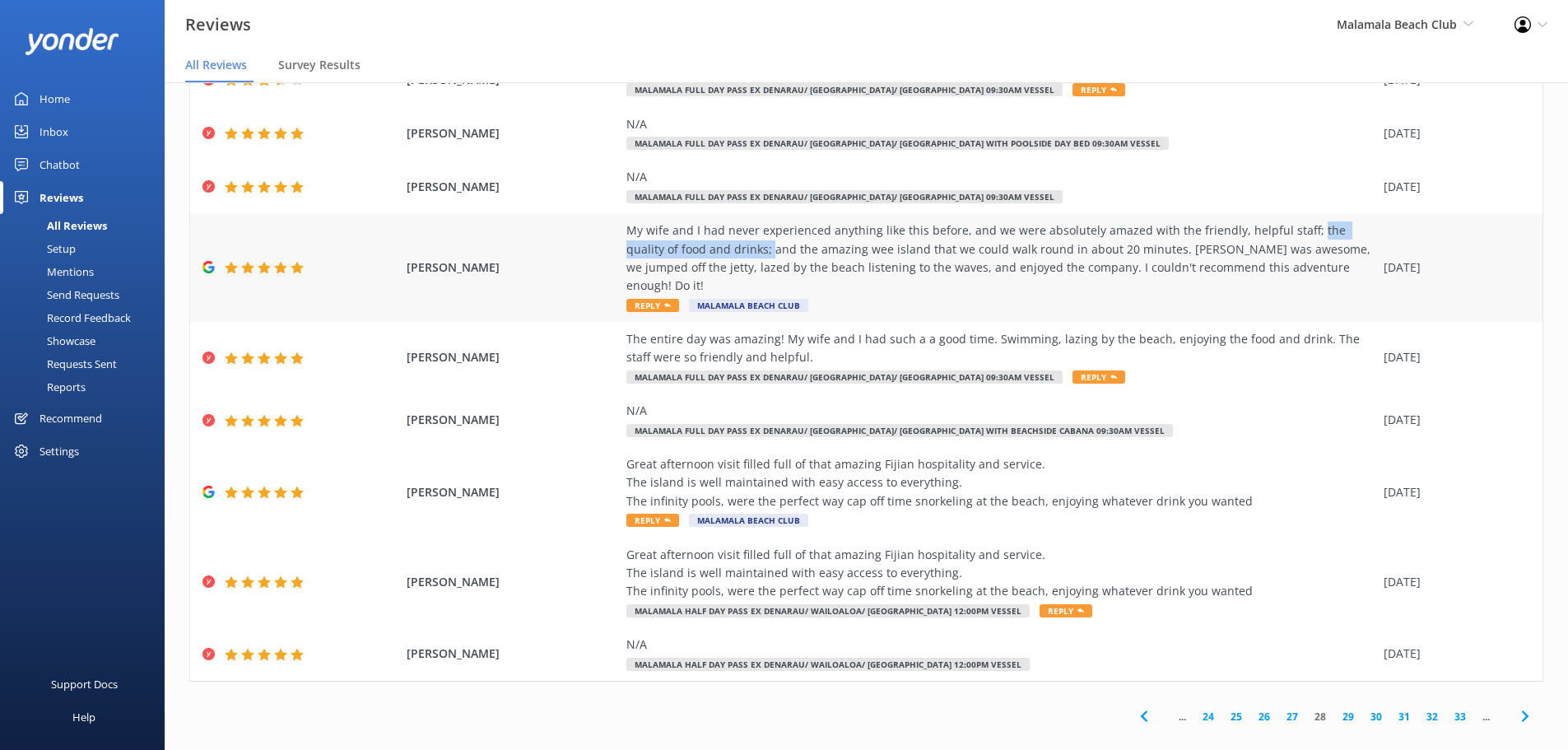
drag, startPoint x: 1293, startPoint y: 233, endPoint x: 709, endPoint y: 254, distance: 584.4
click at [709, 254] on div "My wife and I had never experienced anything like this before, and we were abso…" at bounding box center [1000, 259] width 749 height 74
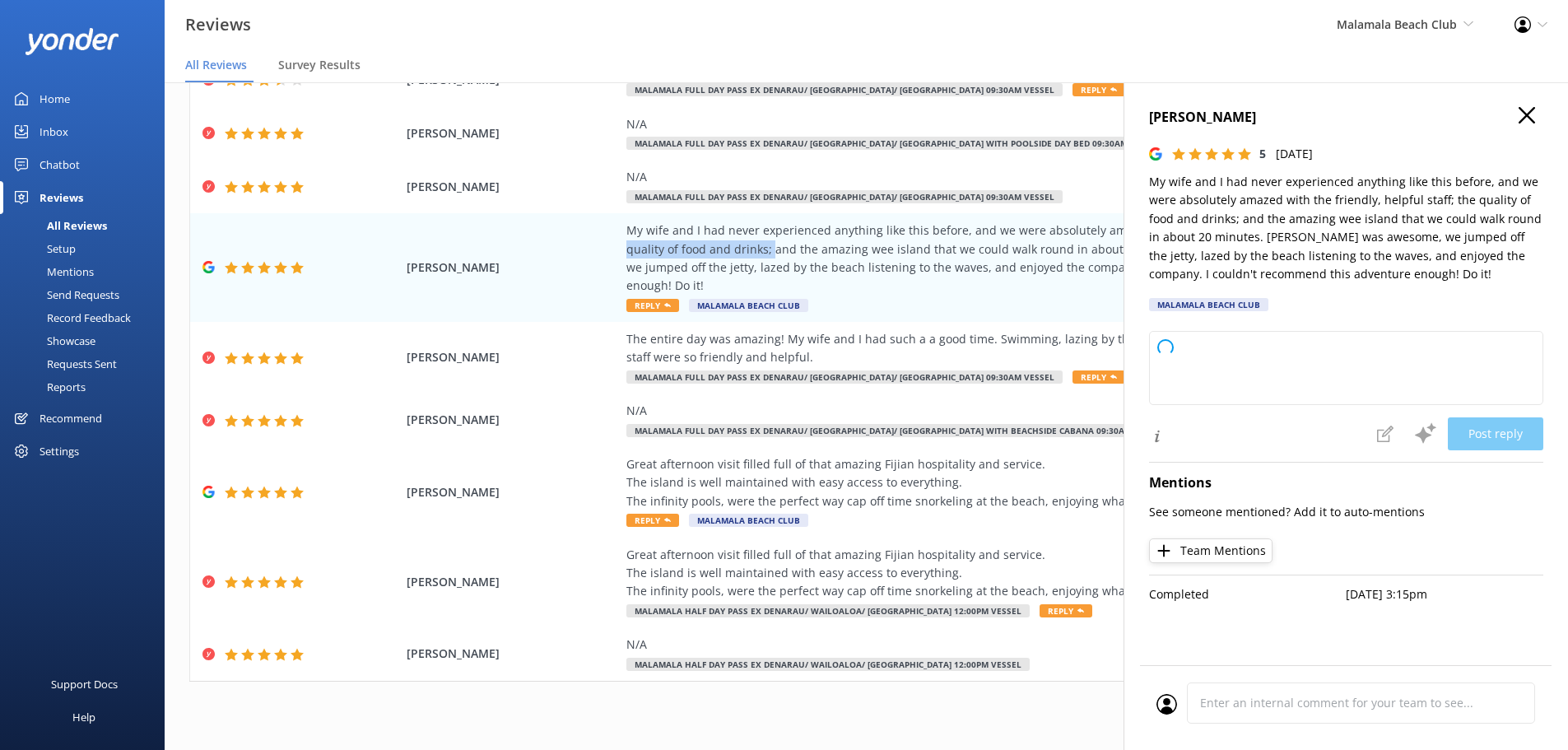
type textarea "Thank you so much for your wonderful review! We’re thrilled to hear you and you…"
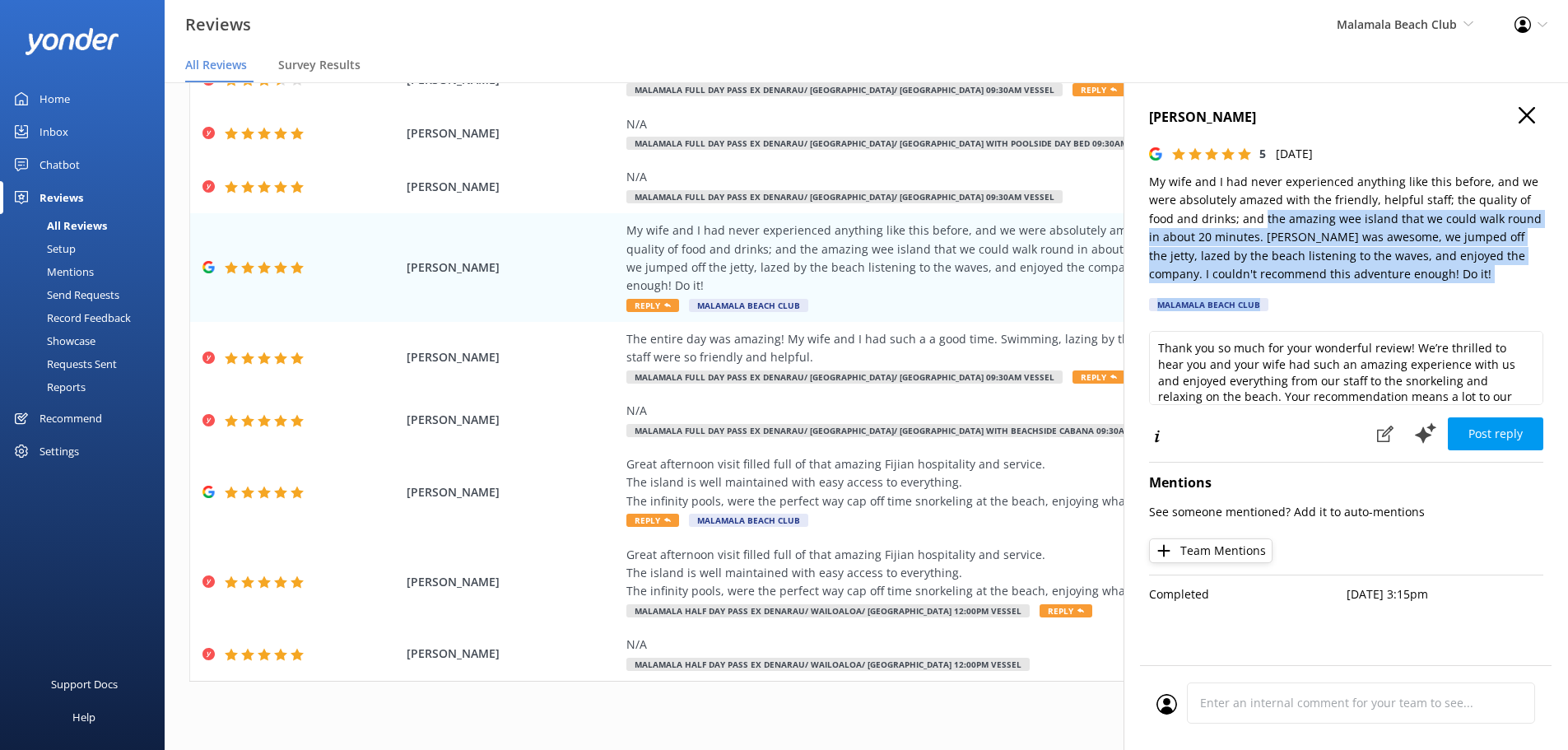
drag, startPoint x: 1263, startPoint y: 223, endPoint x: 1416, endPoint y: 290, distance: 167.0
click at [1416, 290] on div "[PERSON_NAME] 5 [DATE] My wife and I had never experienced anything like this b…" at bounding box center [1345, 214] width 394 height 214
copy div "the amazing [GEOGRAPHIC_DATA] that we could walk round in about 20 minutes. [PE…"
click at [1525, 108] on icon "button" at bounding box center [1527, 116] width 17 height 17
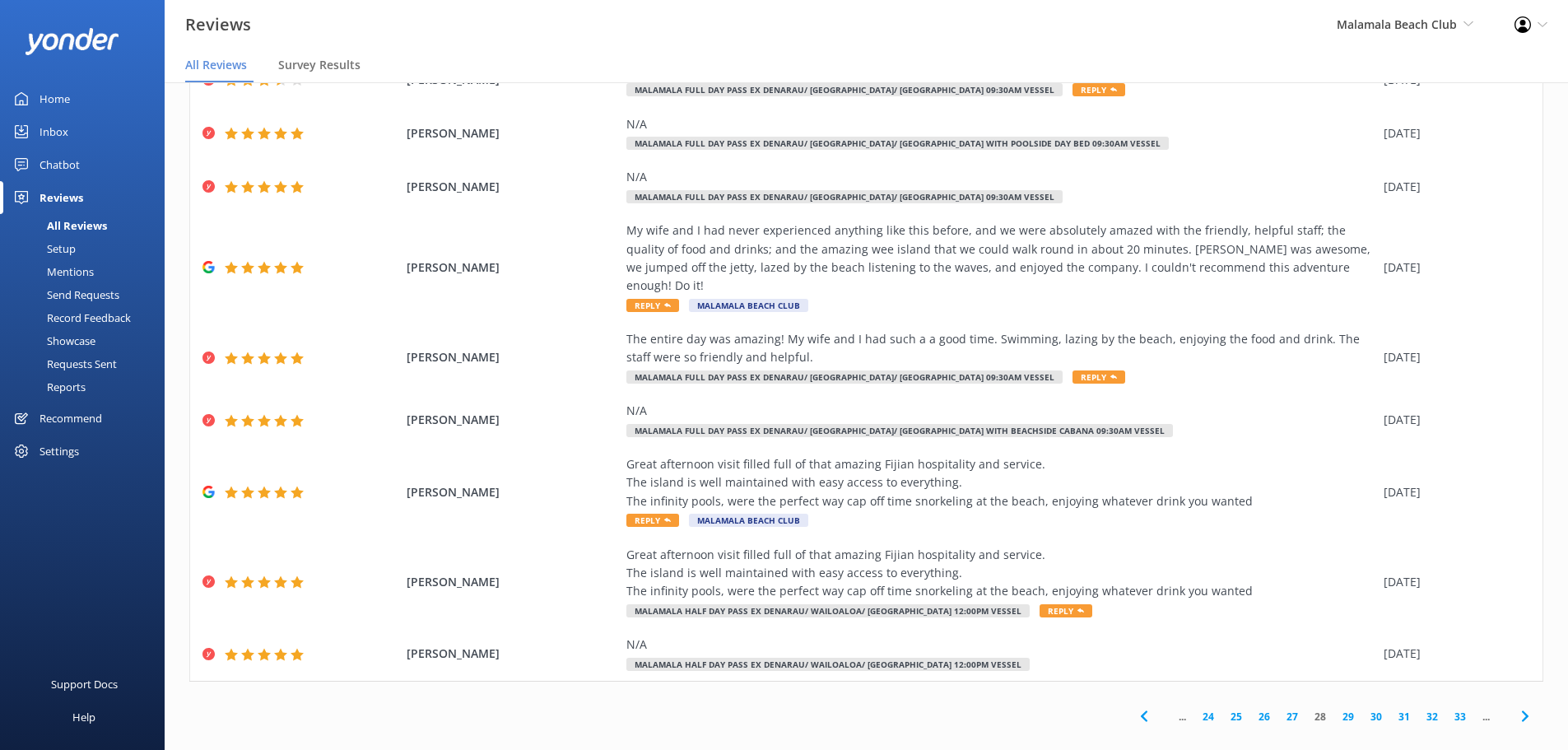
click at [1518, 706] on icon at bounding box center [1525, 717] width 20 height 20
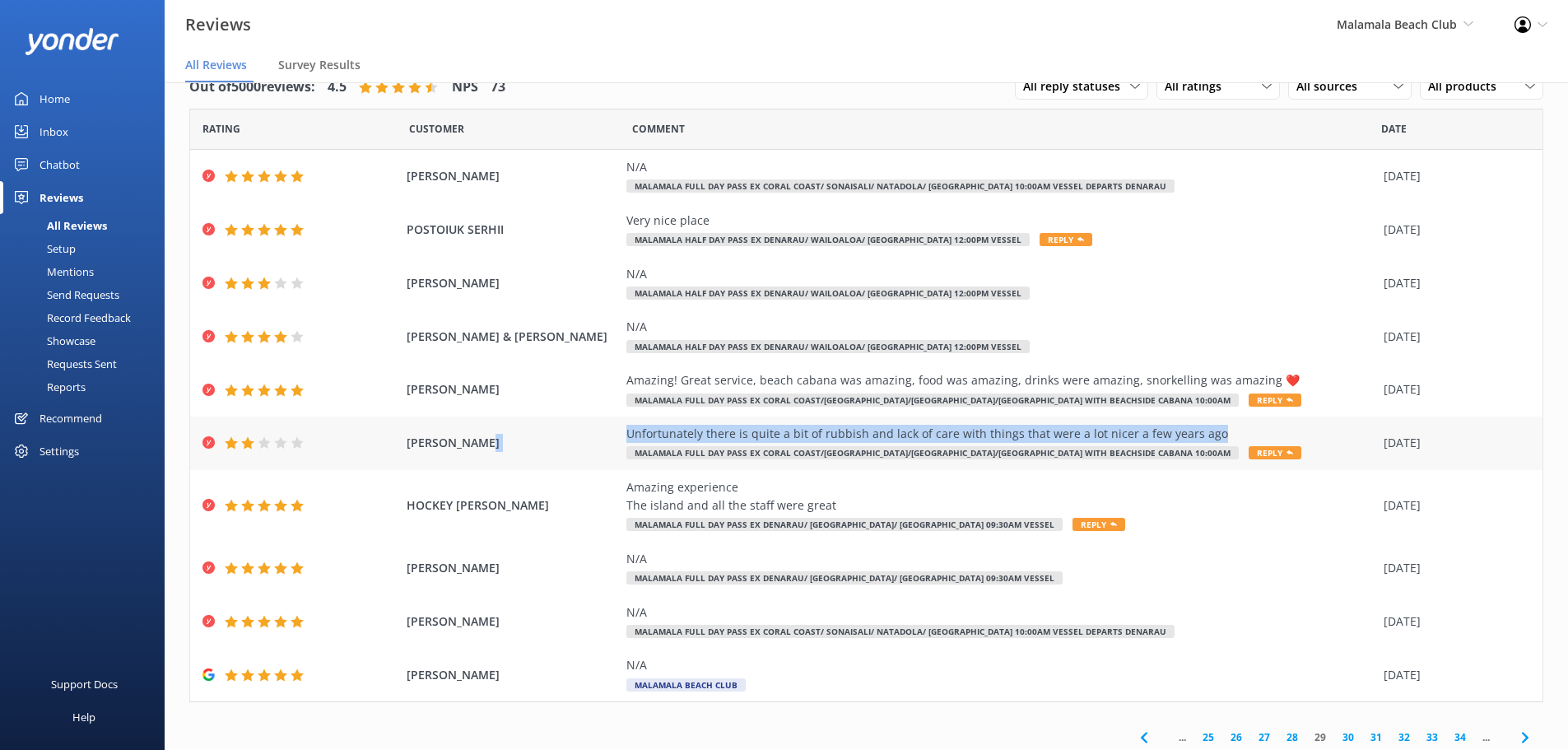
drag, startPoint x: 1215, startPoint y: 433, endPoint x: 554, endPoint y: 444, distance: 661.1
click at [554, 444] on div "[PERSON_NAME] Unfortunately there is quite a bit of rubbish and lack of care wi…" at bounding box center [866, 444] width 1352 height 54
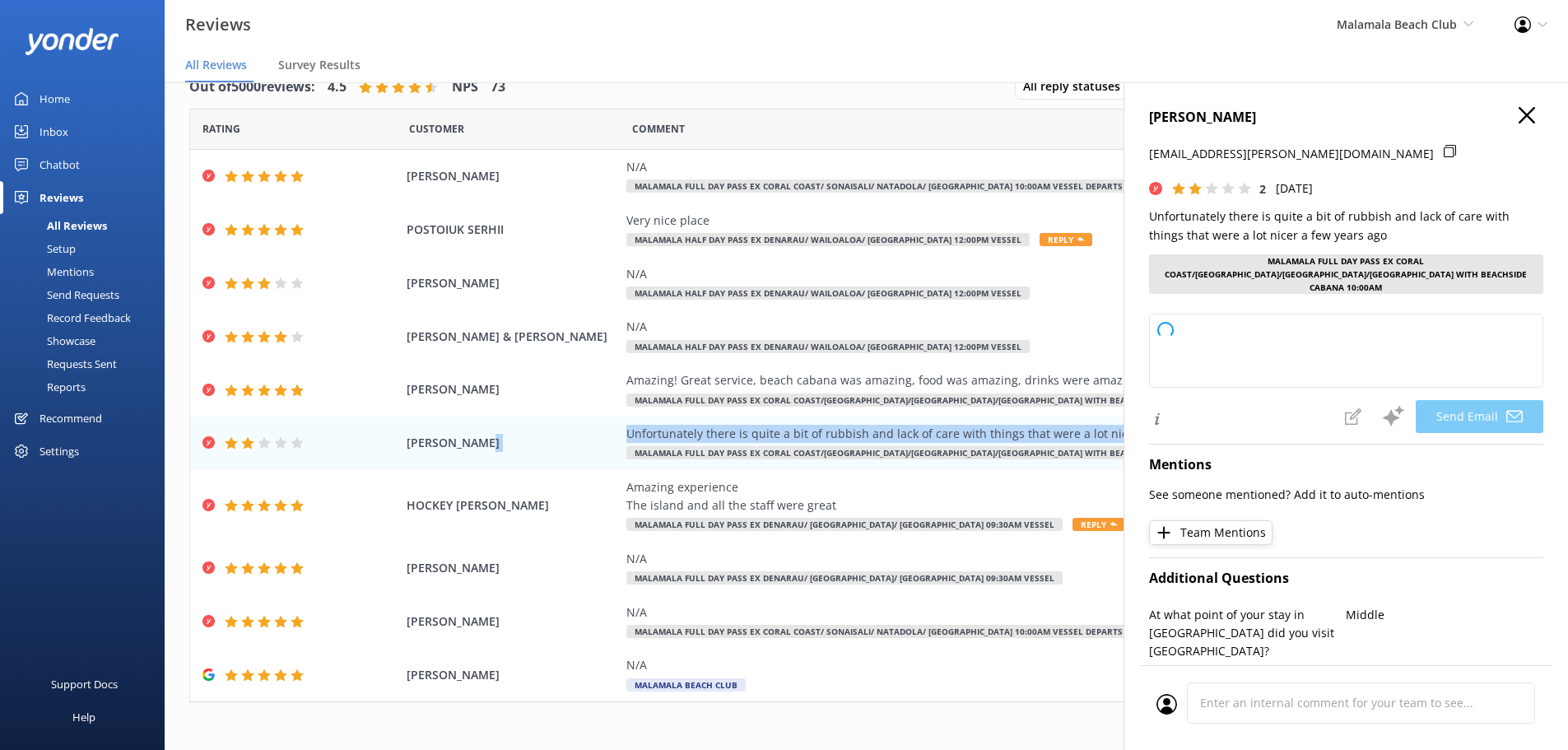
copy div "Unfortunately there is quite a bit of rubbish and lack of care with things that…"
type textarea "Hi [PERSON_NAME], Thank you for your feedback and for bringing this to our atte…"
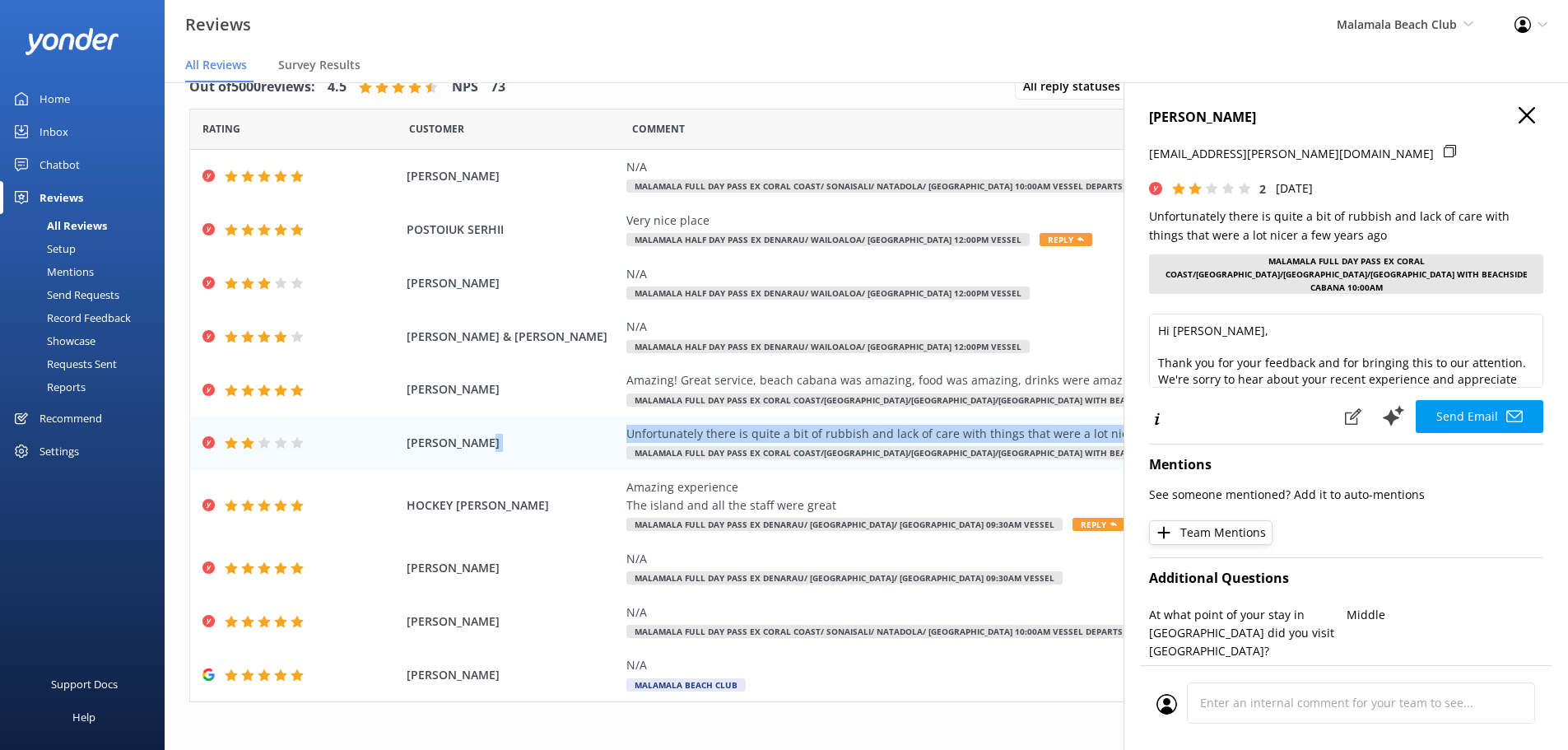
click at [1519, 118] on icon "button" at bounding box center [1527, 116] width 17 height 17
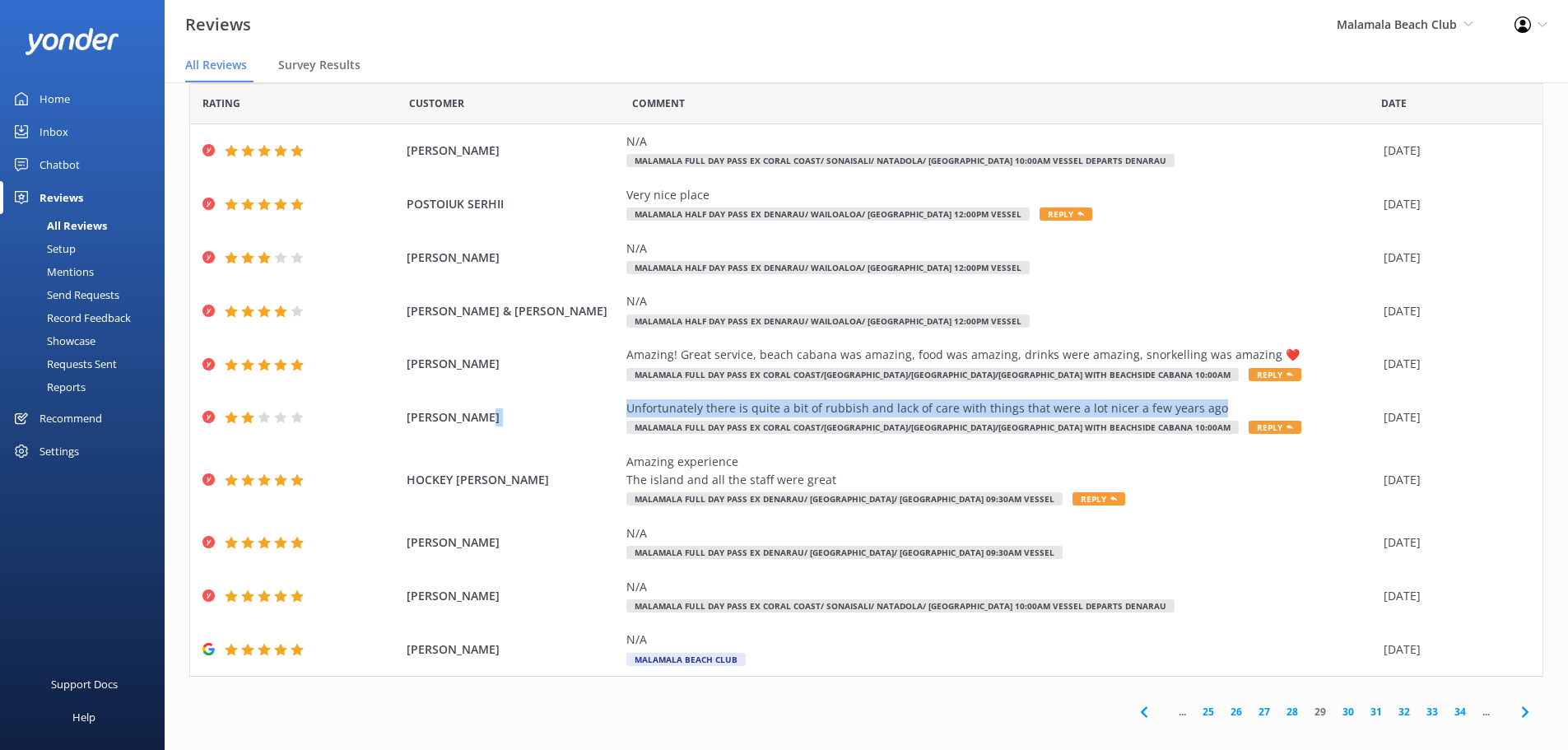
scroll to position [39, 0]
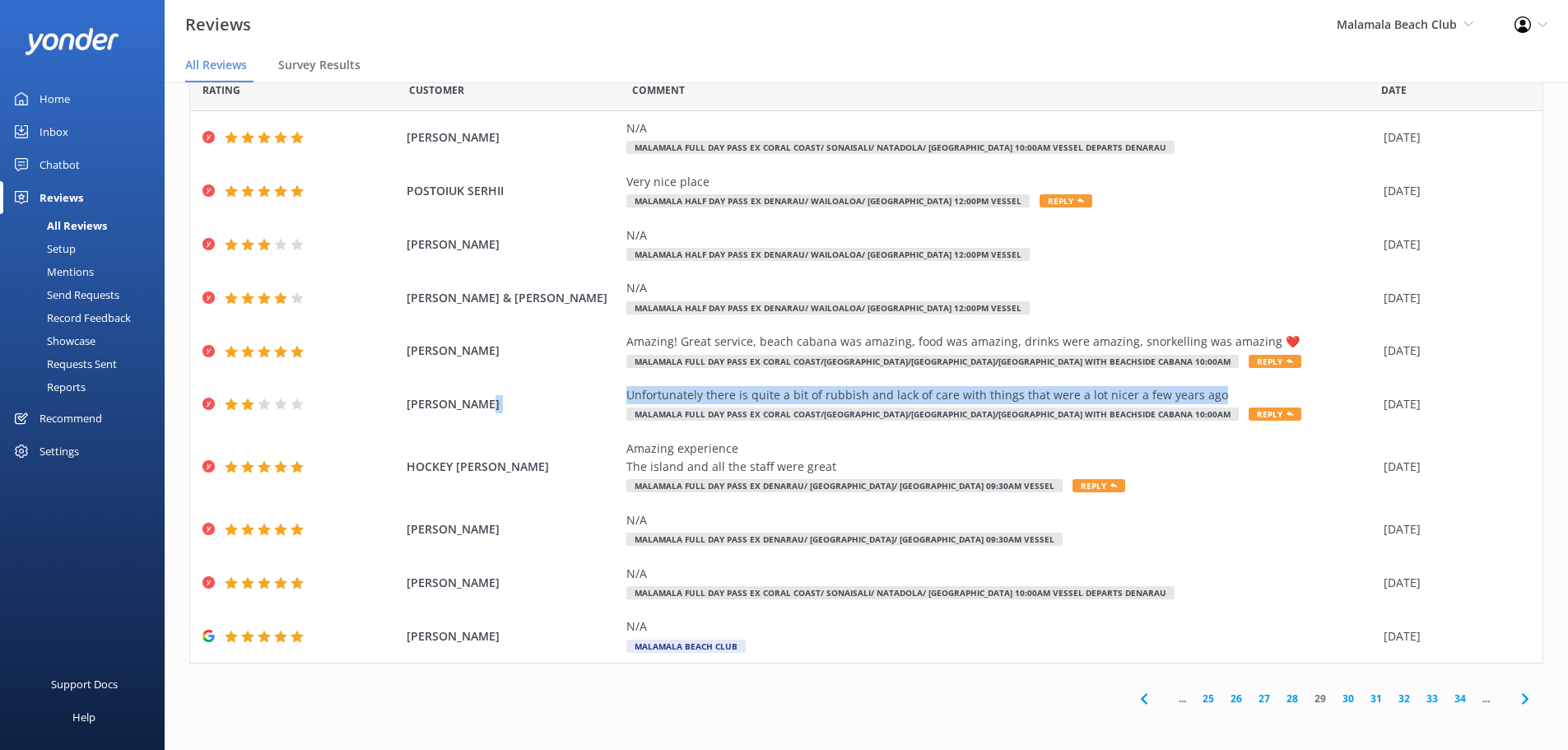
click at [1516, 696] on icon at bounding box center [1525, 699] width 20 height 20
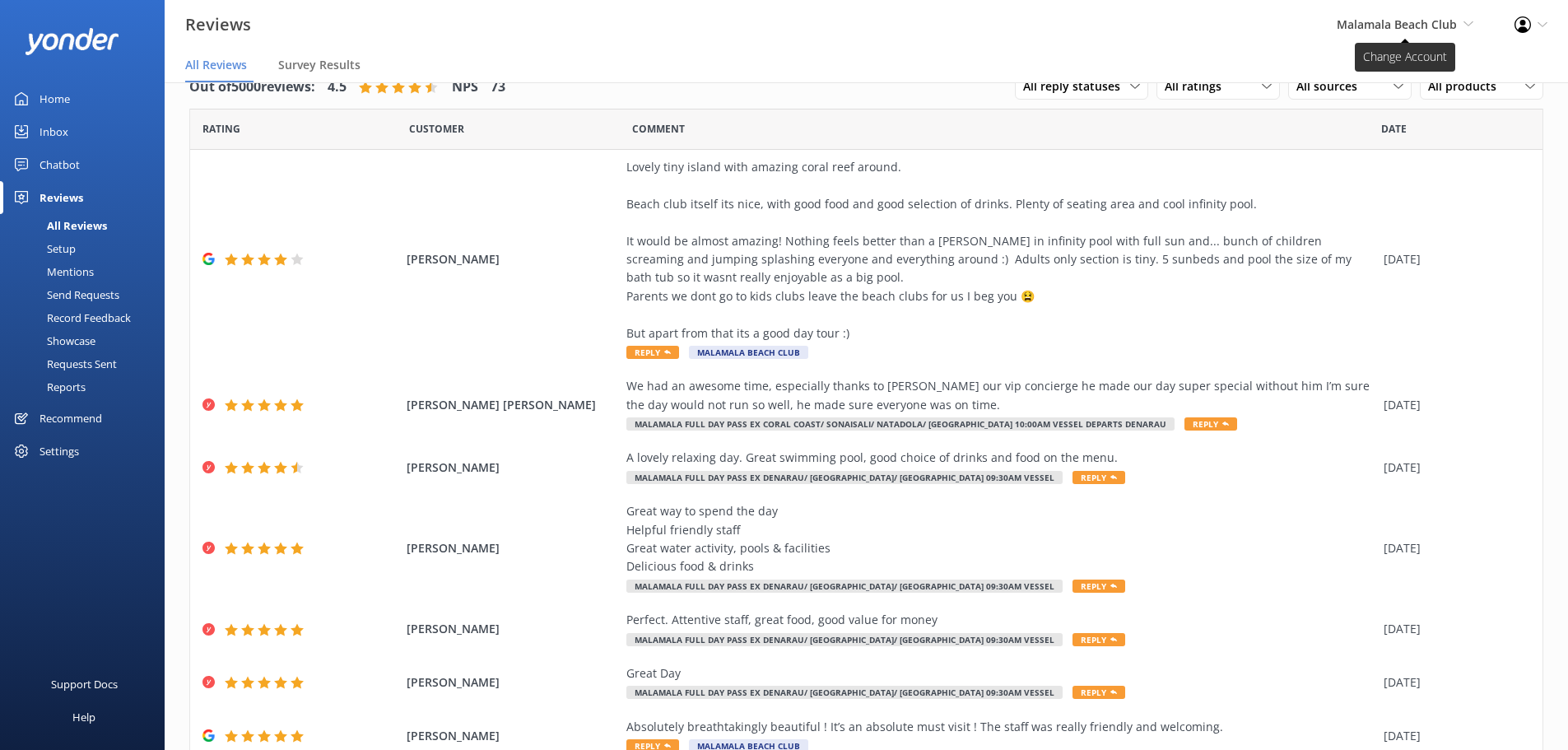
click at [1366, 21] on span "Malamala Beach Club" at bounding box center [1396, 24] width 120 height 16
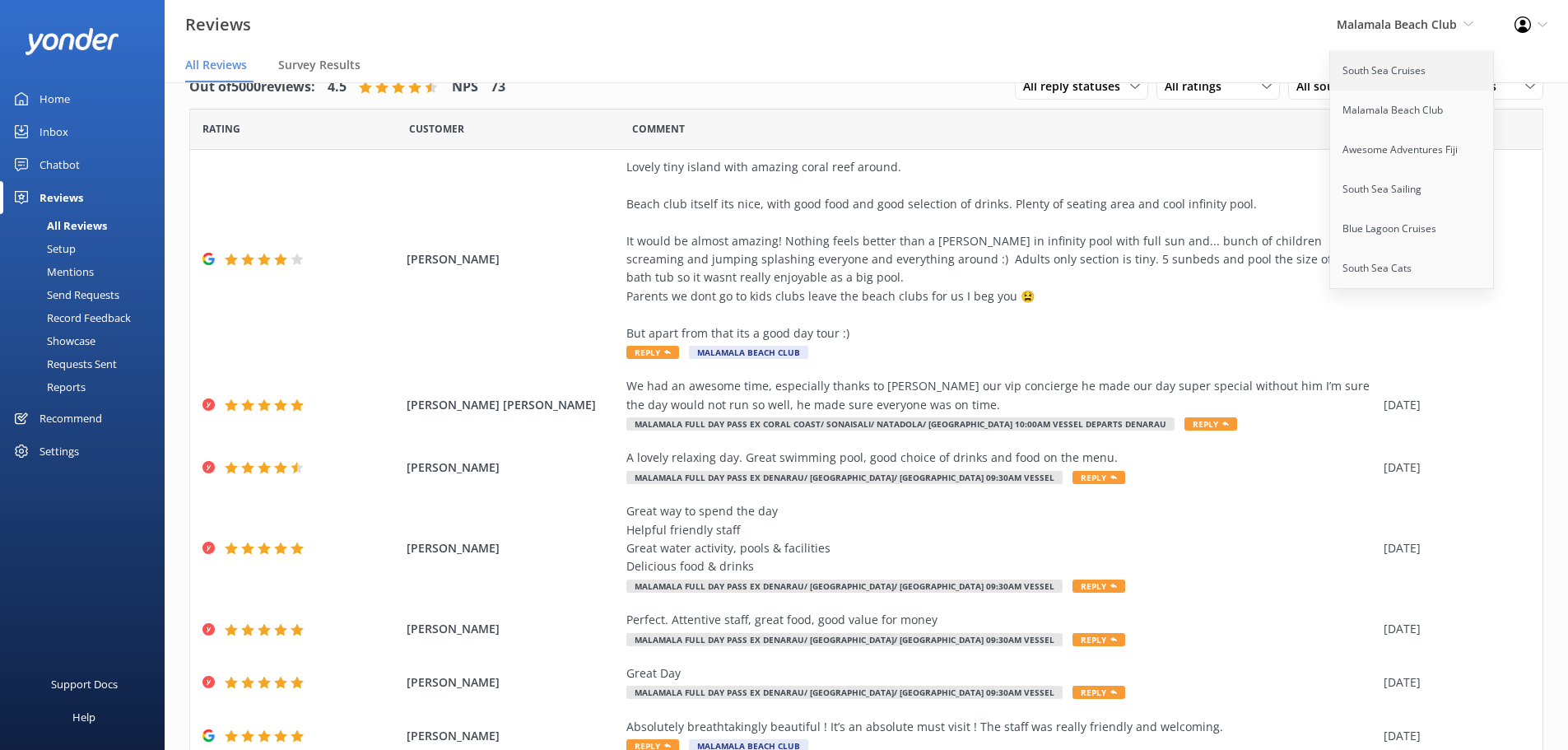
click at [1374, 80] on link "South Sea Cruises" at bounding box center [1412, 70] width 165 height 39
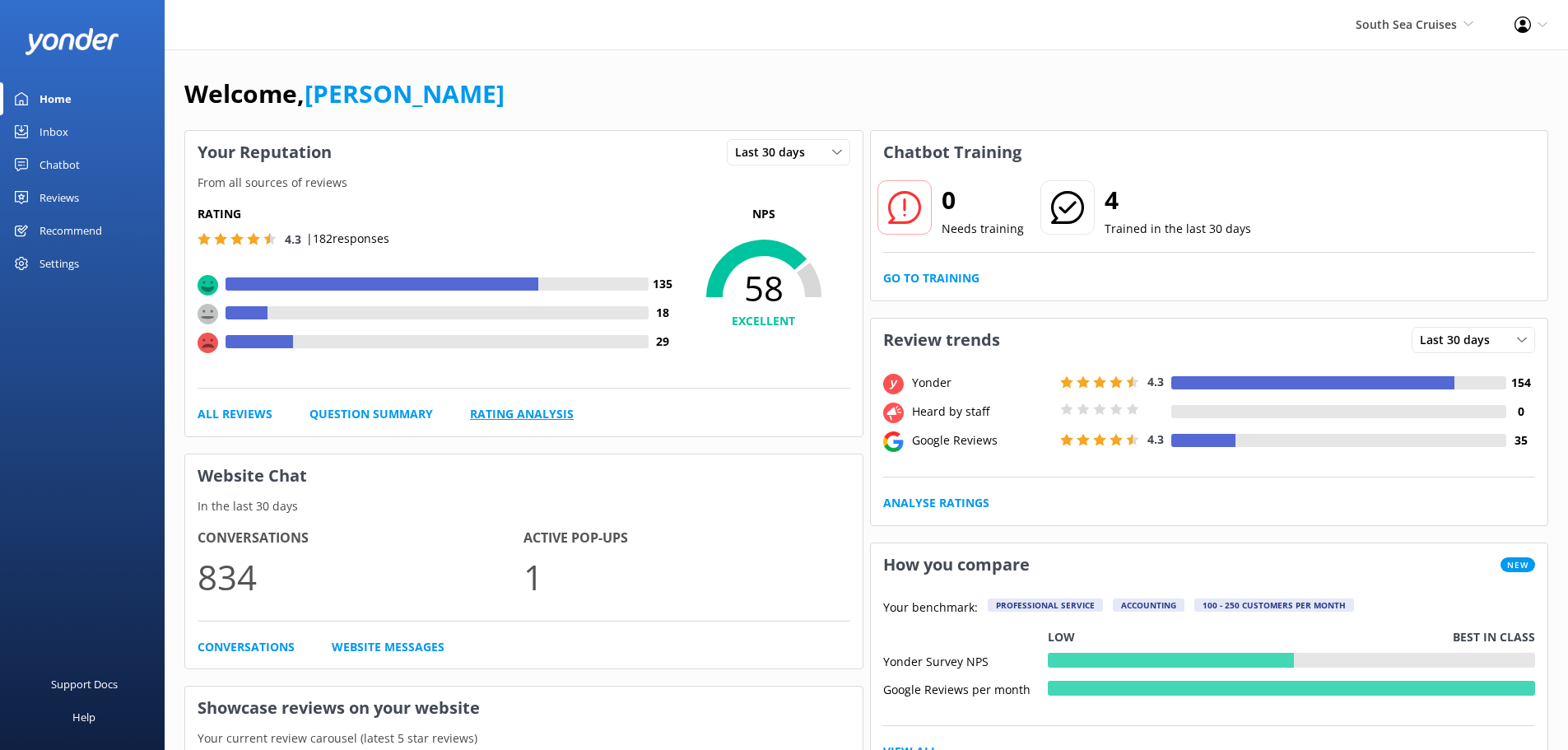
click at [497, 424] on link "Rating Analysis" at bounding box center [522, 414] width 104 height 18
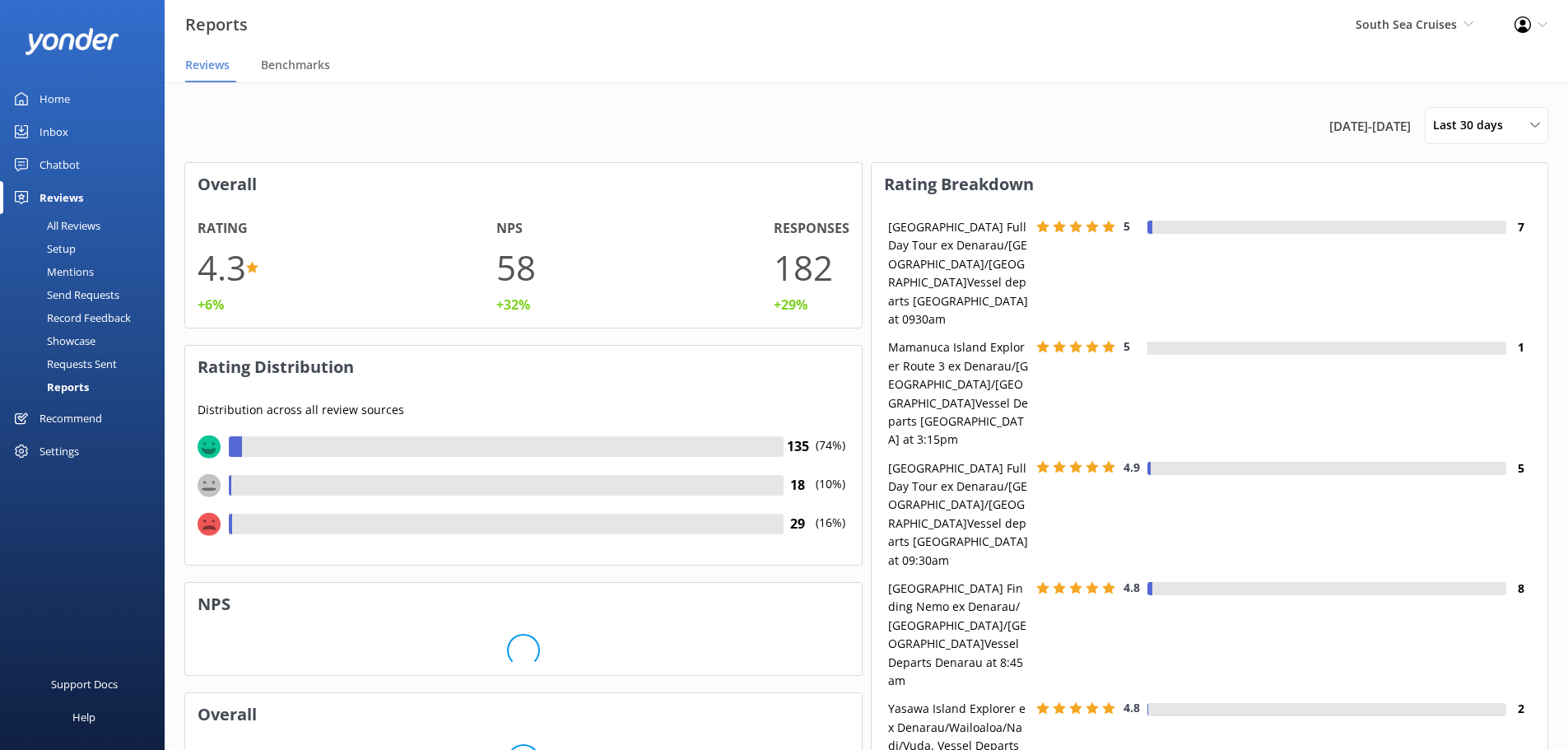
scroll to position [165, 664]
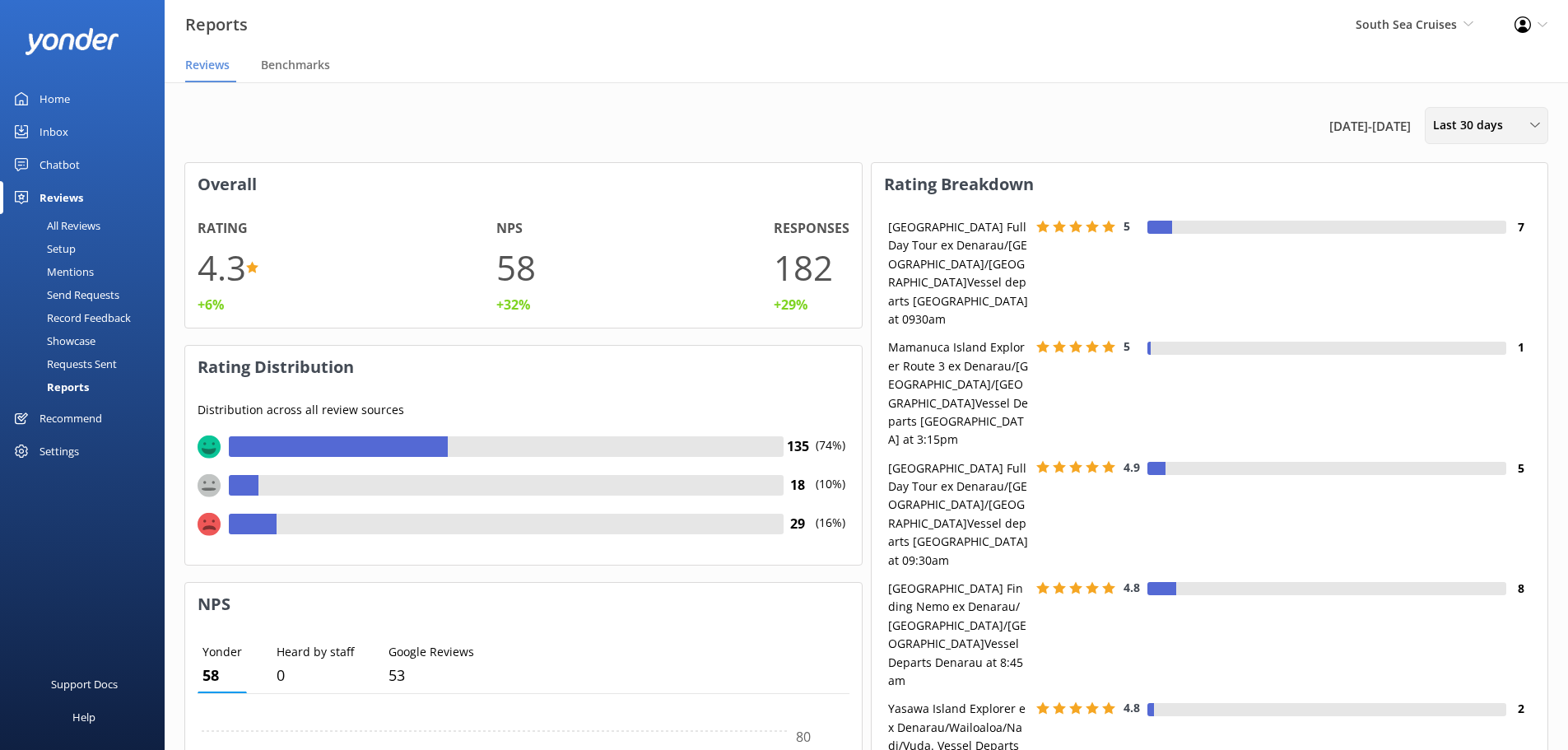
click at [1503, 119] on span "Last 30 days" at bounding box center [1472, 126] width 79 height 18
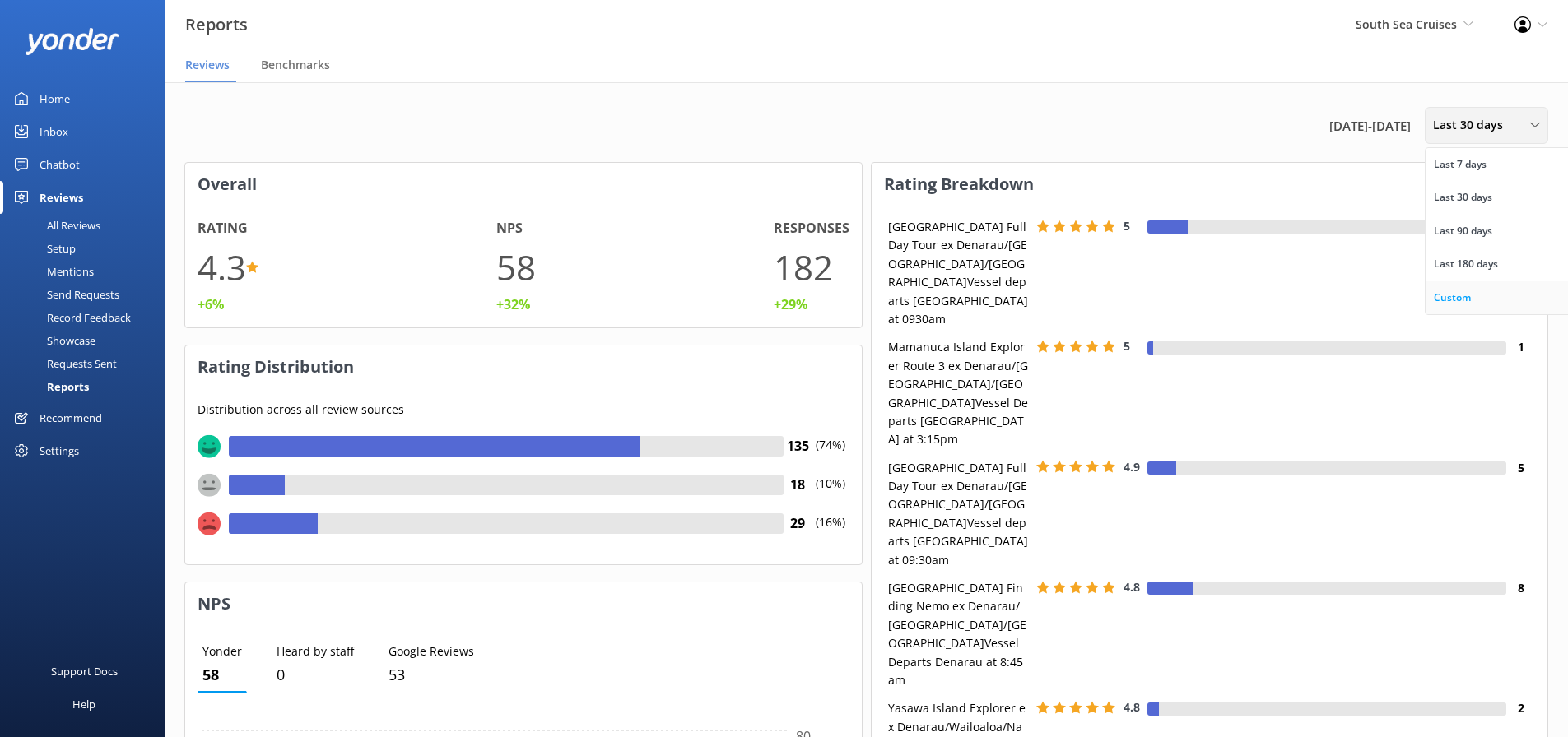
click at [1459, 301] on div "Custom" at bounding box center [1452, 298] width 37 height 17
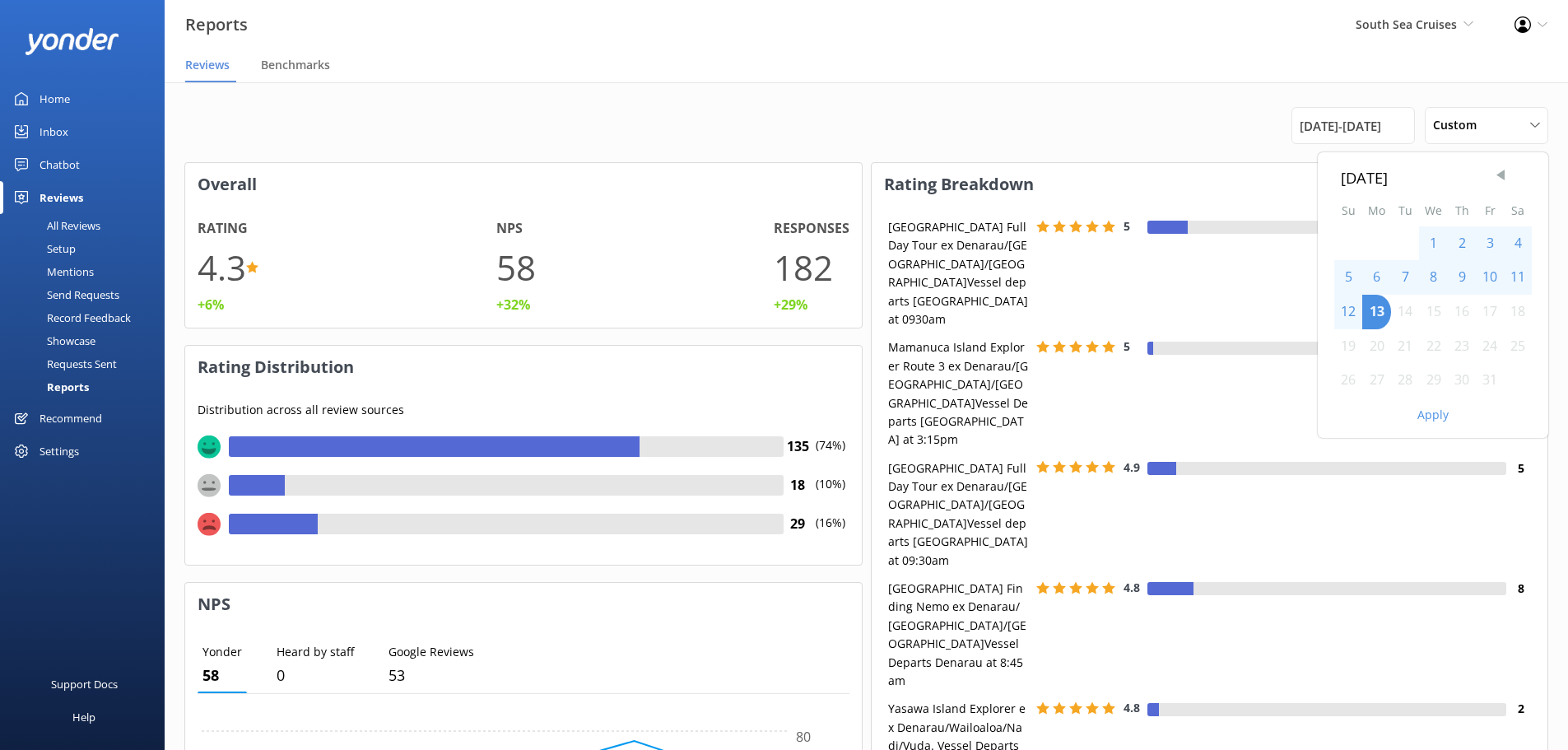
click at [1495, 175] on span "Previous Month" at bounding box center [1500, 176] width 17 height 17
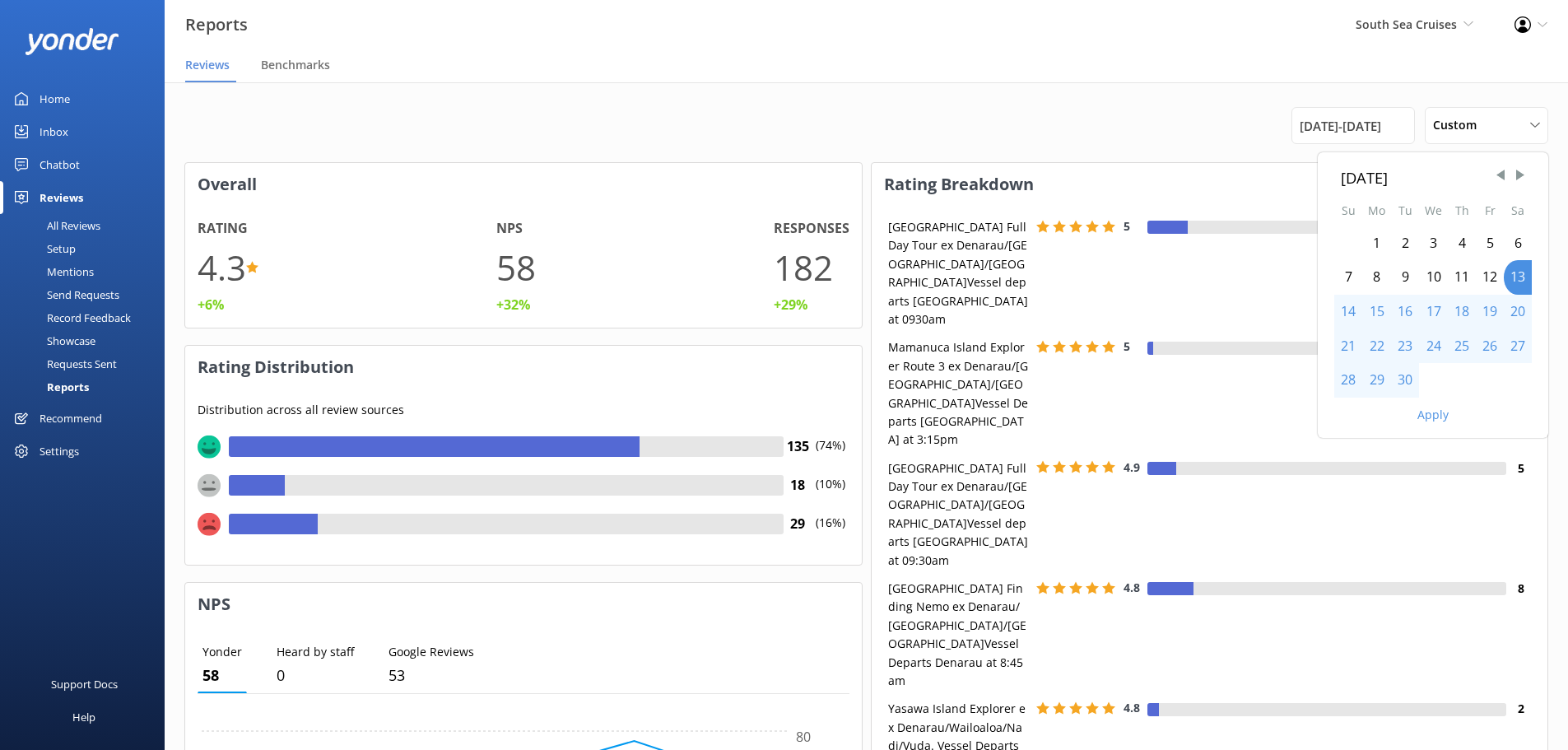
click at [1381, 252] on div "1" at bounding box center [1376, 243] width 28 height 34
click at [1381, 245] on div "1" at bounding box center [1376, 243] width 28 height 34
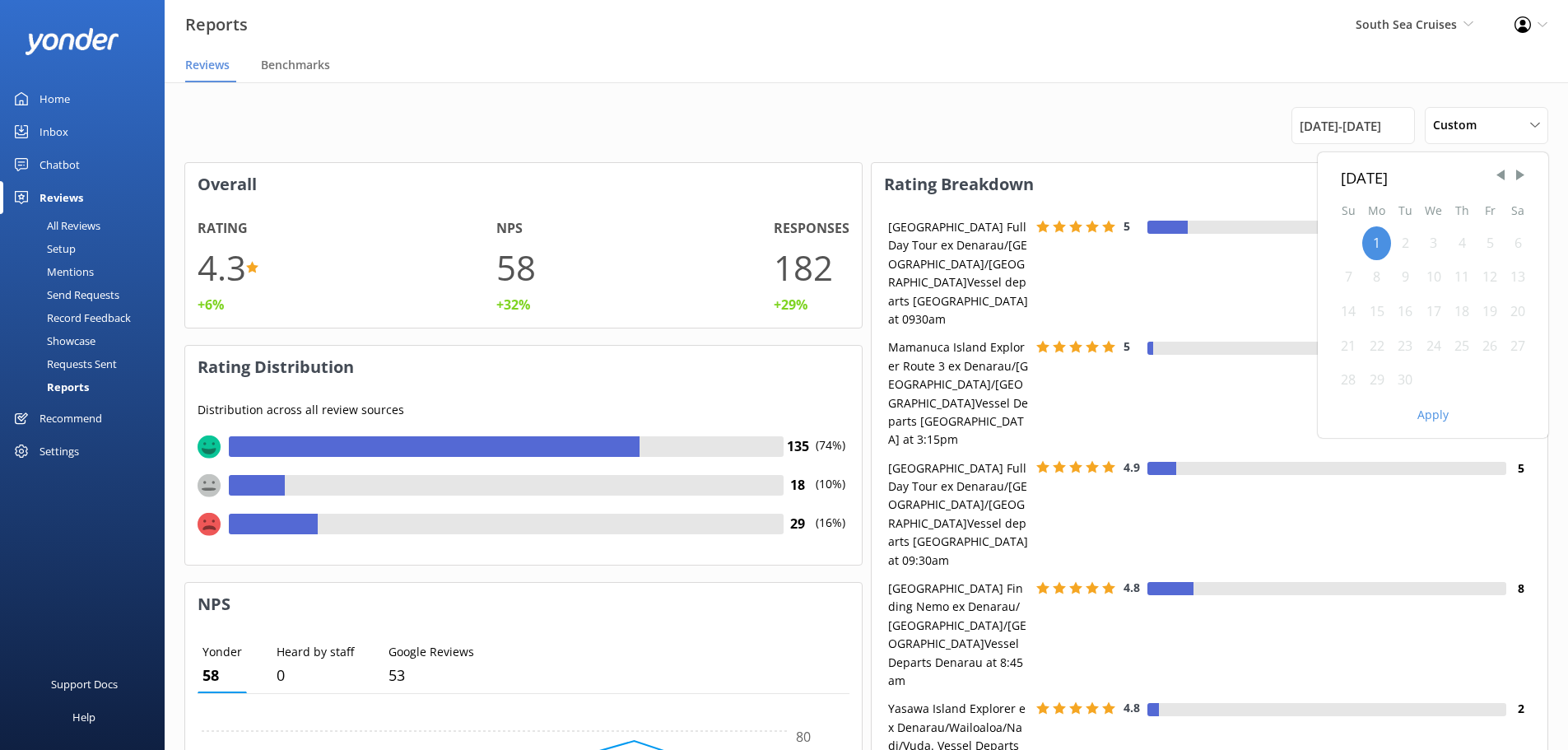
click at [1396, 378] on div "30" at bounding box center [1404, 380] width 28 height 34
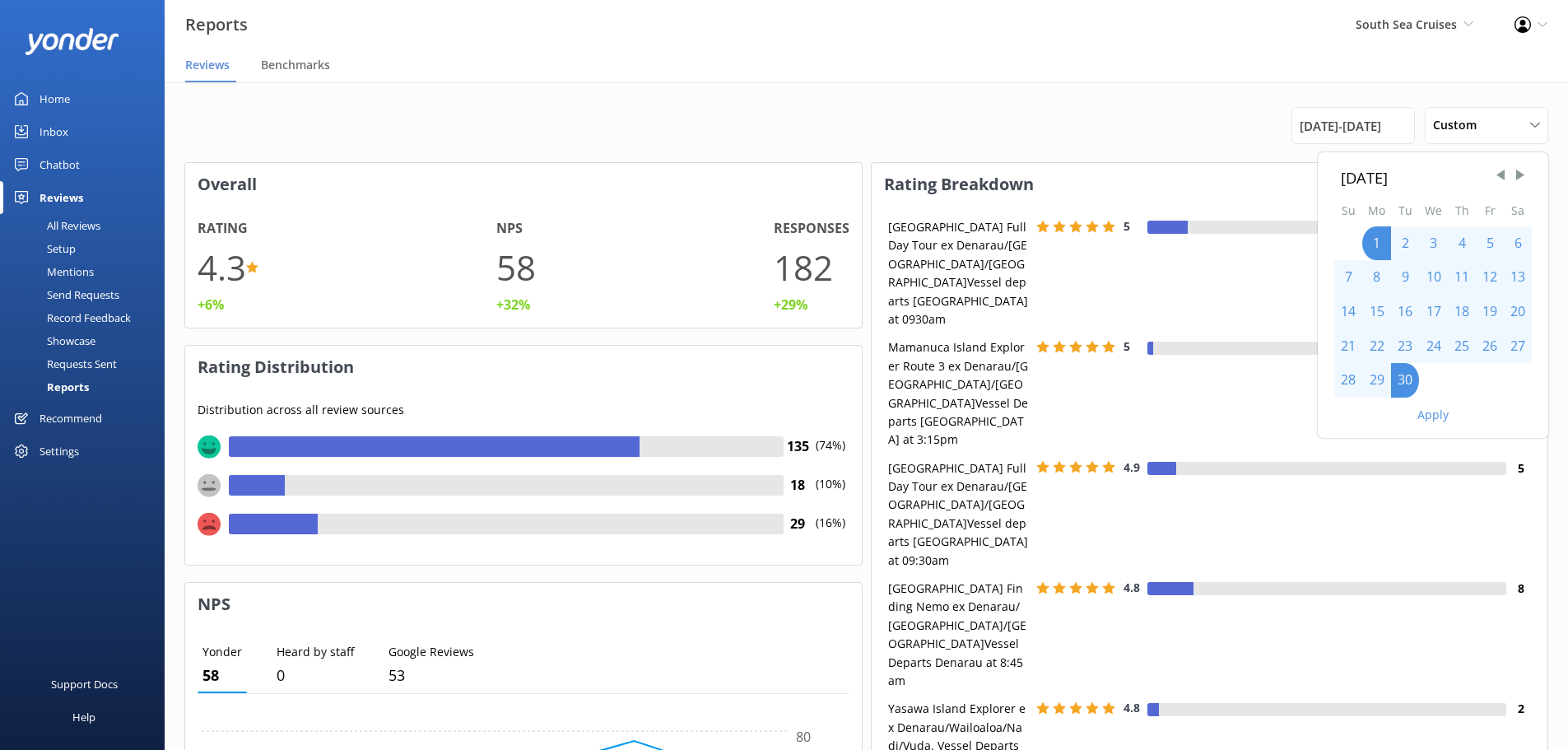
click at [1422, 413] on button "Apply" at bounding box center [1432, 415] width 31 height 12
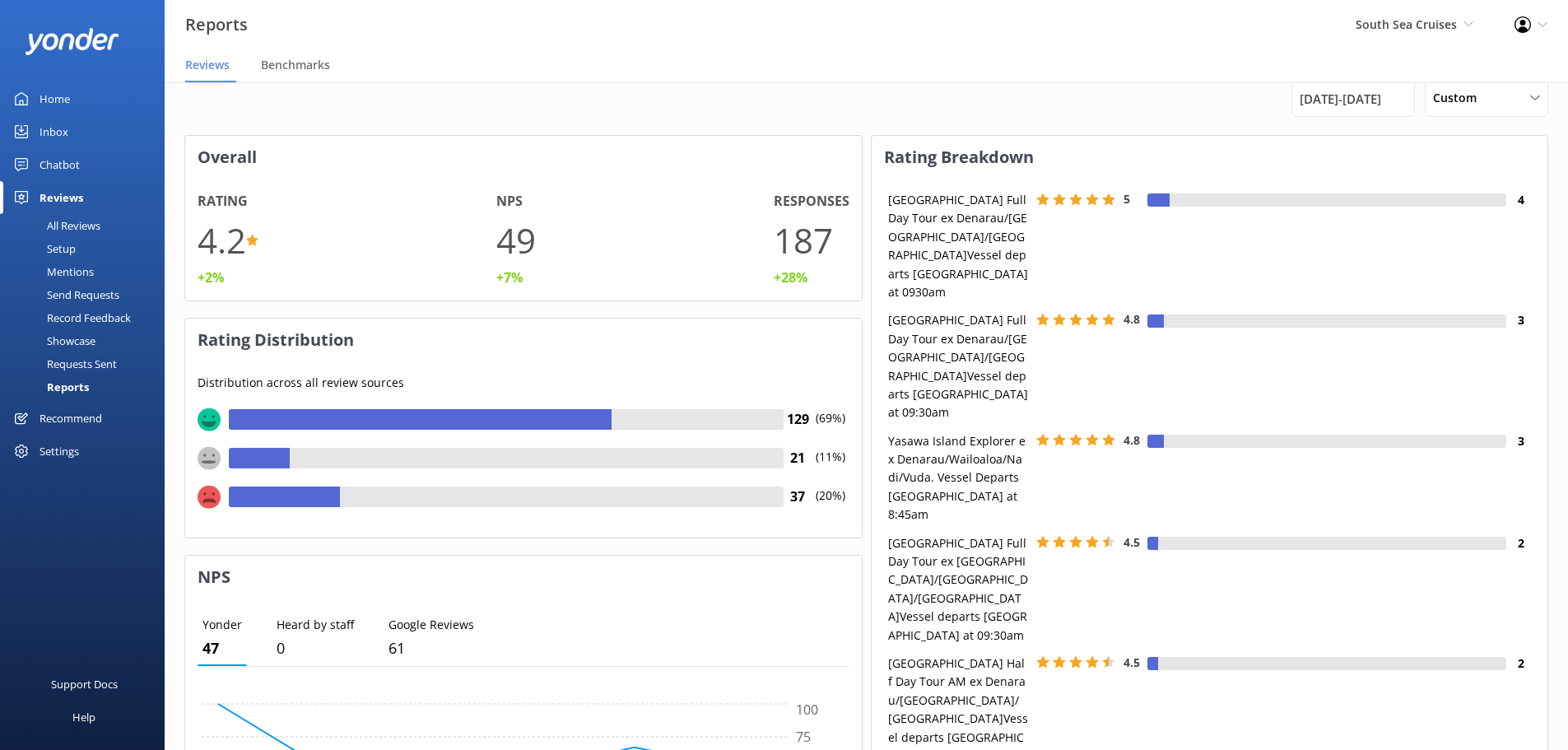
scroll to position [0, 0]
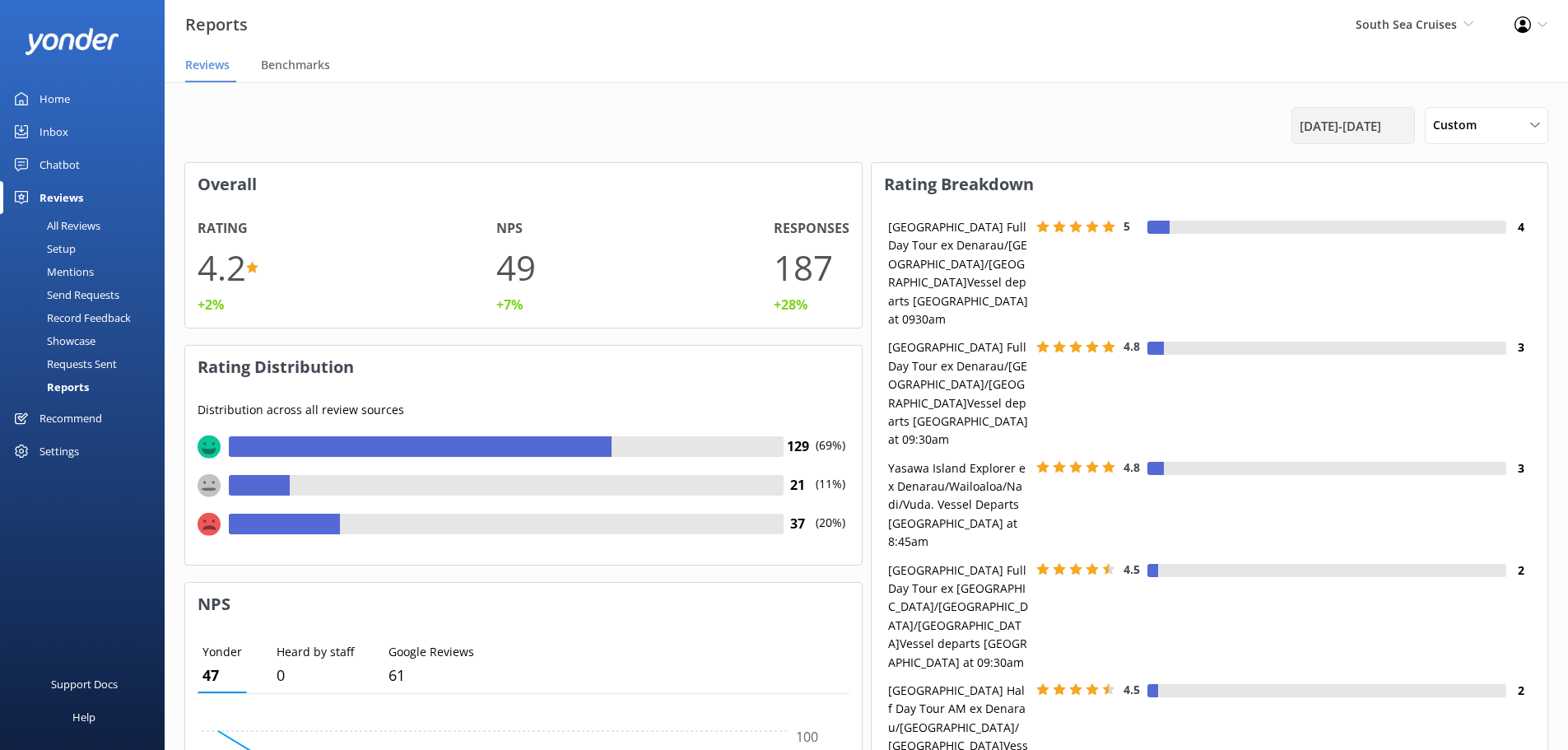
click at [1381, 126] on span "[DATE] - [DATE]" at bounding box center [1340, 126] width 81 height 20
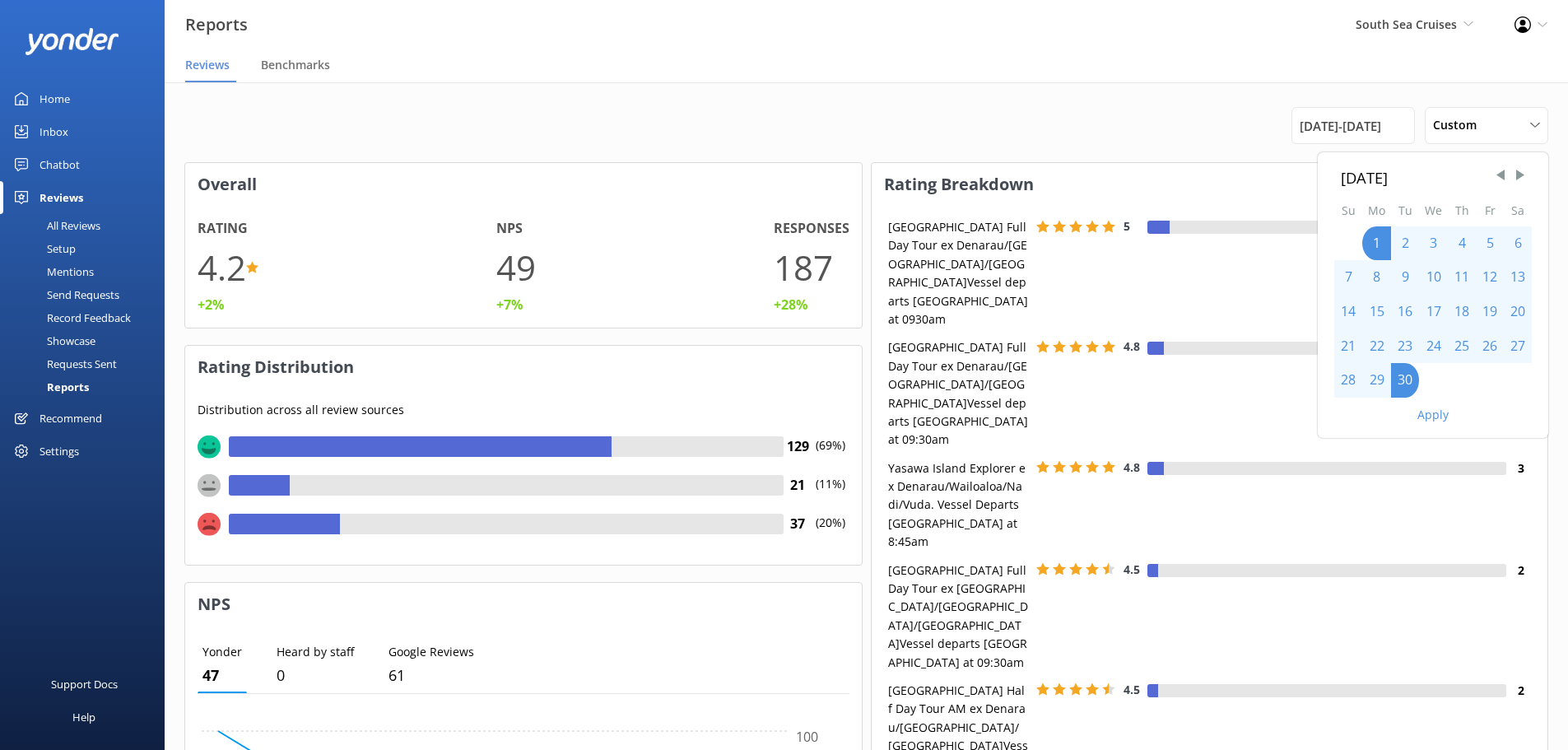
click at [1499, 184] on div "[DATE]" at bounding box center [1432, 177] width 184 height 24
click at [1496, 177] on span "Previous Month" at bounding box center [1500, 176] width 17 height 17
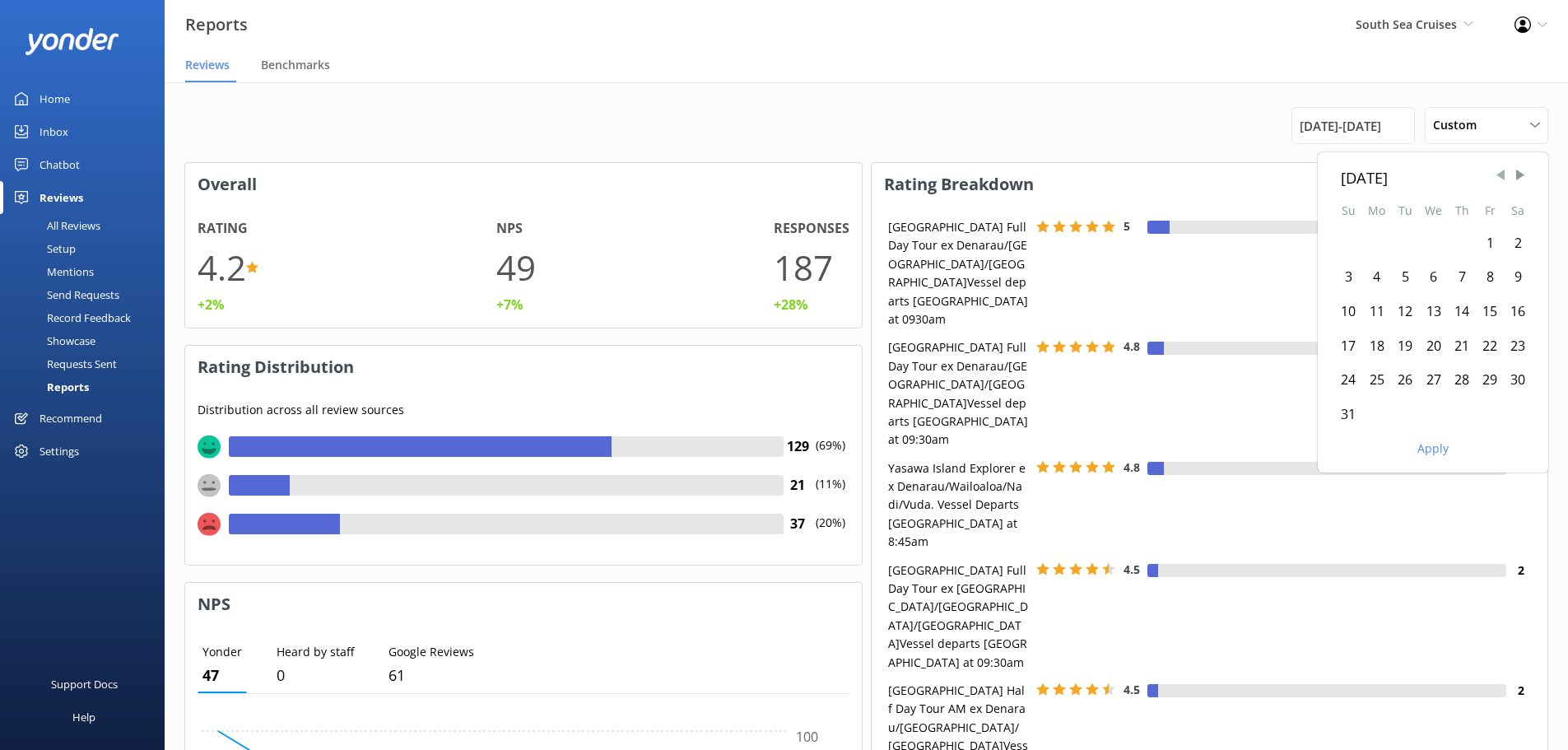
click at [1495, 176] on span "Previous Month" at bounding box center [1500, 176] width 17 height 17
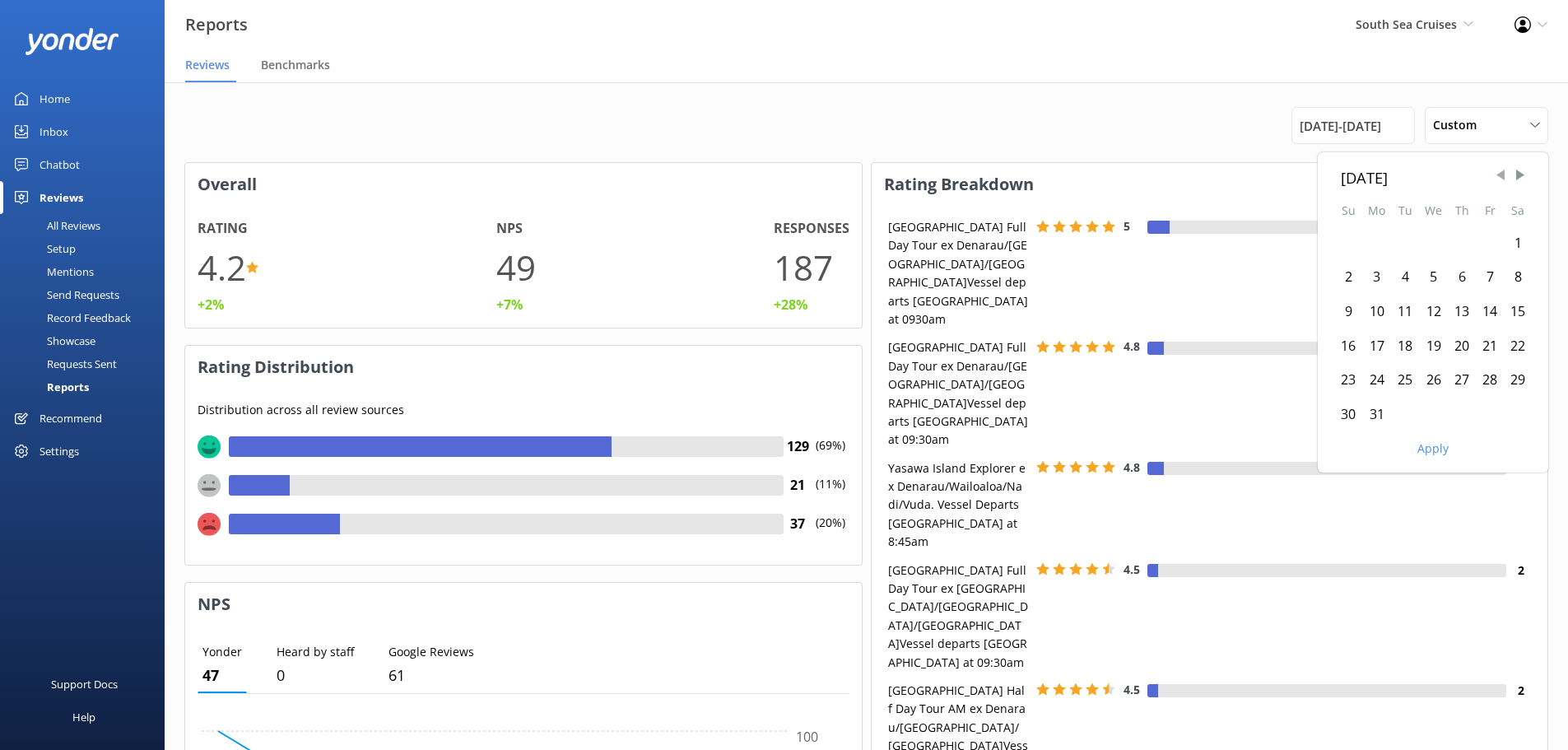
click at [1495, 176] on span "Previous Month" at bounding box center [1500, 176] width 17 height 17
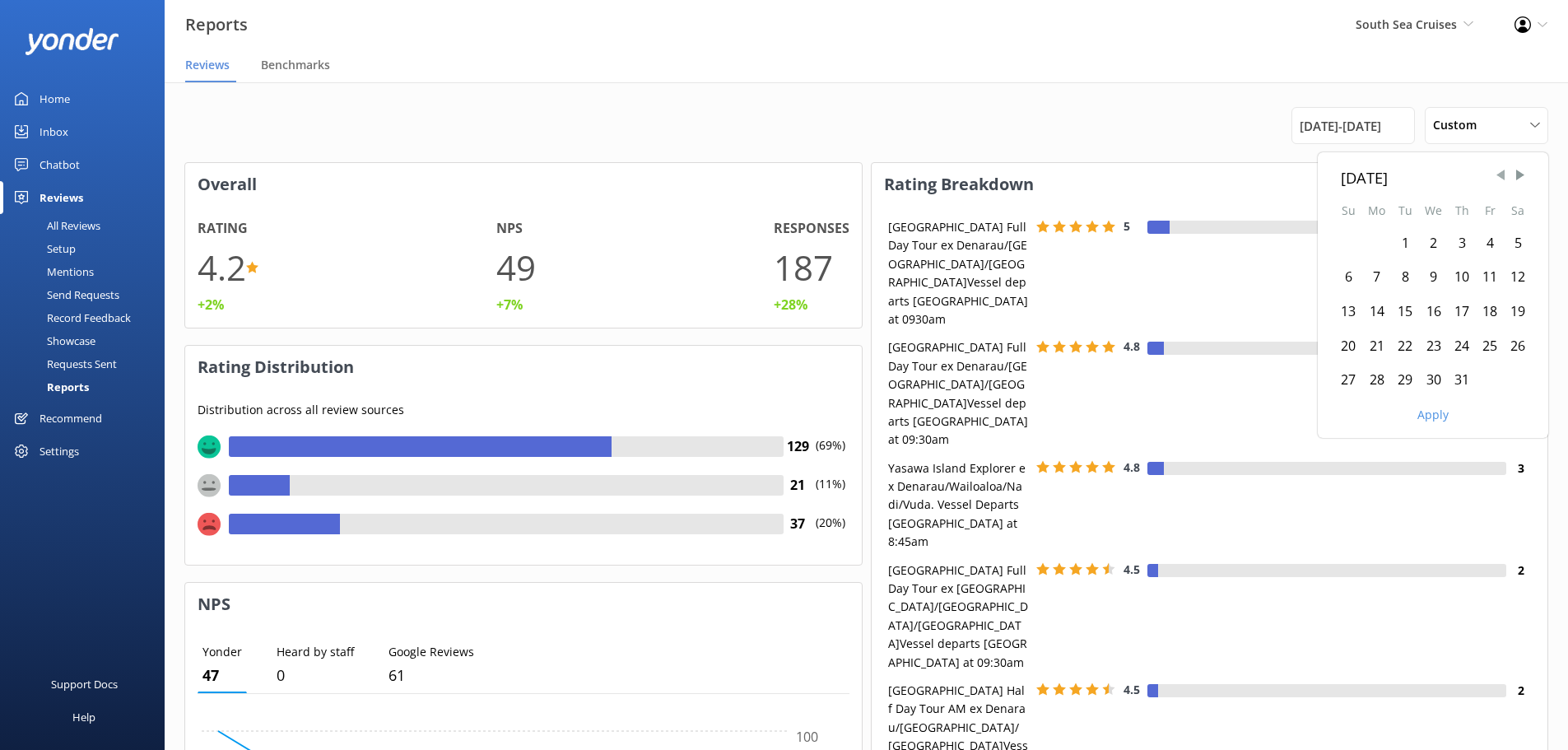
click at [1495, 176] on span "Previous Month" at bounding box center [1500, 176] width 17 height 17
click at [1349, 244] on div "1" at bounding box center [1347, 243] width 28 height 34
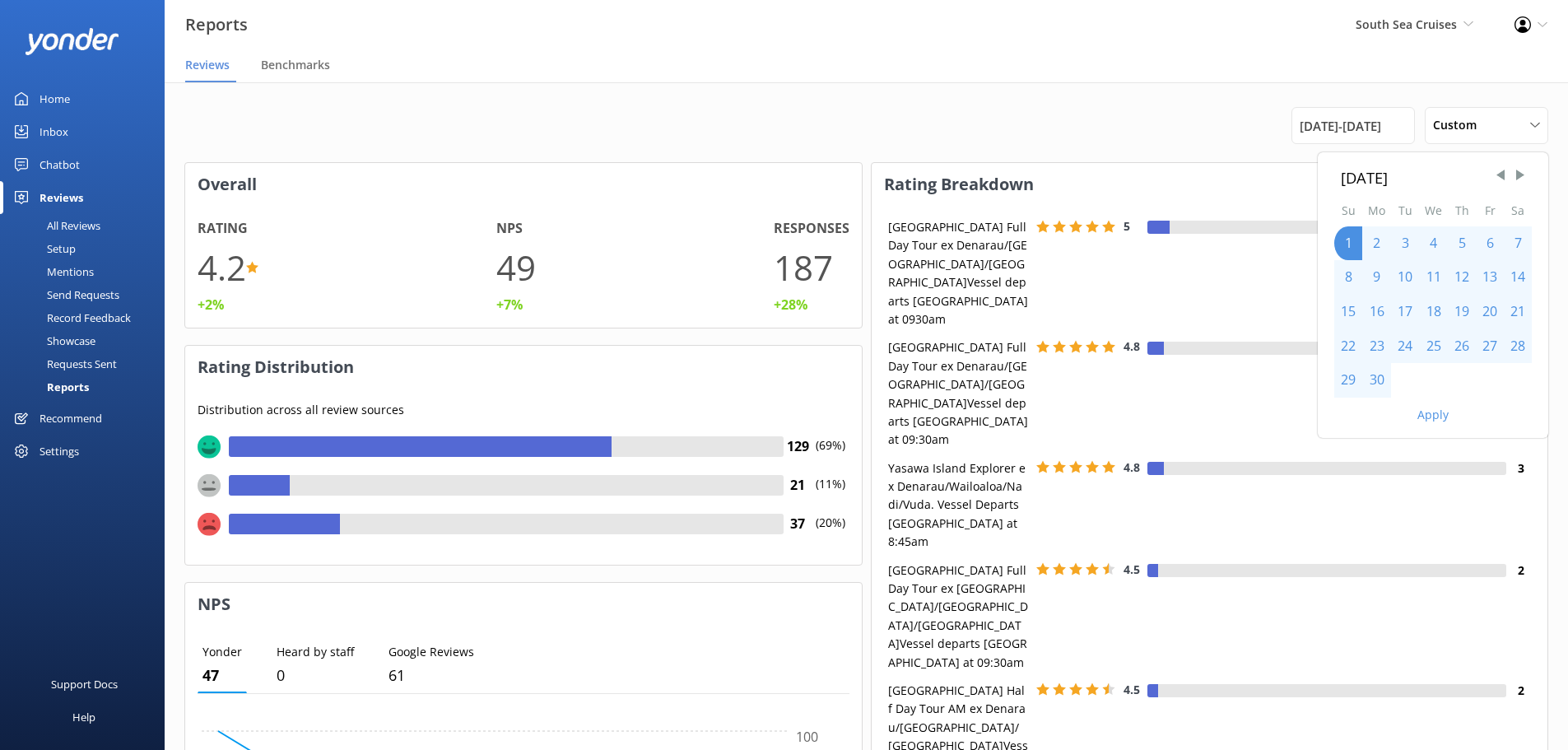
click at [1376, 372] on div "30" at bounding box center [1376, 380] width 28 height 34
click at [1425, 416] on button "Apply" at bounding box center [1432, 415] width 31 height 12
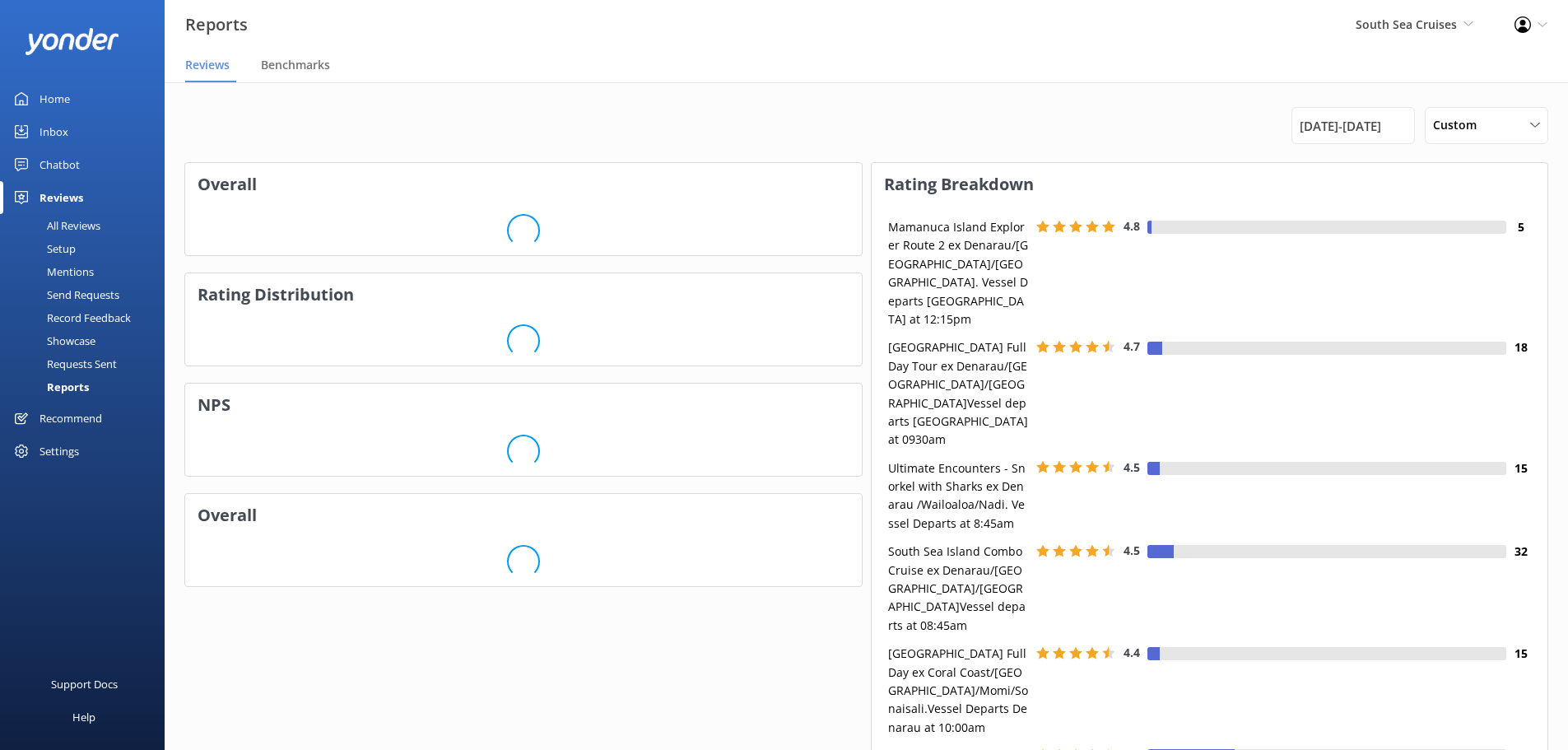
scroll to position [165, 664]
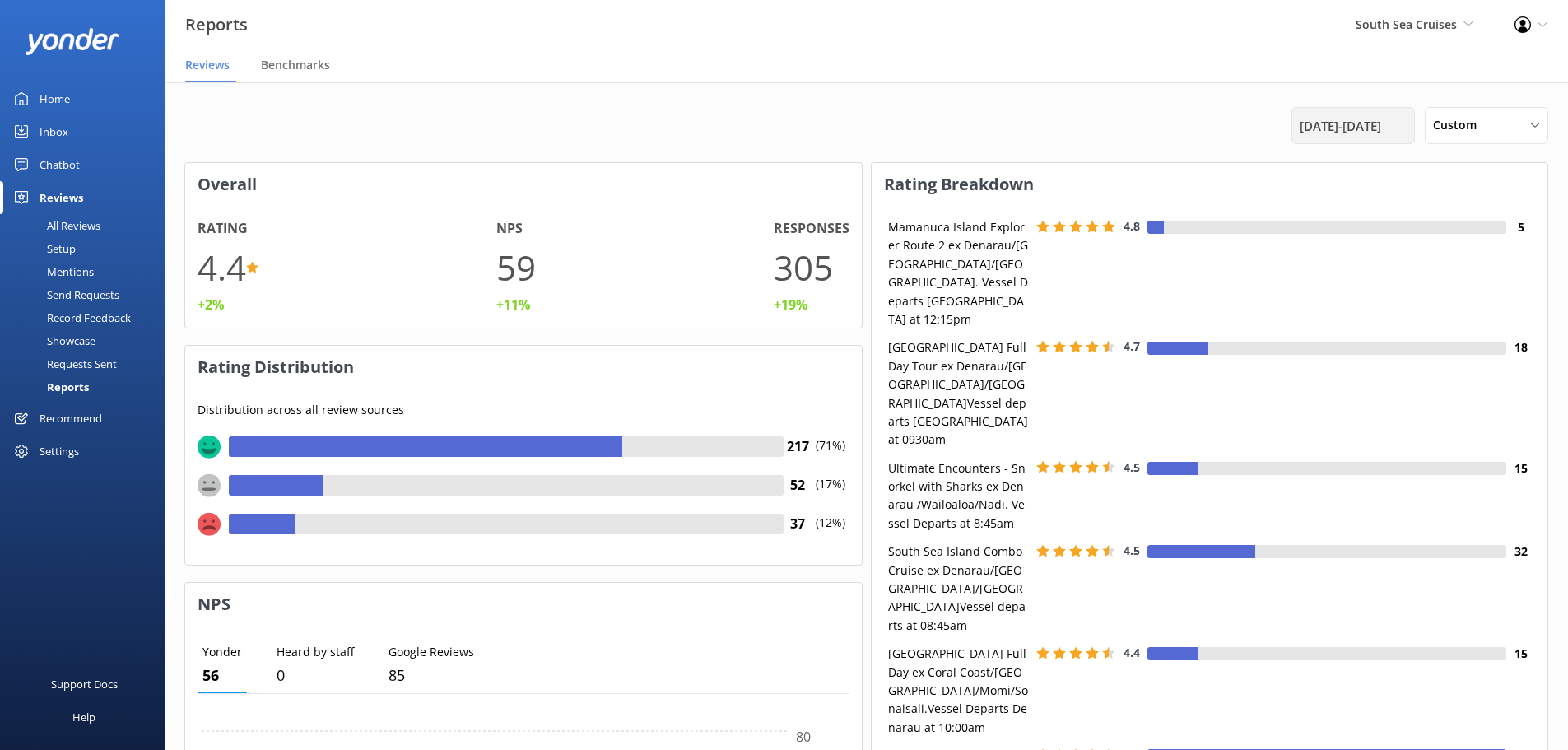
click at [1381, 129] on span "[DATE] - [DATE]" at bounding box center [1340, 126] width 81 height 20
